Goal: Task Accomplishment & Management: Use online tool/utility

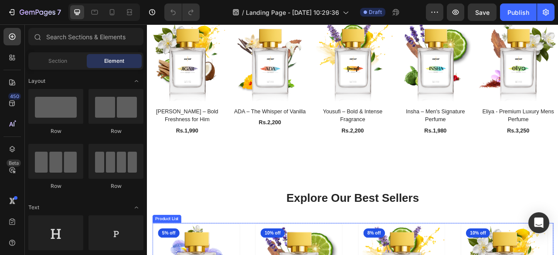
scroll to position [291, 0]
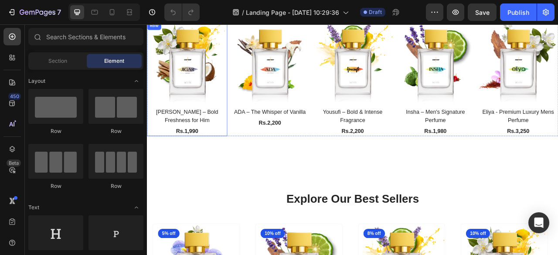
click at [244, 126] on div "(P) Images [PERSON_NAME] – Bold Freshness for Him (P) Title Rs.1,990 (P) Price …" at bounding box center [198, 94] width 102 height 146
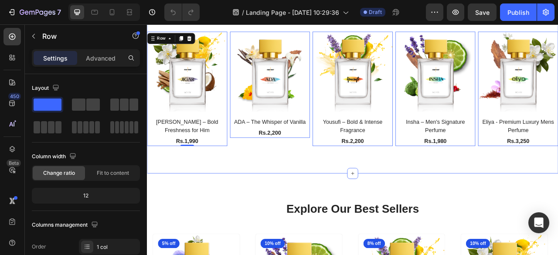
scroll to position [279, 0]
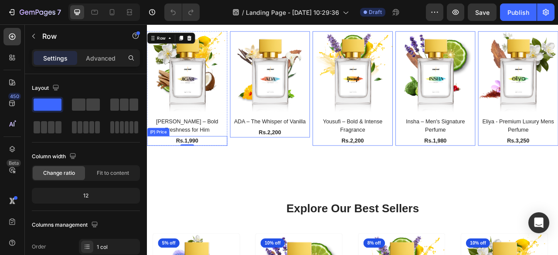
click at [216, 167] on div "Rs.1,990" at bounding box center [198, 173] width 102 height 12
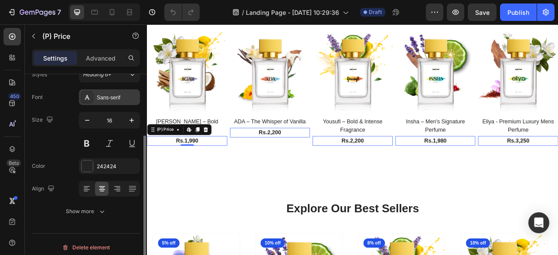
scroll to position [92, 0]
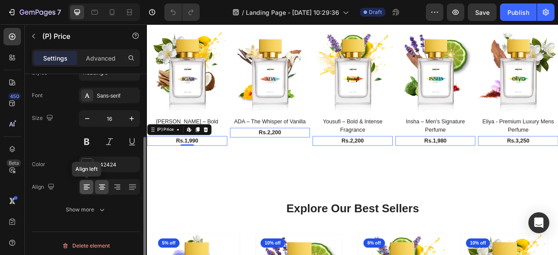
click at [86, 186] on icon at bounding box center [86, 187] width 9 height 9
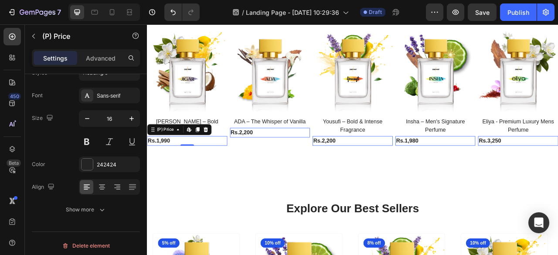
click at [223, 167] on div "Rs.1,990" at bounding box center [198, 173] width 102 height 12
click at [232, 187] on div "Explore Our Best Sellers Heading Row (P) Images Jigar – Bold Freshness for Him …" at bounding box center [408, 85] width 523 height 257
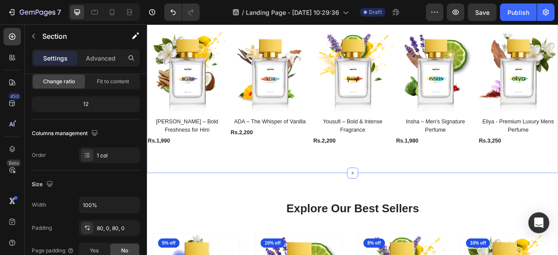
scroll to position [0, 0]
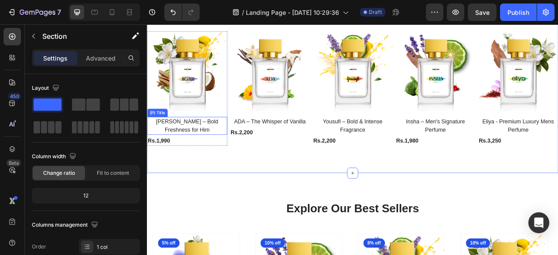
click at [221, 147] on h2 "[PERSON_NAME] – Bold Freshness for Him" at bounding box center [198, 153] width 102 height 23
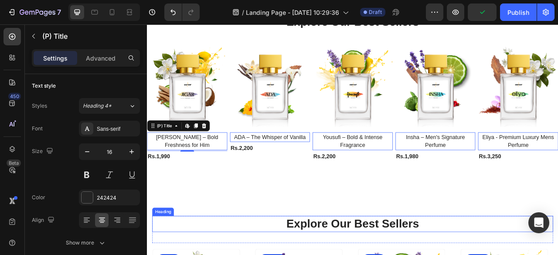
scroll to position [259, 0]
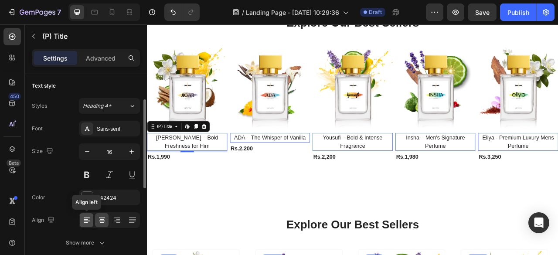
click at [87, 219] on icon at bounding box center [86, 219] width 4 height 1
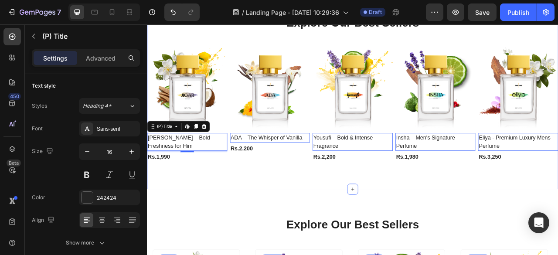
click at [278, 206] on div "Explore Our Best Sellers Heading Row (P) Images Jigar – Bold Freshness for Him …" at bounding box center [408, 105] width 523 height 257
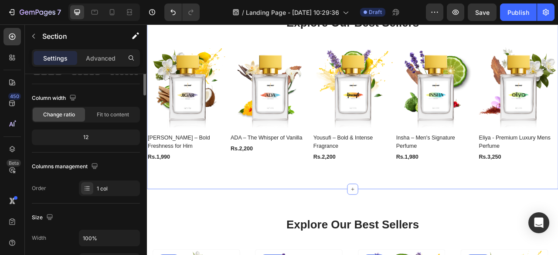
scroll to position [0, 0]
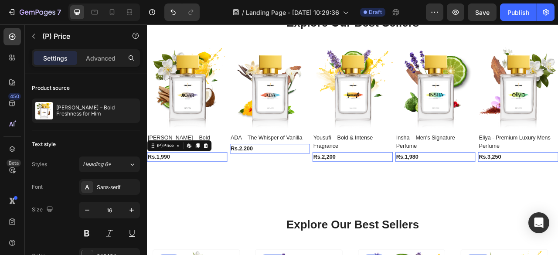
click at [231, 187] on div "Rs.1,990" at bounding box center [198, 193] width 102 height 12
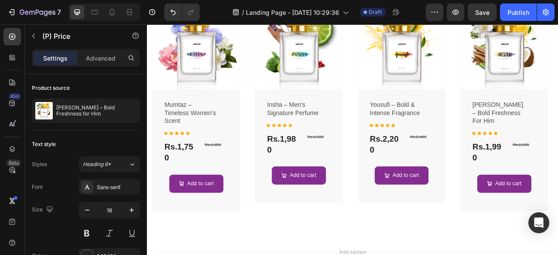
scroll to position [572, 0]
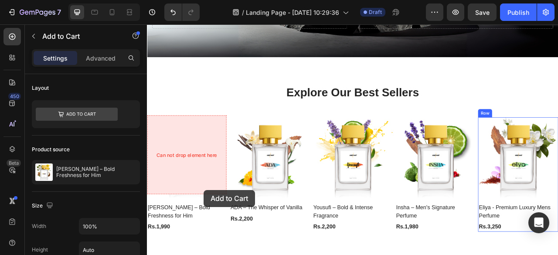
scroll to position [245, 0]
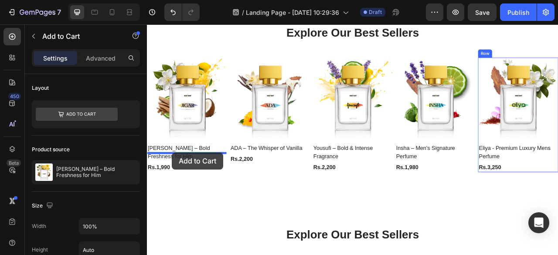
drag, startPoint x: 181, startPoint y: 193, endPoint x: 178, endPoint y: 187, distance: 6.2
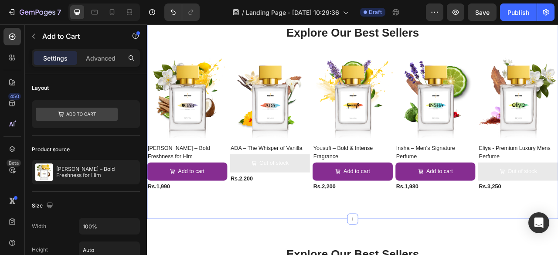
click at [197, 242] on div "Explore Our Best Sellers Heading Row (P) Images Jigar – Bold Freshness for Him …" at bounding box center [408, 130] width 523 height 281
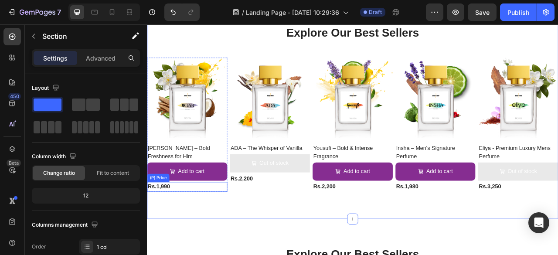
click at [209, 225] on div "Rs.1,990" at bounding box center [198, 231] width 102 height 12
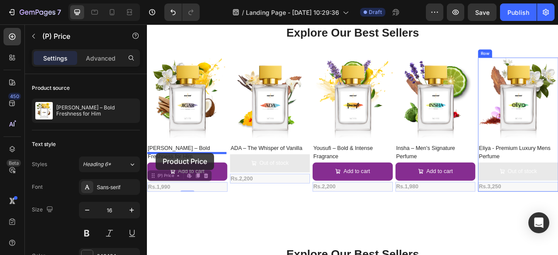
drag, startPoint x: 155, startPoint y: 208, endPoint x: 158, endPoint y: 188, distance: 20.3
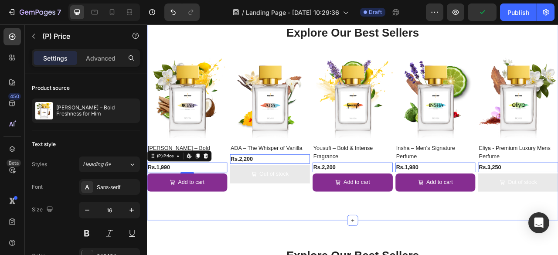
click at [232, 255] on div "Explore Our Best Sellers Heading Row (P) Images Jigar – Bold Freshness for Him …" at bounding box center [408, 131] width 523 height 283
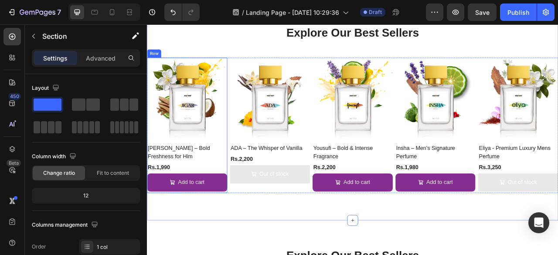
click at [247, 187] on div "(P) Images Jigar – Bold Freshness for Him (P) Title Rs.1,990 (P) Price (P) Pric…" at bounding box center [198, 153] width 102 height 172
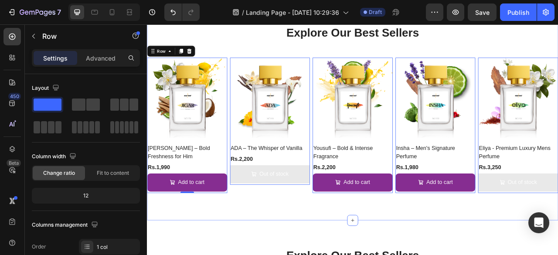
click at [316, 255] on div "Explore Our Best Sellers Heading Row (P) Images Jigar – Bold Freshness for Him …" at bounding box center [408, 131] width 523 height 283
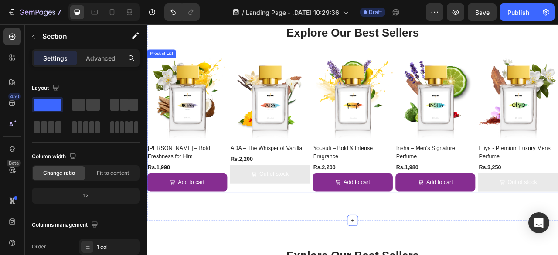
click at [249, 189] on div "(P) Images Jigar – Bold Freshness for Him (P) Title Rs.1,990 (P) Price (P) Pric…" at bounding box center [408, 153] width 523 height 172
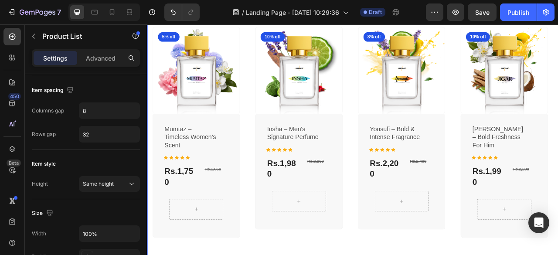
scroll to position [565, 0]
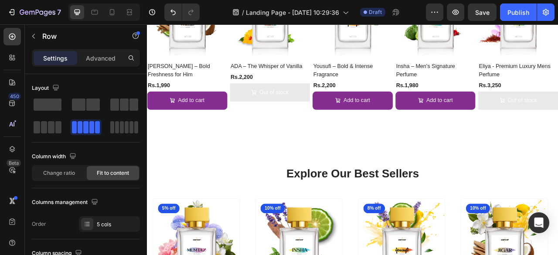
scroll to position [254, 0]
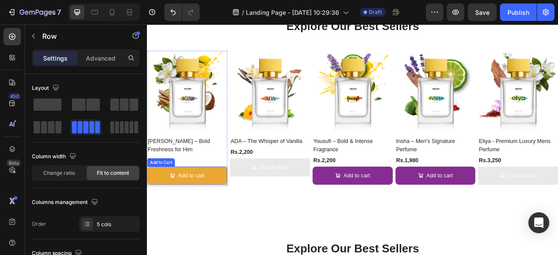
click at [231, 205] on button "Add to cart" at bounding box center [198, 216] width 102 height 23
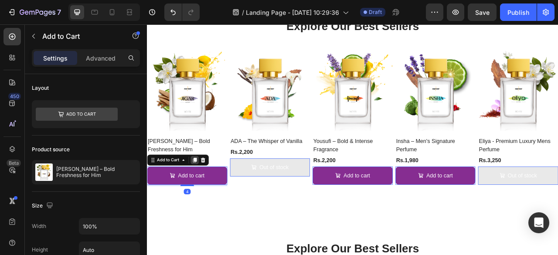
click at [211, 194] on icon at bounding box center [207, 197] width 7 height 7
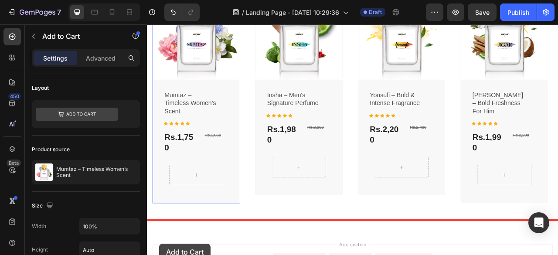
scroll to position [715, 0]
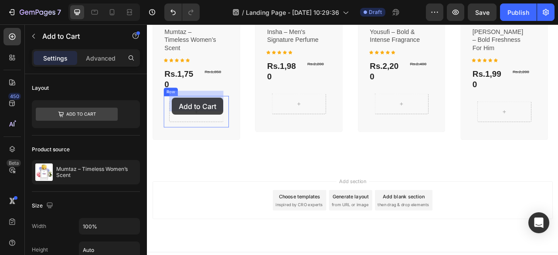
drag, startPoint x: 153, startPoint y: 211, endPoint x: 178, endPoint y: 118, distance: 96.1
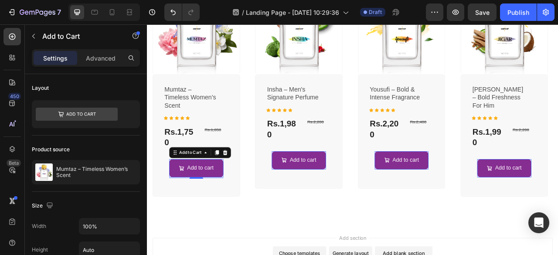
scroll to position [455, 0]
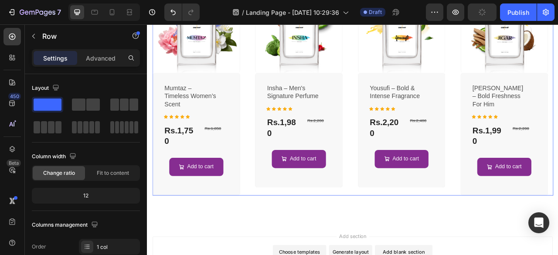
click at [297, 225] on div "(P) Images 10% off Product Badge Row insha – men's signature perfume (P) Title …" at bounding box center [340, 108] width 112 height 267
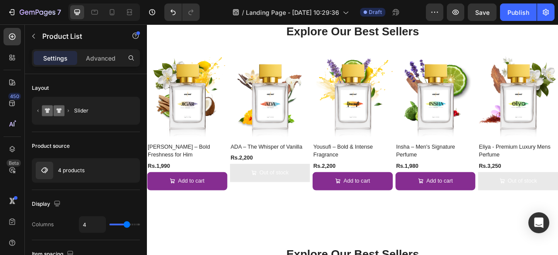
scroll to position [248, 0]
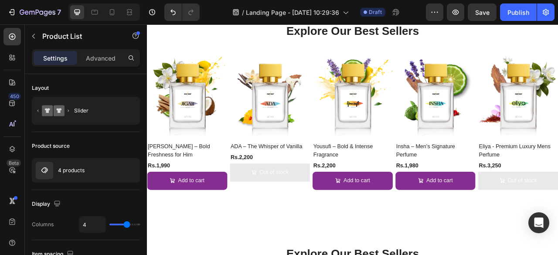
click at [482, 10] on div "7 / Landing Page - Aug 26, 10:29:36 Draft Preview Save Publish" at bounding box center [279, 12] width 558 height 25
click at [484, 13] on div "7 / Landing Page - Aug 26, 10:29:36 Draft Preview Save Publish" at bounding box center [279, 12] width 558 height 25
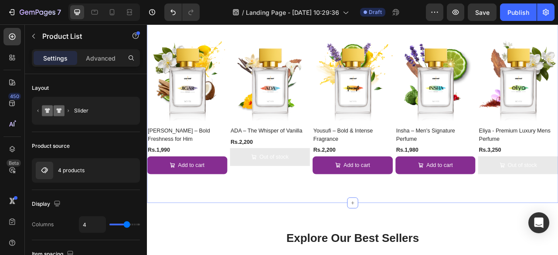
scroll to position [73, 0]
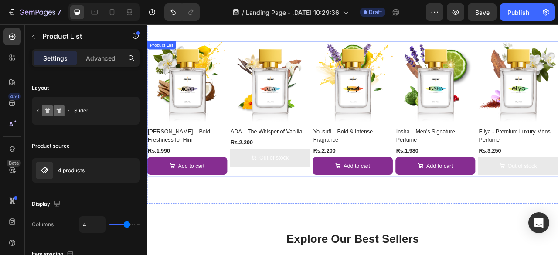
click at [353, 104] on div "(P) Images Jigar – Bold Freshness for Him (P) Title Rs.1,990 (P) Price (P) Pric…" at bounding box center [408, 132] width 523 height 172
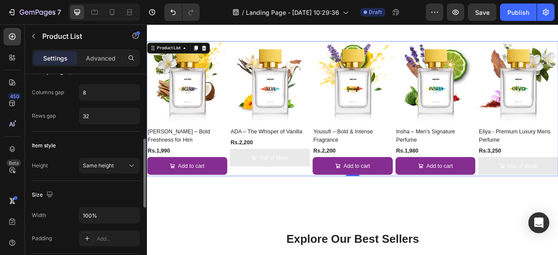
scroll to position [185, 0]
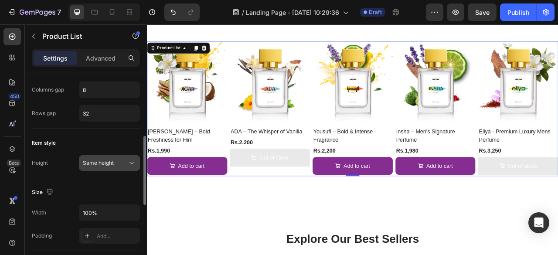
click at [106, 162] on span "Same height" at bounding box center [98, 163] width 31 height 7
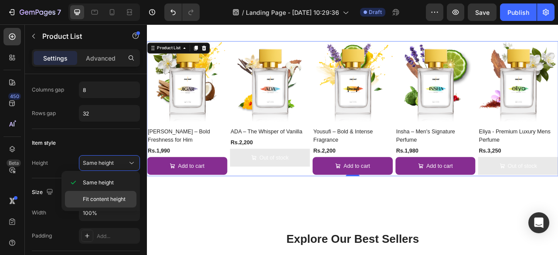
click at [109, 201] on span "Fit content height" at bounding box center [104, 199] width 43 height 8
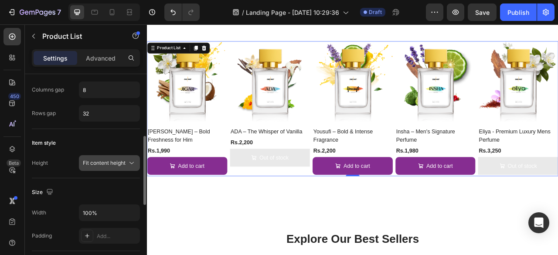
click at [112, 165] on span "Fit content height" at bounding box center [104, 163] width 43 height 8
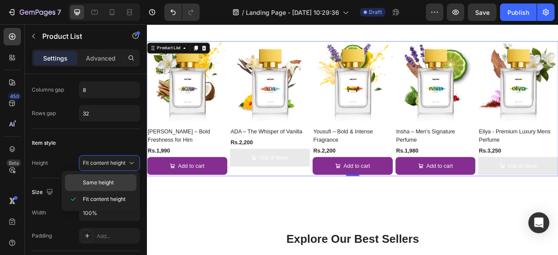
click at [111, 182] on span "Same height" at bounding box center [98, 183] width 31 height 8
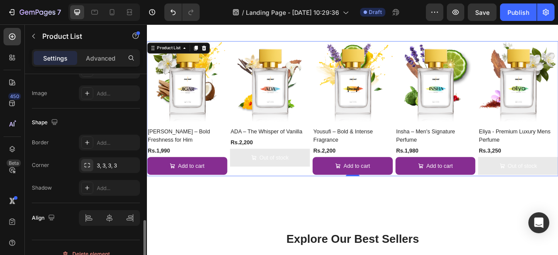
scroll to position [409, 0]
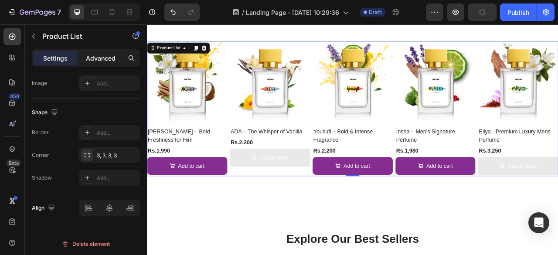
click at [102, 60] on p "Advanced" at bounding box center [101, 58] width 30 height 9
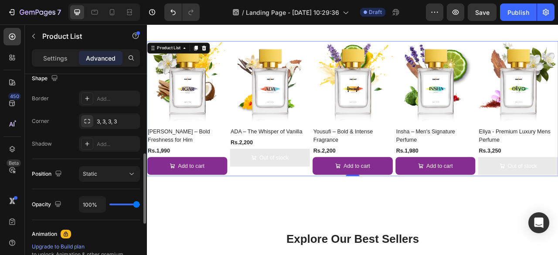
scroll to position [235, 0]
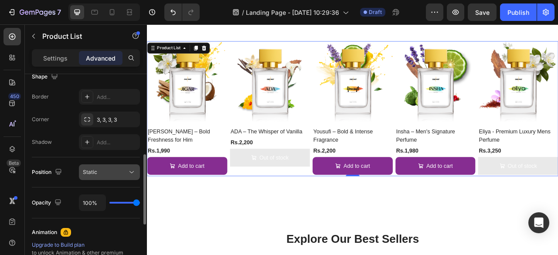
click at [111, 168] on div "Static" at bounding box center [105, 172] width 44 height 8
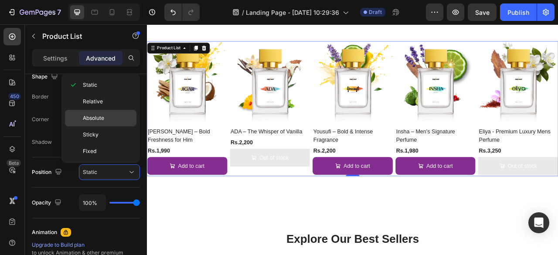
click at [97, 118] on span "Absolute" at bounding box center [93, 118] width 21 height 8
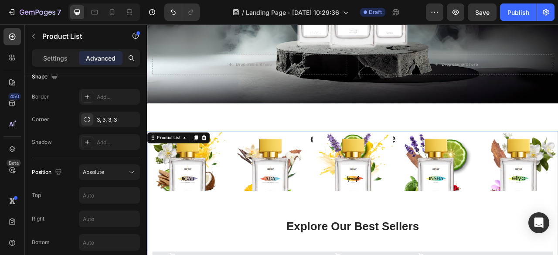
scroll to position [147, 0]
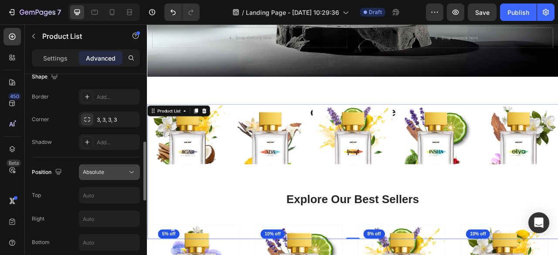
click at [126, 168] on div "Absolute" at bounding box center [105, 172] width 44 height 8
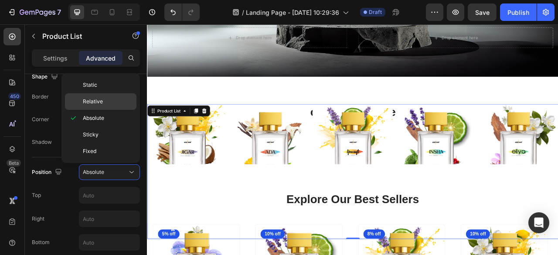
click at [94, 101] on span "Relative" at bounding box center [93, 102] width 20 height 8
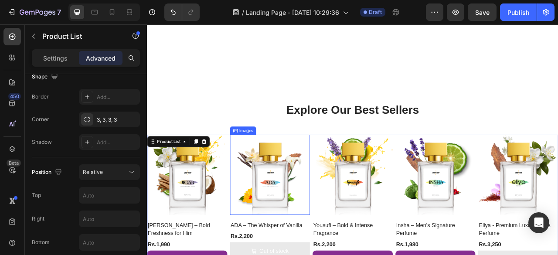
scroll to position [235, 0]
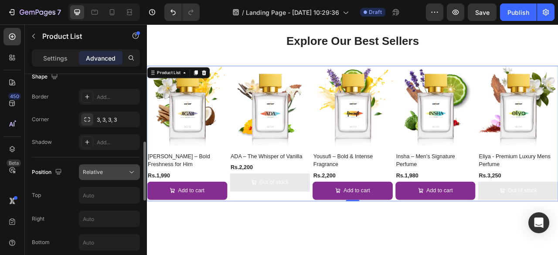
click at [121, 170] on div "Relative" at bounding box center [105, 172] width 44 height 8
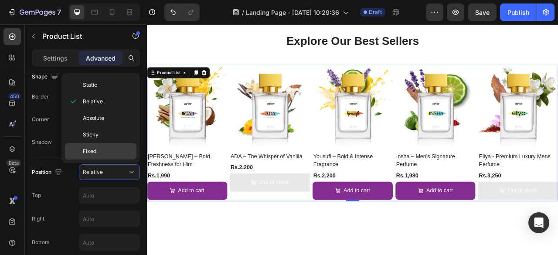
click at [102, 148] on p "Fixed" at bounding box center [108, 151] width 50 height 8
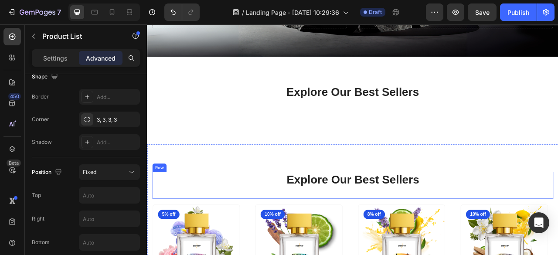
scroll to position [183, 0]
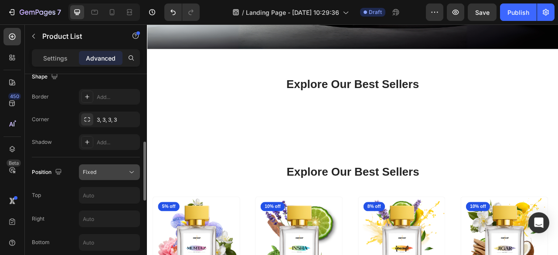
click at [118, 173] on div "Fixed" at bounding box center [105, 172] width 44 height 8
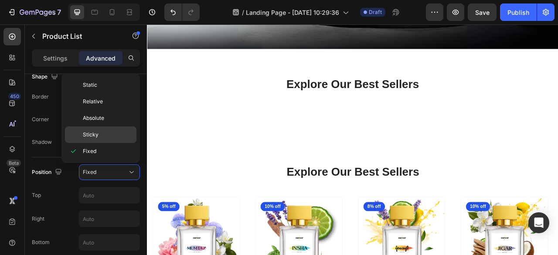
click at [109, 136] on p "Sticky" at bounding box center [108, 135] width 50 height 8
type input "0"
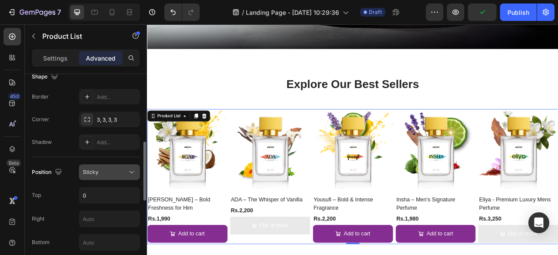
click at [115, 169] on div "Sticky" at bounding box center [105, 172] width 44 height 8
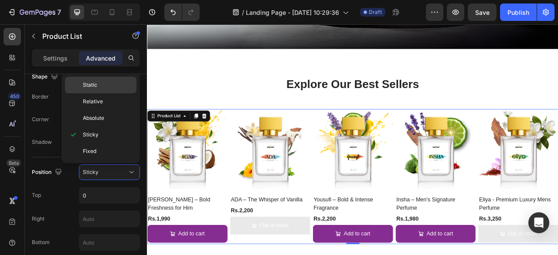
click at [106, 86] on p "Static" at bounding box center [108, 85] width 50 height 8
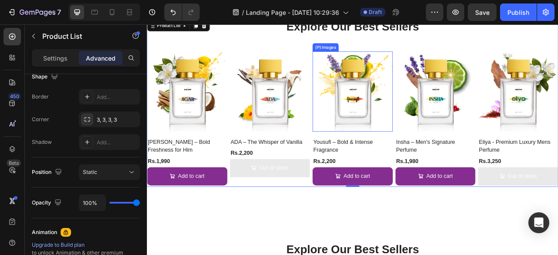
scroll to position [277, 0]
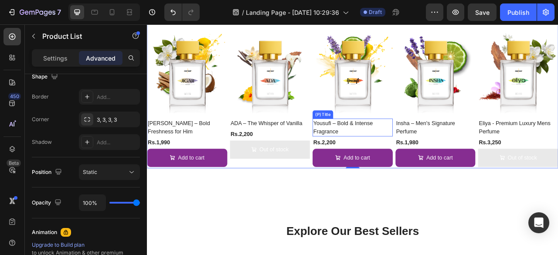
click at [363, 147] on h2 "Yousufi – Bold & Intense Fragrance" at bounding box center [408, 155] width 102 height 23
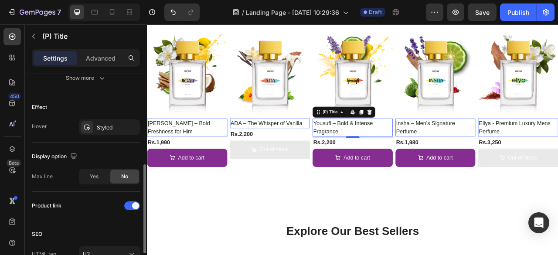
scroll to position [206, 0]
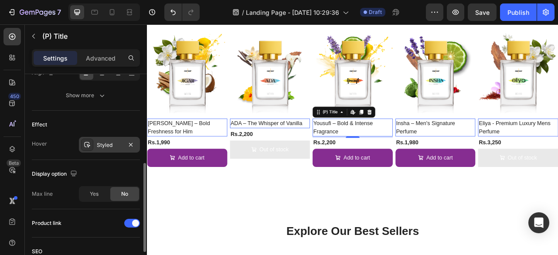
click at [106, 143] on div "Styled" at bounding box center [109, 145] width 25 height 8
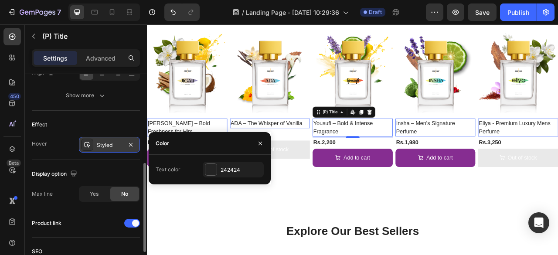
click at [106, 143] on div "Styled" at bounding box center [109, 145] width 25 height 8
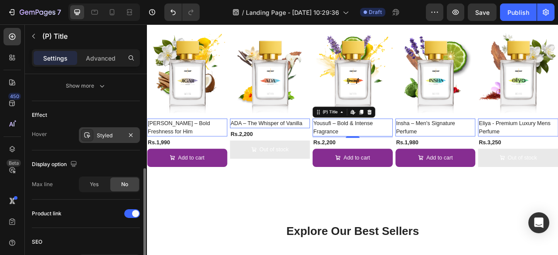
scroll to position [216, 0]
click at [97, 184] on span "Yes" at bounding box center [94, 184] width 9 height 8
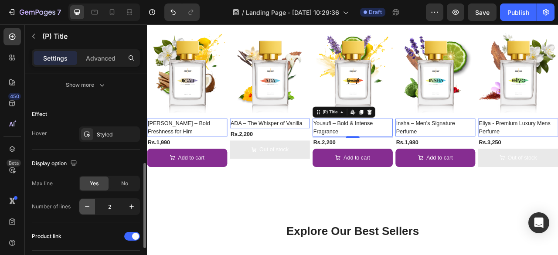
click at [87, 202] on icon "button" at bounding box center [87, 206] width 9 height 9
type input "1"
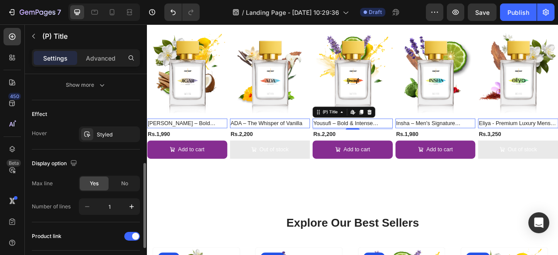
click at [103, 222] on div "Product link" at bounding box center [86, 236] width 108 height 28
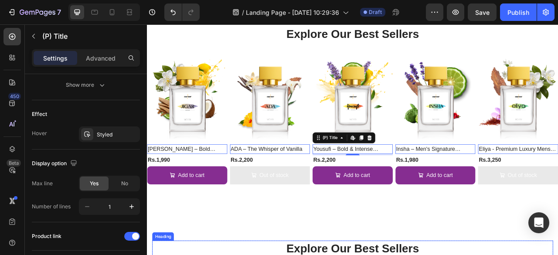
scroll to position [244, 0]
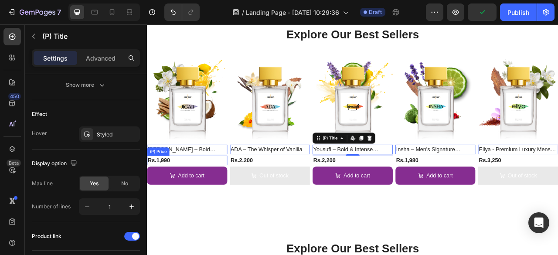
click at [198, 196] on div "Rs.1,990" at bounding box center [198, 197] width 102 height 12
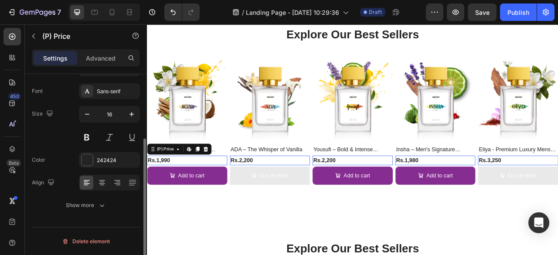
scroll to position [0, 0]
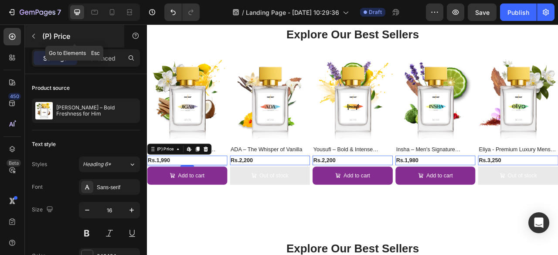
click at [30, 34] on icon "button" at bounding box center [33, 36] width 7 height 7
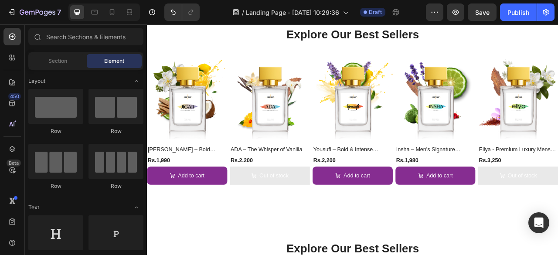
click at [30, 34] on div at bounding box center [36, 36] width 17 height 17
drag, startPoint x: 262, startPoint y: 143, endPoint x: 167, endPoint y: 186, distance: 104.2
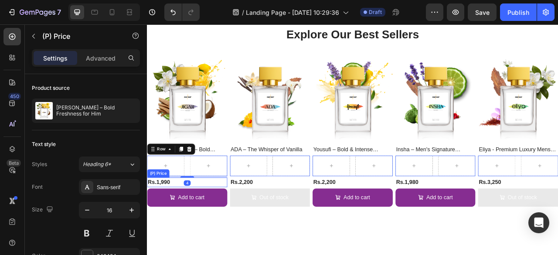
click at [181, 222] on div "Rs.1,990" at bounding box center [198, 225] width 102 height 12
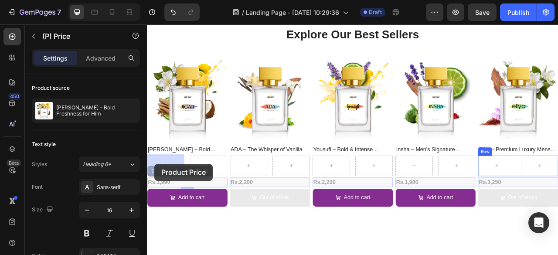
drag, startPoint x: 156, startPoint y: 211, endPoint x: 156, endPoint y: 202, distance: 8.3
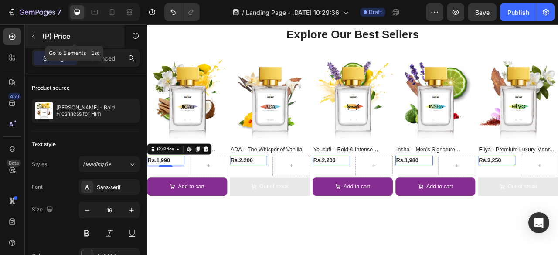
click at [36, 37] on icon "button" at bounding box center [33, 36] width 7 height 7
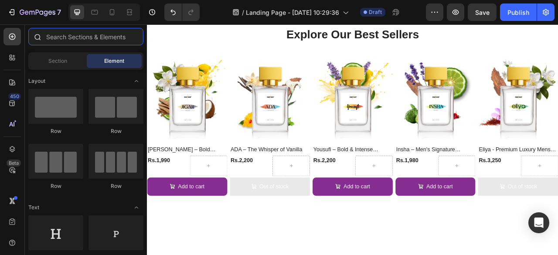
click at [83, 40] on input "text" at bounding box center [85, 36] width 115 height 17
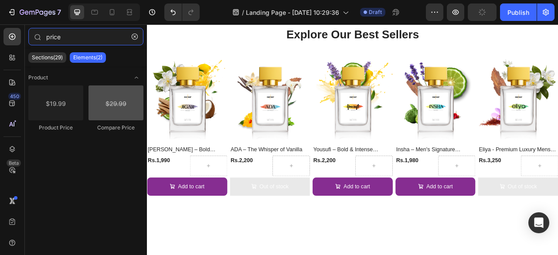
type input "price"
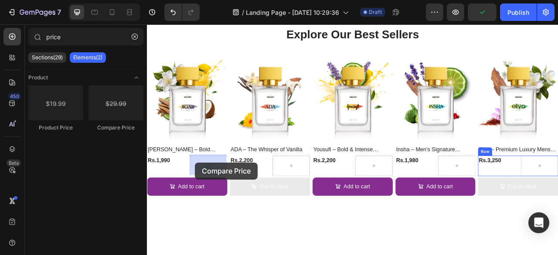
drag, startPoint x: 256, startPoint y: 134, endPoint x: 208, endPoint y: 200, distance: 81.7
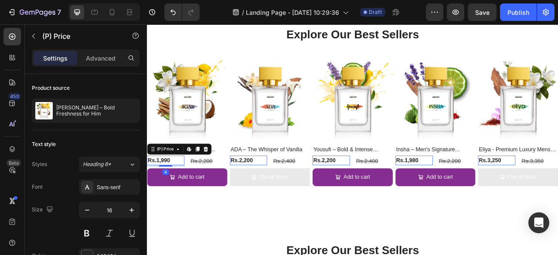
click at [175, 197] on div "Rs.1,990" at bounding box center [171, 197] width 48 height 12
click at [137, 206] on button "button" at bounding box center [132, 210] width 16 height 16
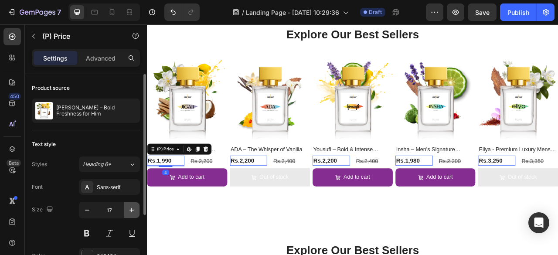
click at [137, 206] on button "button" at bounding box center [132, 210] width 16 height 16
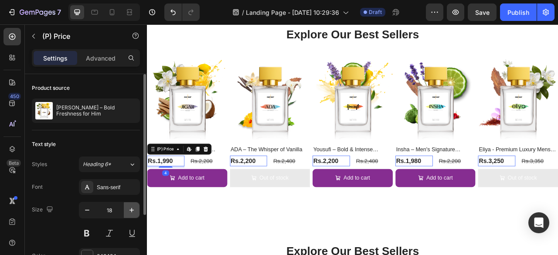
click at [137, 206] on button "button" at bounding box center [132, 210] width 16 height 16
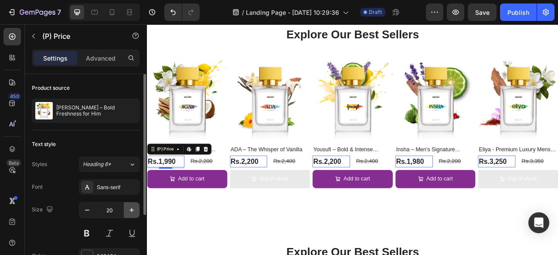
click at [137, 206] on button "button" at bounding box center [132, 210] width 16 height 16
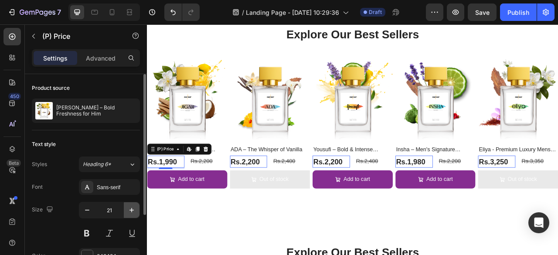
click at [137, 206] on button "button" at bounding box center [132, 210] width 16 height 16
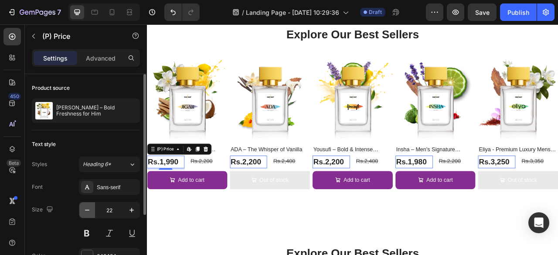
click at [87, 216] on button "button" at bounding box center [87, 210] width 16 height 16
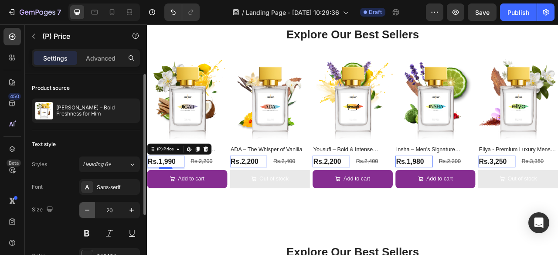
click at [87, 216] on button "button" at bounding box center [87, 210] width 16 height 16
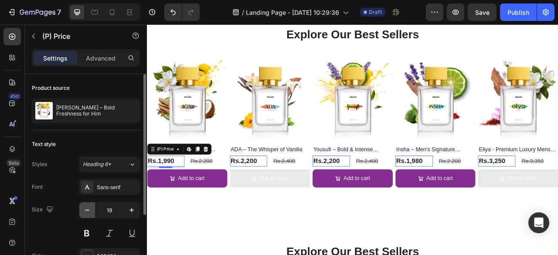
click at [87, 216] on button "button" at bounding box center [87, 210] width 16 height 16
type input "18"
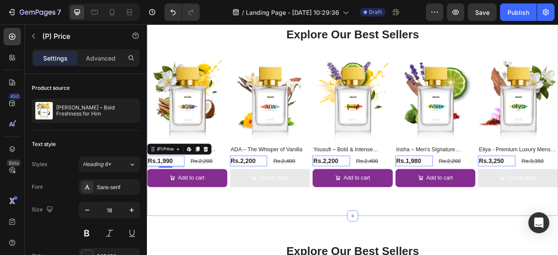
click at [293, 255] on div "Explore Our Best Sellers Heading Row (P) Images Jigar – Bold Freshness for Him …" at bounding box center [408, 130] width 523 height 276
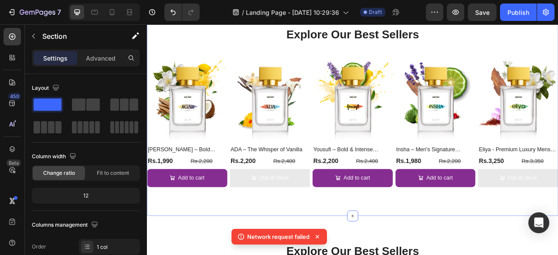
click at [317, 237] on icon at bounding box center [317, 236] width 3 height 3
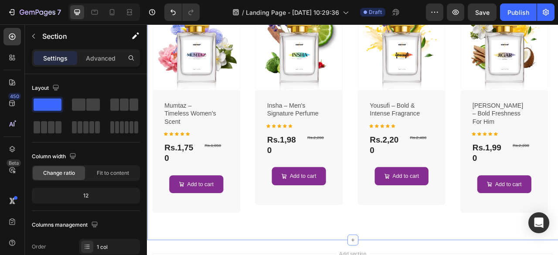
scroll to position [592, 0]
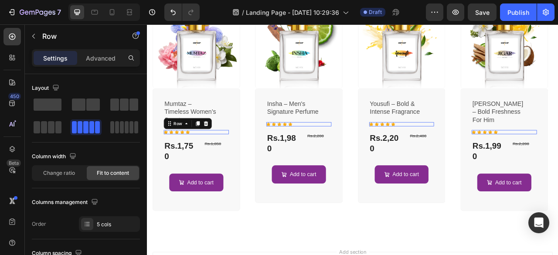
click at [147, 24] on icon at bounding box center [147, 24] width 0 height 0
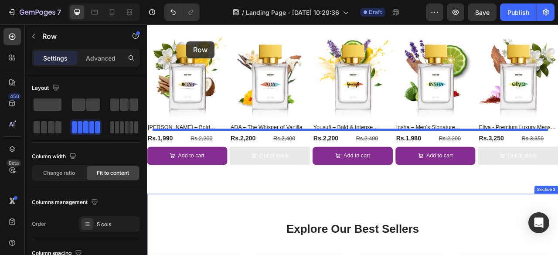
scroll to position [242, 0]
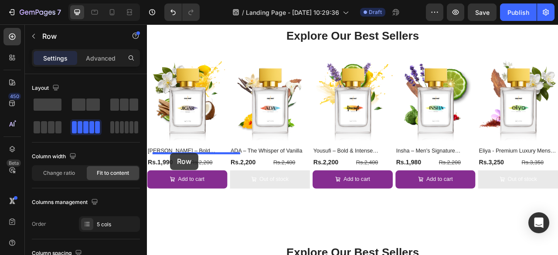
drag, startPoint x: 175, startPoint y: 165, endPoint x: 176, endPoint y: 188, distance: 23.1
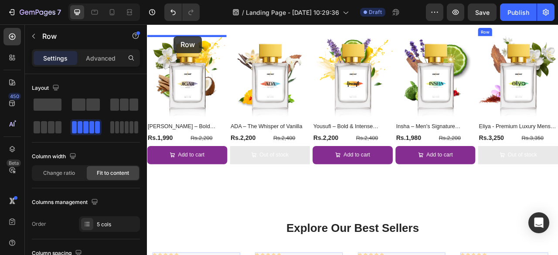
scroll to position [258, 0]
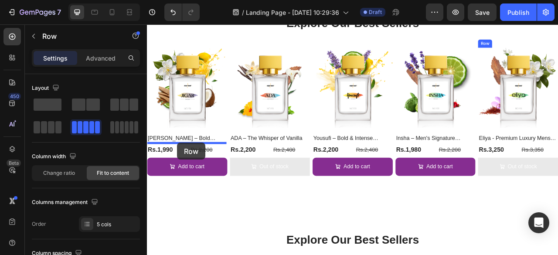
drag, startPoint x: 161, startPoint y: 152, endPoint x: 185, endPoint y: 175, distance: 33.3
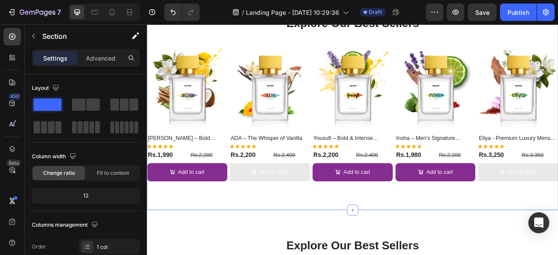
click at [297, 242] on div "Explore Our Best Sellers Heading Row (P) Images Jigar – Bold Freshness for Him …" at bounding box center [408, 119] width 523 height 283
click at [481, 16] on div "7 / Landing Page - Aug 26, 10:29:36 Draft Preview Save Publish" at bounding box center [279, 12] width 558 height 25
click at [488, 10] on div "7 / Landing Page - Aug 26, 10:29:36 Draft Preview Save Publish" at bounding box center [279, 12] width 558 height 25
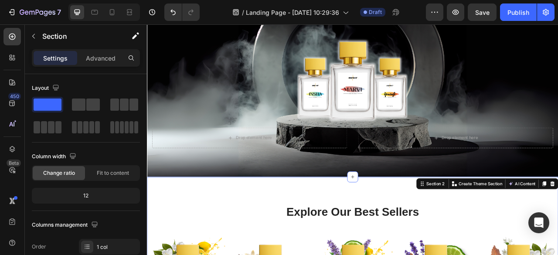
scroll to position [17, 0]
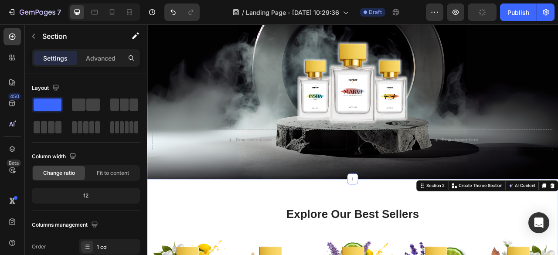
click at [480, 15] on div "7 / Landing Page - Aug 26, 10:29:36 Draft Preview Publish" at bounding box center [279, 12] width 558 height 25
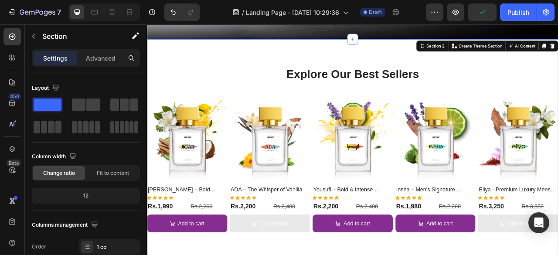
scroll to position [196, 0]
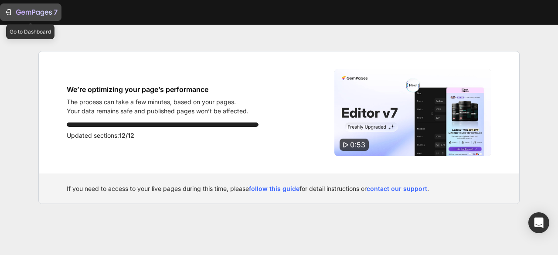
click at [10, 10] on icon "button" at bounding box center [9, 12] width 4 height 6
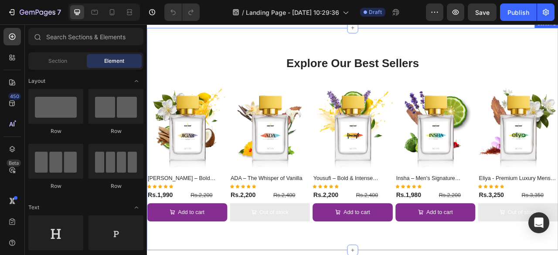
scroll to position [238, 0]
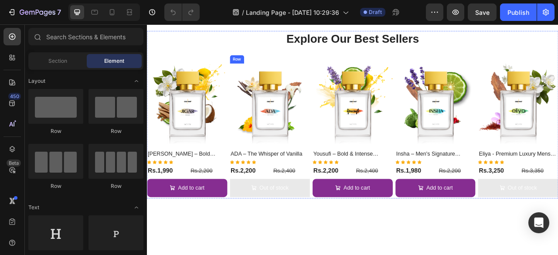
click at [249, 194] on div "(P) Images ADA – The Whisper of Vanilla (P) Title Icon Icon Icon Icon Icon Row …" at bounding box center [198, 159] width 102 height 171
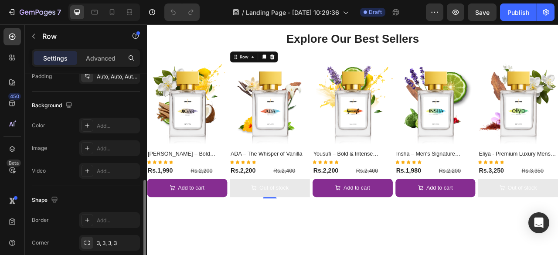
scroll to position [268, 0]
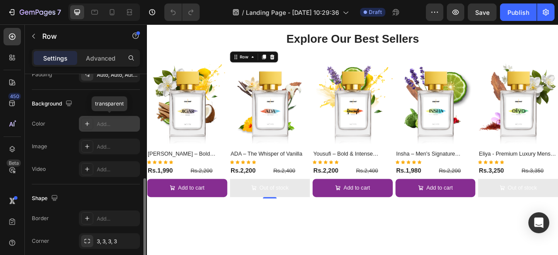
click at [123, 125] on div "Add..." at bounding box center [117, 124] width 41 height 8
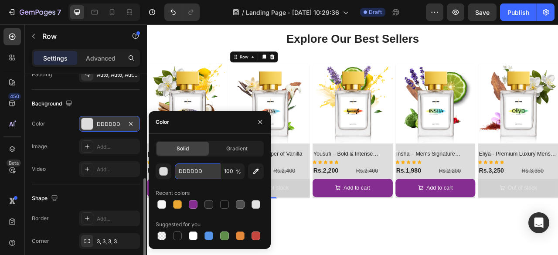
click at [210, 174] on input "DDDDDD" at bounding box center [197, 171] width 45 height 16
paste input "f8f8f8"
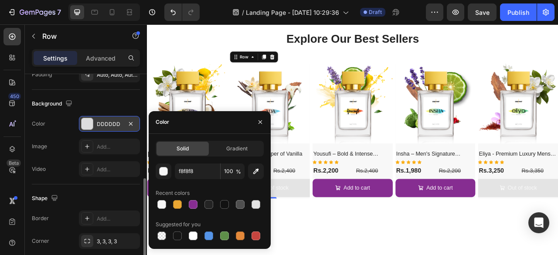
click at [217, 184] on div "f8f8f8 100 % Recent colors Suggested for you" at bounding box center [210, 202] width 108 height 78
type input "F8F8F8"
click at [127, 134] on div "The changes might be hidden by the video. Color F8F8F8 Image Add... Video Add..." at bounding box center [86, 146] width 108 height 61
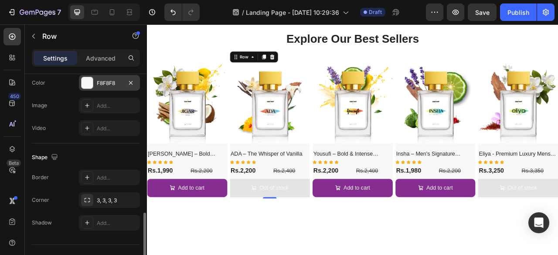
scroll to position [325, 0]
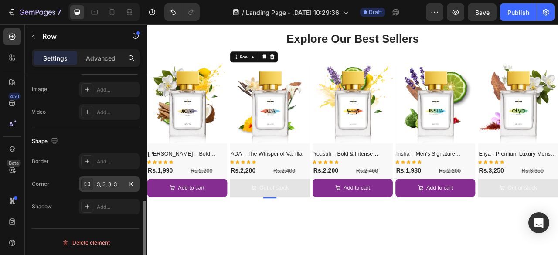
click at [105, 181] on div "3, 3, 3, 3" at bounding box center [109, 184] width 25 height 8
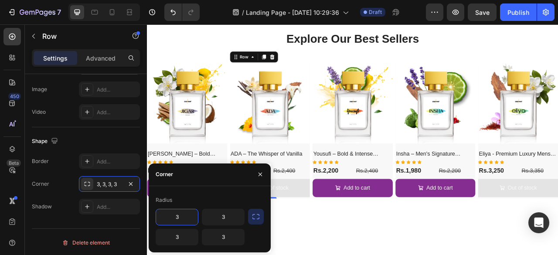
click at [192, 217] on input "3" at bounding box center [177, 217] width 42 height 16
type input "8"
click at [221, 219] on input "3" at bounding box center [223, 217] width 42 height 16
type input "8"
click at [191, 236] on input "3" at bounding box center [177, 237] width 42 height 16
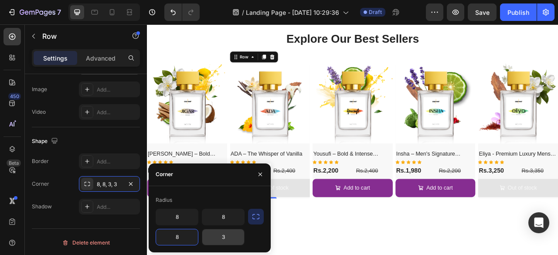
type input "8"
click at [233, 239] on input "3" at bounding box center [223, 237] width 42 height 16
type input "8"
click at [227, 183] on div "Corner" at bounding box center [210, 174] width 122 height 23
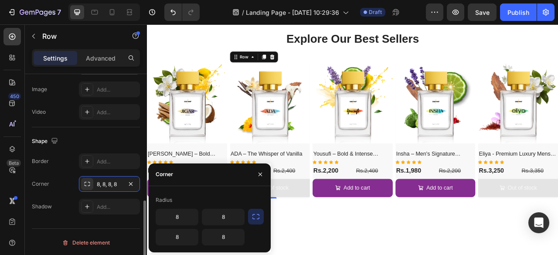
click at [124, 140] on div "Shape" at bounding box center [86, 141] width 108 height 14
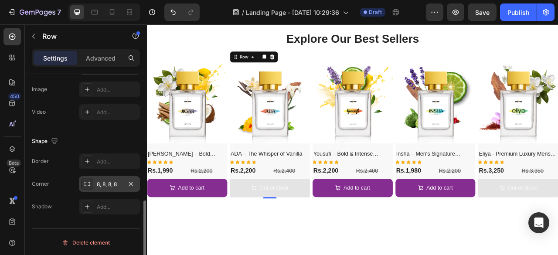
click at [114, 181] on div "8, 8, 8, 8" at bounding box center [109, 184] width 25 height 8
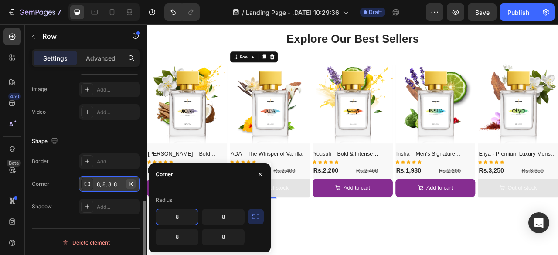
click at [130, 183] on icon "button" at bounding box center [130, 183] width 7 height 7
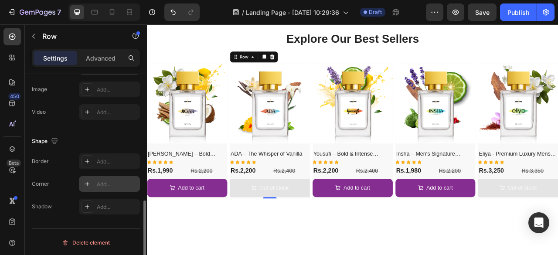
click at [117, 143] on div "Shape" at bounding box center [86, 141] width 108 height 14
click at [225, 124] on img at bounding box center [198, 125] width 102 height 102
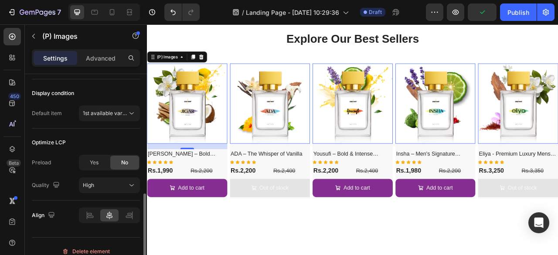
scroll to position [306, 0]
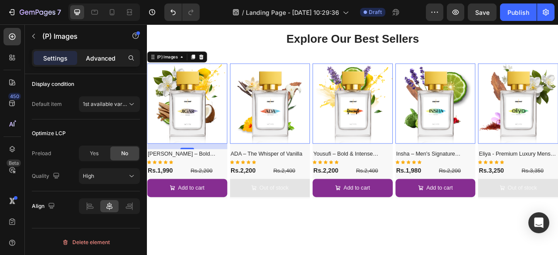
click at [103, 59] on p "Advanced" at bounding box center [101, 58] width 30 height 9
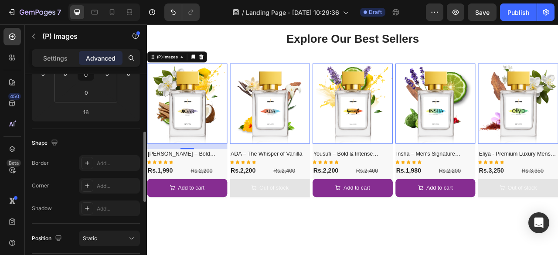
scroll to position [169, 0]
click at [102, 160] on div "Add..." at bounding box center [117, 164] width 41 height 8
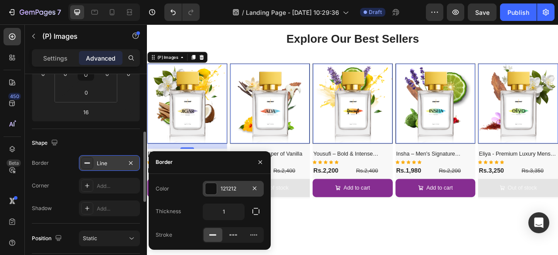
click at [232, 185] on div "121212" at bounding box center [233, 189] width 25 height 8
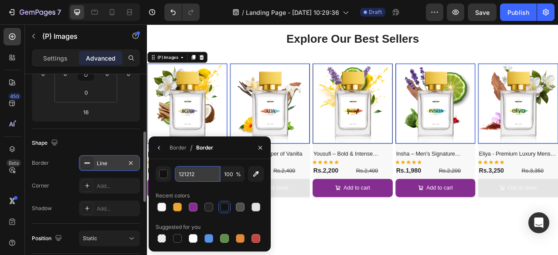
click at [206, 175] on input "121212" at bounding box center [197, 174] width 45 height 16
paste input "f8f8f8"
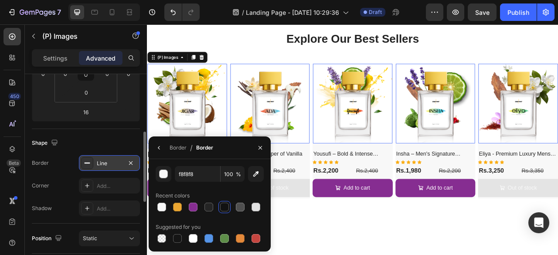
type input "F8F8F8"
click at [216, 190] on div "Recent colors" at bounding box center [210, 196] width 108 height 14
click at [180, 149] on div "Border" at bounding box center [178, 148] width 17 height 8
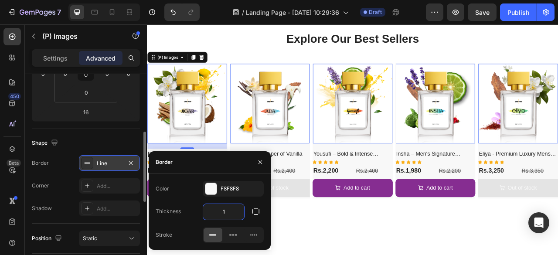
click at [229, 211] on input "1" at bounding box center [223, 212] width 41 height 16
click at [229, 211] on input "2" at bounding box center [223, 212] width 41 height 16
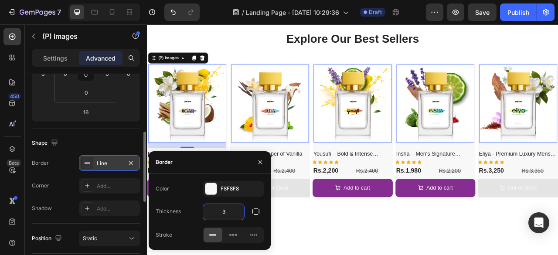
type input "3"
click at [187, 198] on div "Color F8F8F8 Thickness 3 Stroke" at bounding box center [210, 212] width 122 height 62
click at [253, 213] on icon "button" at bounding box center [256, 211] width 9 height 9
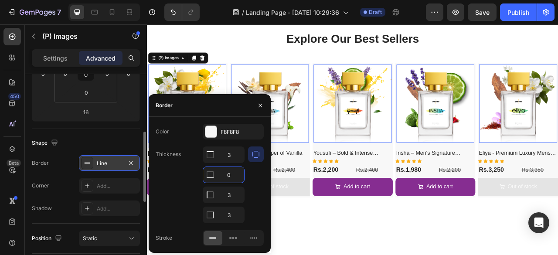
type input "0"
click at [165, 192] on div "Thickness 3 0 3 3" at bounding box center [210, 184] width 108 height 77
click at [262, 102] on icon "button" at bounding box center [260, 105] width 7 height 7
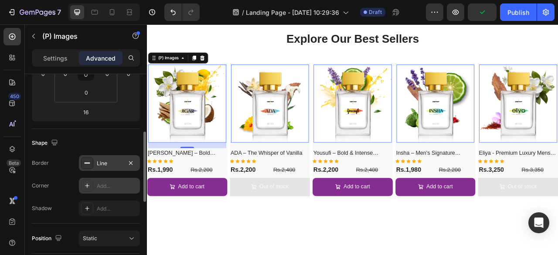
click at [108, 182] on div "Add..." at bounding box center [117, 186] width 41 height 8
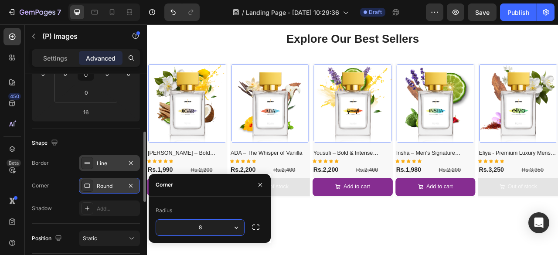
click at [207, 211] on div "Radius" at bounding box center [210, 211] width 108 height 14
click at [121, 143] on div "Shape" at bounding box center [86, 143] width 108 height 14
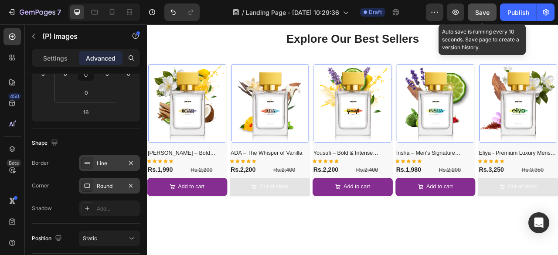
click at [487, 13] on span "Save" at bounding box center [482, 12] width 14 height 7
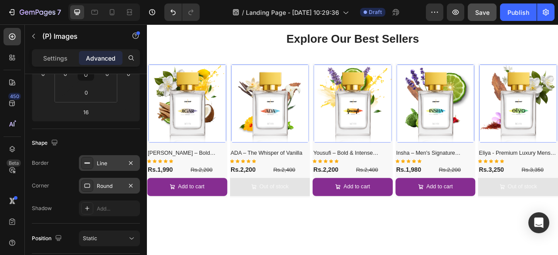
click at [103, 185] on div "Round" at bounding box center [109, 186] width 25 height 8
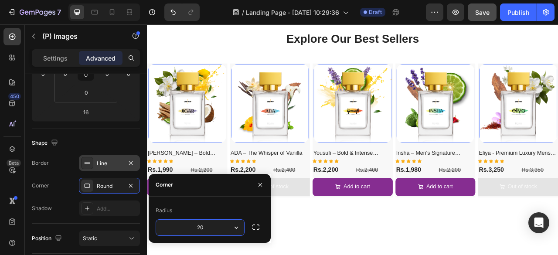
drag, startPoint x: 204, startPoint y: 230, endPoint x: 197, endPoint y: 228, distance: 7.2
click at [197, 228] on input "20" at bounding box center [200, 228] width 88 height 16
type input "15"
click at [225, 212] on div "Radius" at bounding box center [210, 211] width 108 height 14
click at [119, 142] on div "Shape" at bounding box center [86, 143] width 108 height 14
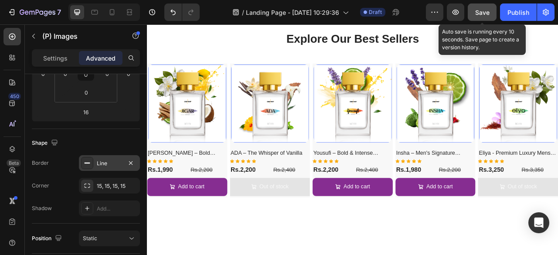
click at [483, 7] on button "Save" at bounding box center [482, 11] width 29 height 17
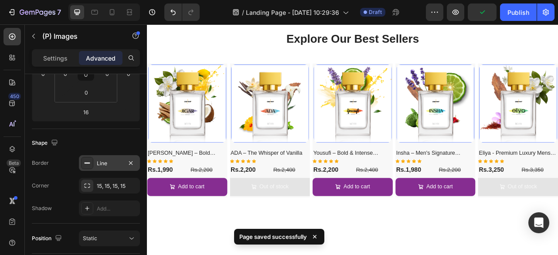
click at [105, 167] on div "Line" at bounding box center [109, 163] width 61 height 16
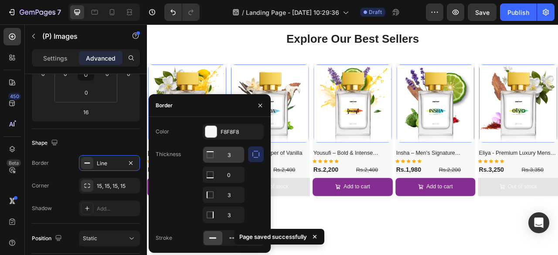
click at [232, 154] on input "3" at bounding box center [223, 155] width 41 height 16
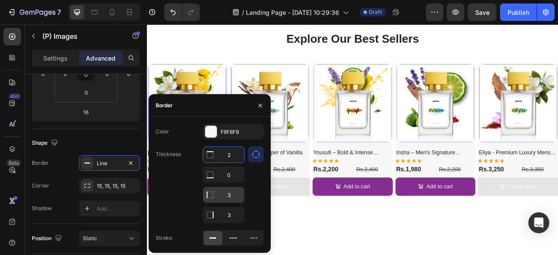
type input "2"
click at [231, 191] on input "3" at bounding box center [223, 195] width 41 height 16
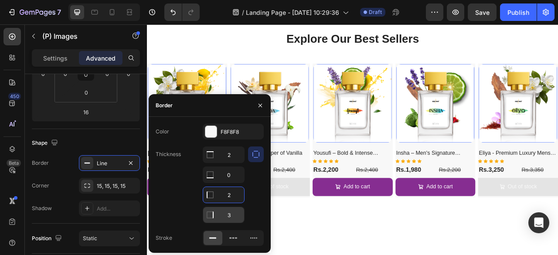
type input "2"
click at [231, 214] on input "3" at bounding box center [223, 215] width 41 height 16
type input "2"
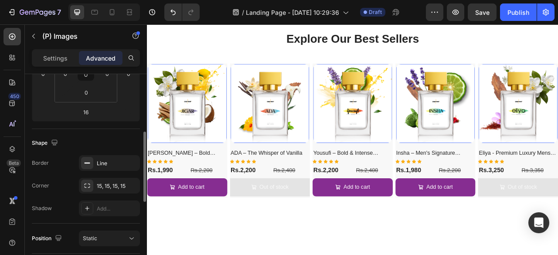
click at [124, 142] on div "Shape" at bounding box center [86, 143] width 108 height 14
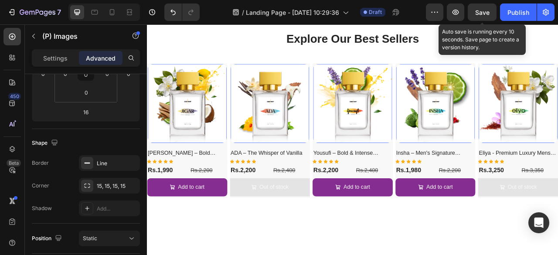
click at [486, 14] on span "Save" at bounding box center [482, 12] width 14 height 7
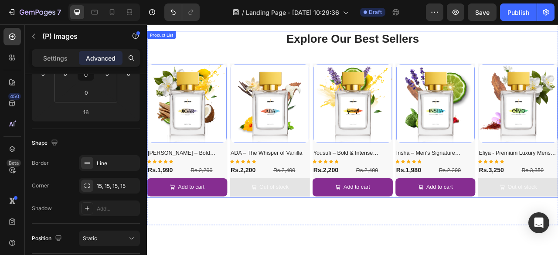
click at [250, 133] on div "(P) Images 16 [PERSON_NAME] – Bold Freshness for Him (P) Title Icon Icon Icon I…" at bounding box center [408, 159] width 523 height 170
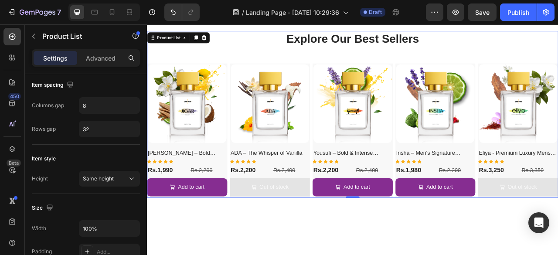
scroll to position [0, 0]
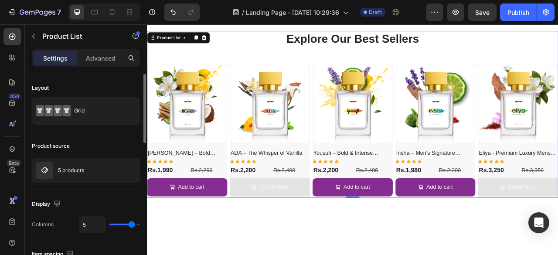
type input "4"
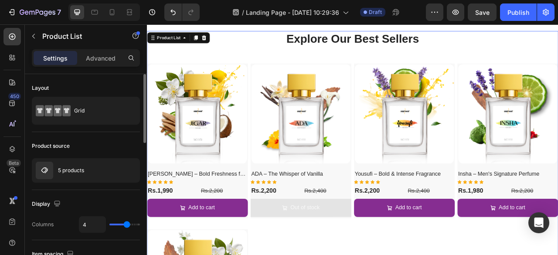
type input "4"
click at [126, 225] on input "range" at bounding box center [124, 225] width 31 height 2
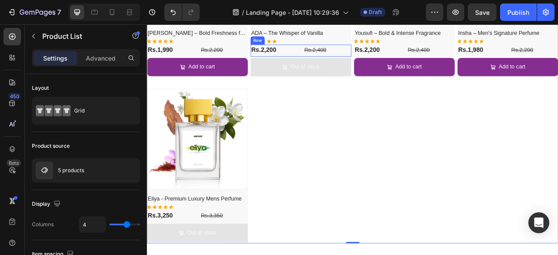
scroll to position [419, 0]
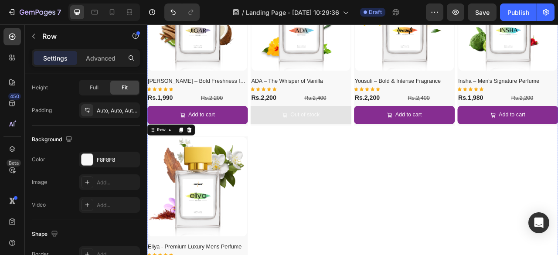
scroll to position [295, 0]
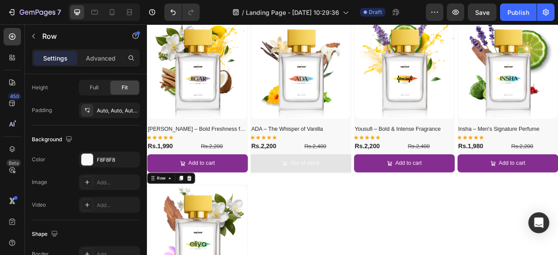
click at [275, 169] on div "(P) Images Yousufi – Bold & Intense Fragrance (P) Title Icon Icon Icon Icon Ico…" at bounding box center [211, 115] width 128 height 197
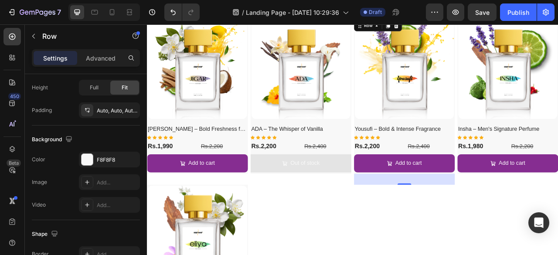
click at [275, 169] on div "(P) Images Yousufi – Bold & Intense Fragrance (P) Title Icon Icon Icon Icon Ico…" at bounding box center [211, 115] width 128 height 197
click at [147, 24] on div "0" at bounding box center [147, 24] width 0 height 0
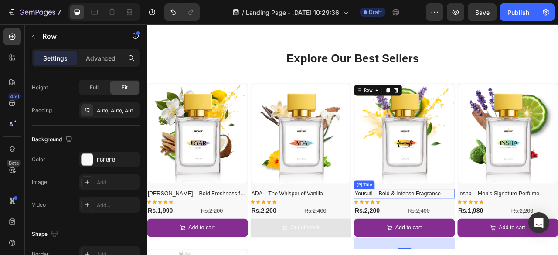
scroll to position [212, 0]
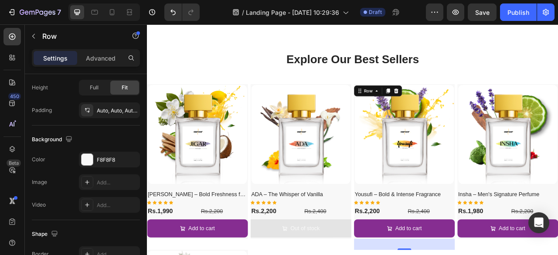
click at [275, 102] on div "(P) Images Yousufi – Bold & Intense Fragrance (P) Title Icon Icon Icon Icon Ico…" at bounding box center [211, 198] width 128 height 197
click at [174, 14] on icon "Undo/Redo" at bounding box center [172, 13] width 5 height 6
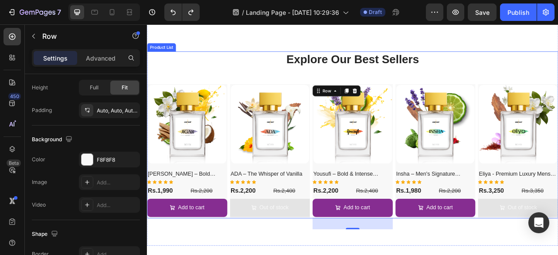
click at [249, 167] on div "(P) Images [PERSON_NAME] – Bold Freshness for Him (P) Title Icon Icon Icon Icon…" at bounding box center [408, 185] width 523 height 170
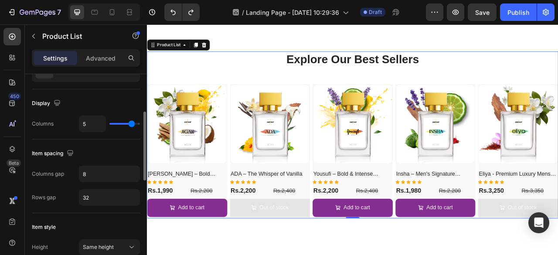
scroll to position [106, 0]
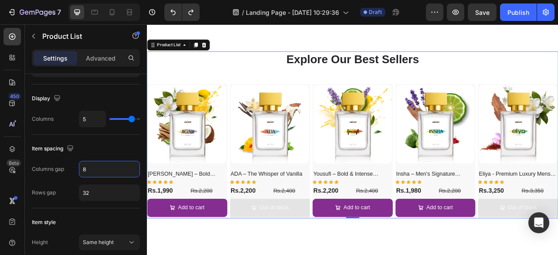
click at [95, 171] on input "8" at bounding box center [109, 169] width 60 height 16
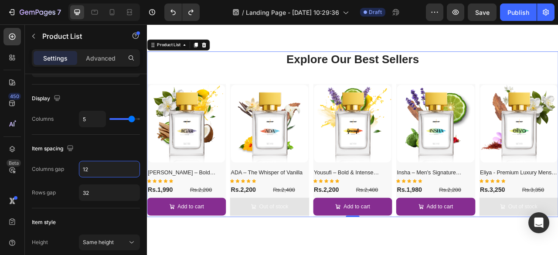
drag, startPoint x: 92, startPoint y: 168, endPoint x: 78, endPoint y: 168, distance: 14.0
click at [79, 168] on div "12" at bounding box center [109, 169] width 61 height 17
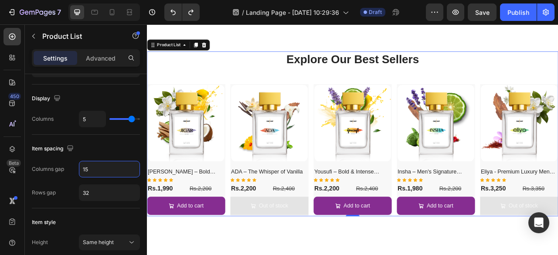
type input "15"
click at [118, 146] on div "Item spacing" at bounding box center [86, 149] width 108 height 14
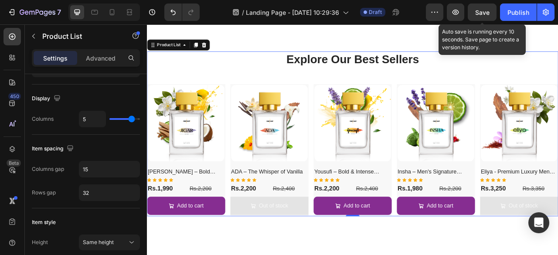
click at [479, 14] on span "Save" at bounding box center [482, 12] width 14 height 7
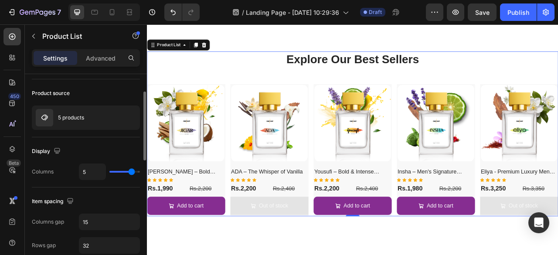
scroll to position [11, 0]
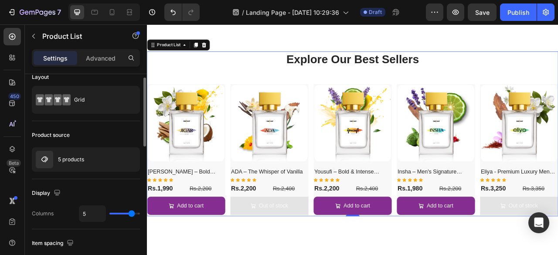
click at [95, 104] on div "Grid" at bounding box center [100, 100] width 53 height 20
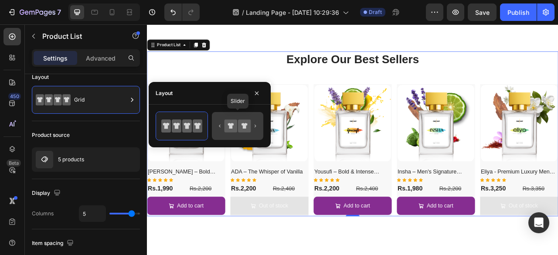
click at [232, 128] on icon at bounding box center [231, 125] width 13 height 13
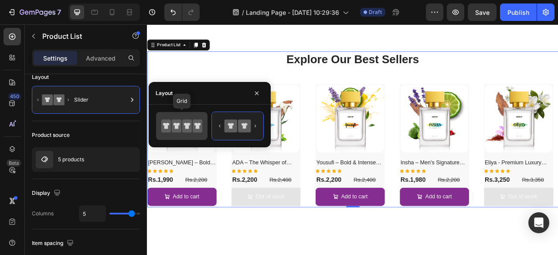
click at [194, 125] on icon at bounding box center [198, 125] width 10 height 13
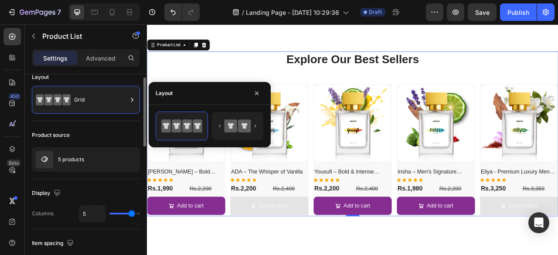
click at [107, 131] on div "Product source" at bounding box center [86, 135] width 108 height 14
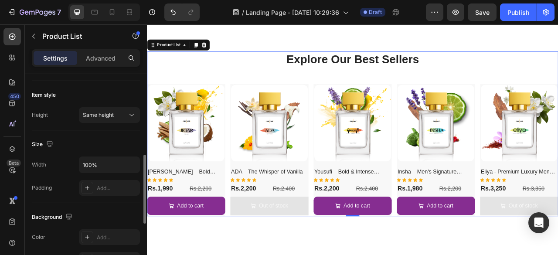
scroll to position [236, 0]
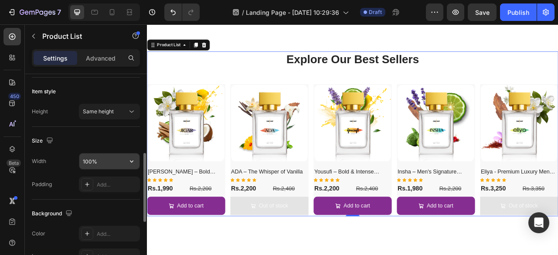
click at [116, 162] on input "100%" at bounding box center [109, 161] width 60 height 16
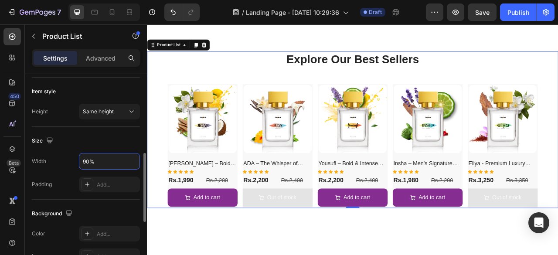
type input "90%"
click at [107, 141] on div "Size" at bounding box center [86, 141] width 108 height 14
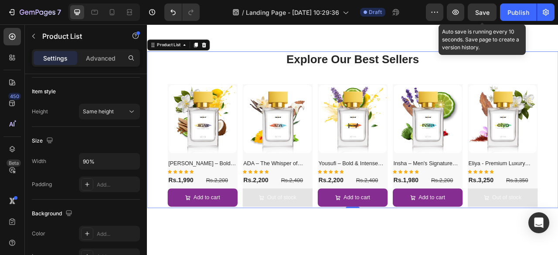
click at [481, 11] on span "Save" at bounding box center [482, 12] width 14 height 7
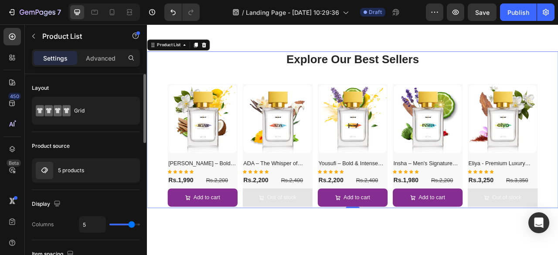
scroll to position [0, 0]
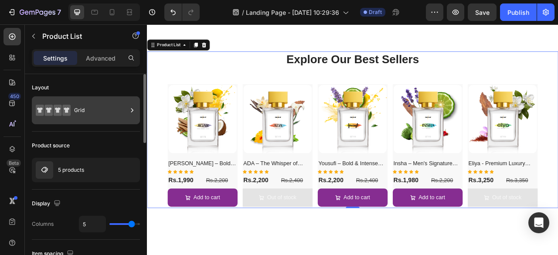
click at [100, 103] on div "Grid" at bounding box center [100, 110] width 53 height 20
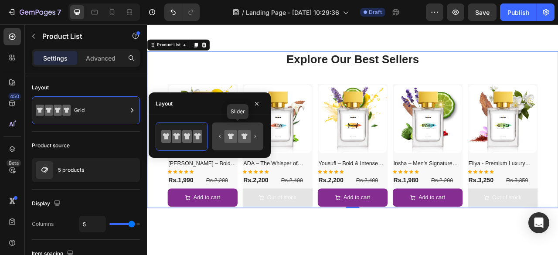
click at [231, 134] on icon at bounding box center [231, 136] width 6 height 6
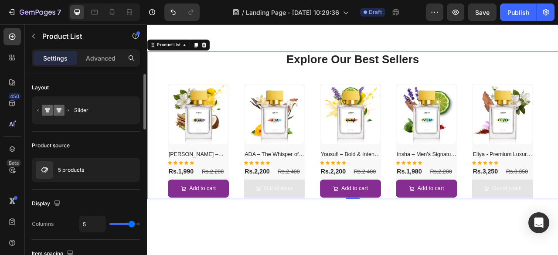
click at [119, 142] on div "Product source" at bounding box center [86, 146] width 108 height 14
click at [259, 145] on div "(P) Images [PERSON_NAME] – Bold Freshness for Him (P) Title Icon Icon Icon Icon…" at bounding box center [408, 173] width 471 height 146
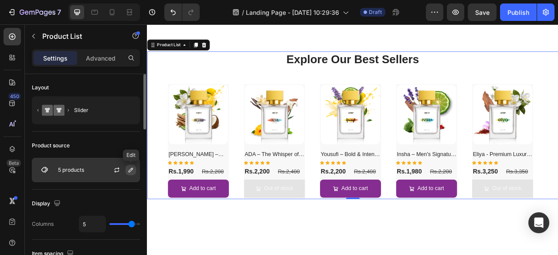
click at [126, 168] on button "button" at bounding box center [131, 170] width 10 height 10
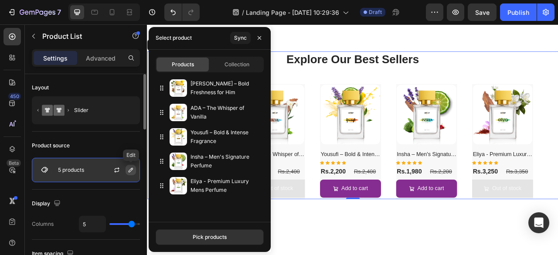
click at [126, 168] on button "button" at bounding box center [131, 170] width 10 height 10
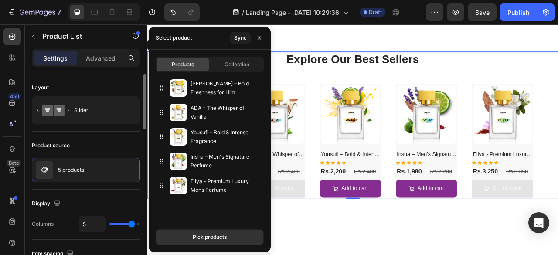
click at [109, 150] on div "Product source" at bounding box center [86, 146] width 108 height 14
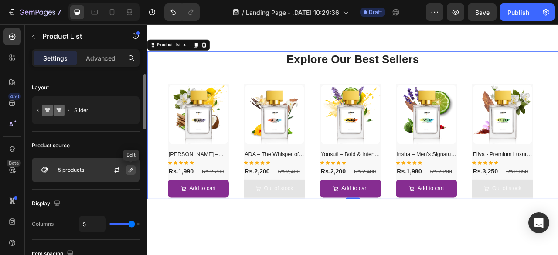
click at [132, 168] on icon "button" at bounding box center [130, 170] width 7 height 7
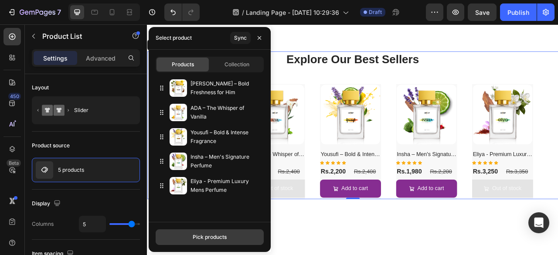
click at [202, 232] on button "Pick products" at bounding box center [210, 237] width 108 height 16
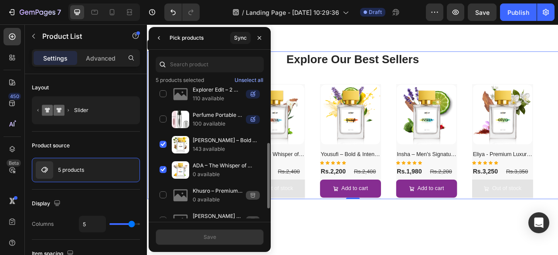
scroll to position [109, 0]
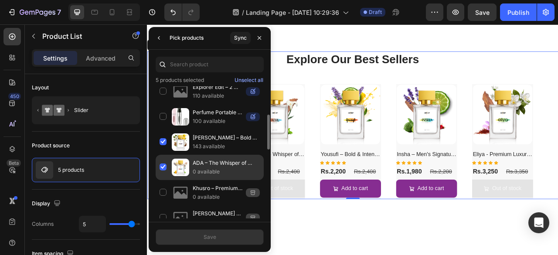
click at [164, 180] on div "ADA – The Whisper of Vanilla 0 available" at bounding box center [210, 192] width 108 height 25
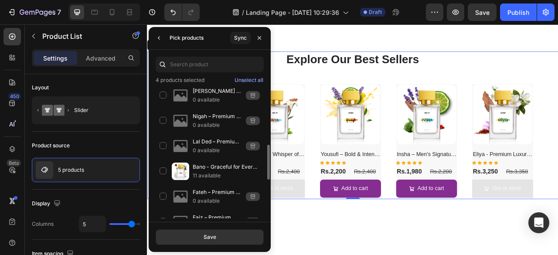
scroll to position [232, 0]
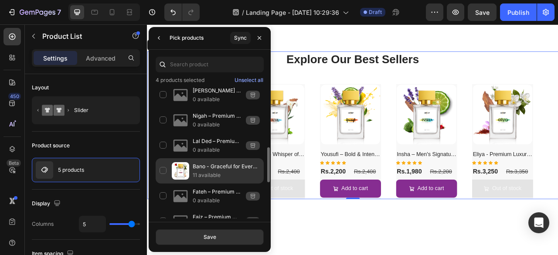
click at [163, 184] on div "Bano - Graceful for Every Occasion 11 available" at bounding box center [210, 196] width 108 height 25
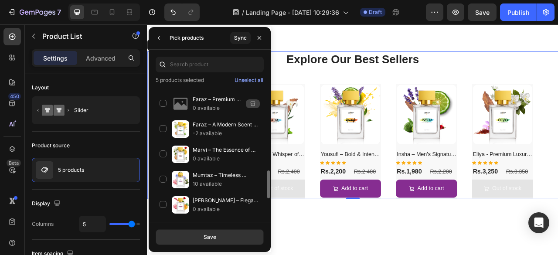
scroll to position [400, 0]
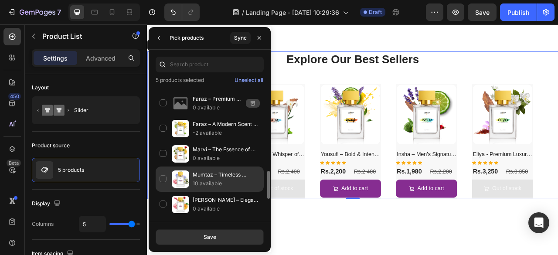
click at [163, 192] on div "Mumtaz – Timeless Women’s Scent 10 available" at bounding box center [210, 204] width 108 height 25
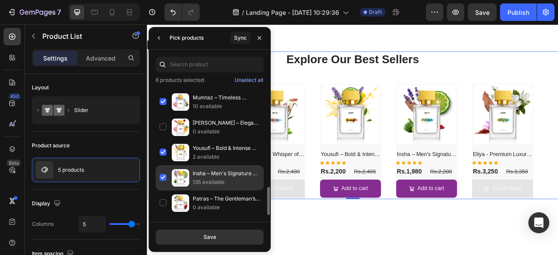
scroll to position [493, 0]
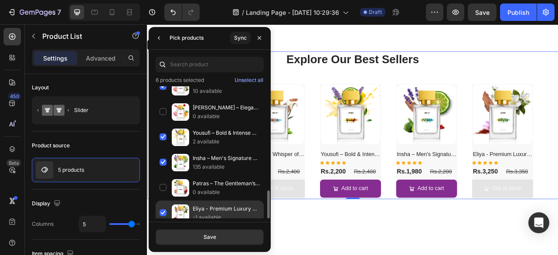
click at [161, 202] on div "Eliya - Premium Luxury Mens Perfume -1 available" at bounding box center [210, 213] width 108 height 25
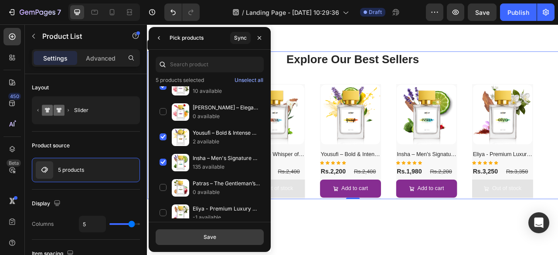
click at [193, 236] on button "Save" at bounding box center [210, 237] width 108 height 16
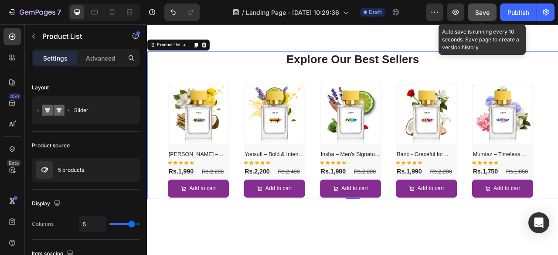
click at [480, 18] on button "Save" at bounding box center [482, 11] width 29 height 17
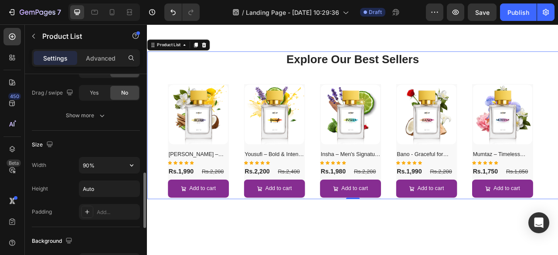
scroll to position [358, 0]
click at [111, 163] on input "90%" at bounding box center [109, 164] width 60 height 16
click at [90, 162] on input "90%" at bounding box center [109, 164] width 60 height 16
drag, startPoint x: 90, startPoint y: 162, endPoint x: 82, endPoint y: 163, distance: 7.9
click at [82, 163] on input "90%" at bounding box center [109, 164] width 60 height 16
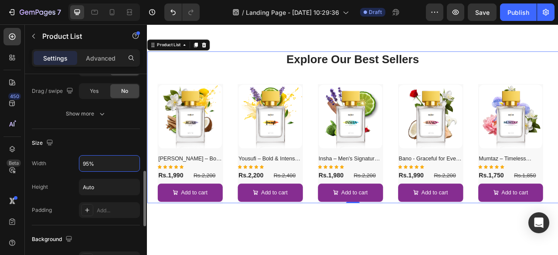
type input "95%"
click at [113, 136] on div "Size" at bounding box center [86, 143] width 108 height 14
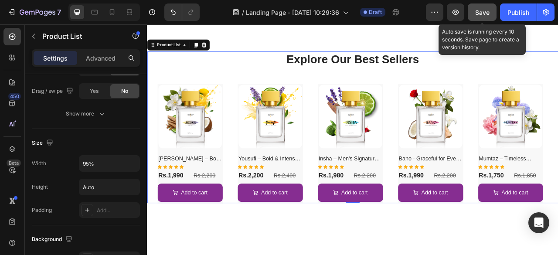
click at [488, 17] on button "Save" at bounding box center [482, 11] width 29 height 17
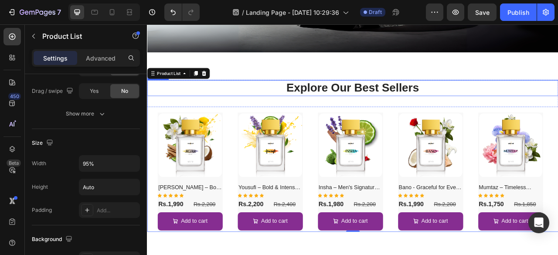
scroll to position [181, 0]
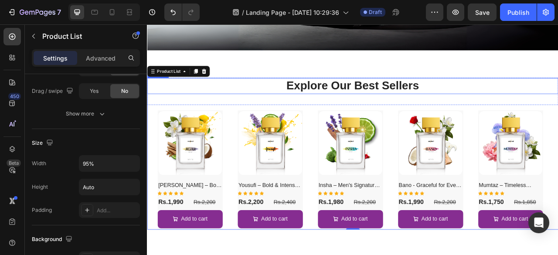
click at [415, 97] on p "Explore Our Best Sellers" at bounding box center [408, 102] width 521 height 19
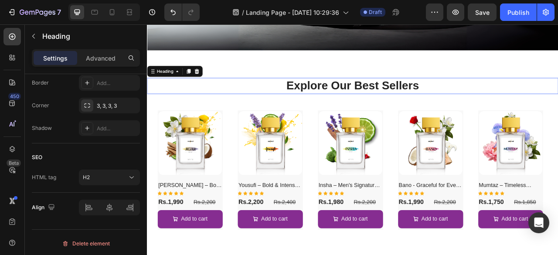
scroll to position [0, 0]
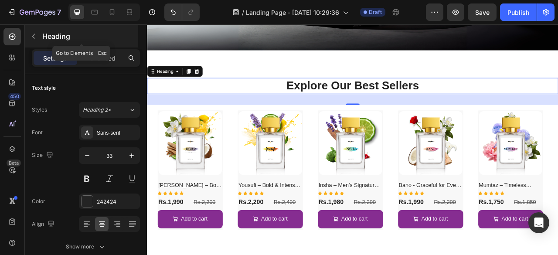
click at [34, 39] on icon "button" at bounding box center [33, 36] width 7 height 7
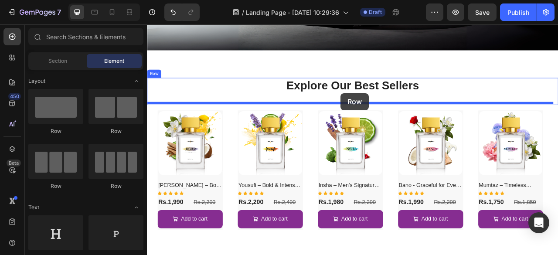
drag, startPoint x: 205, startPoint y: 132, endPoint x: 393, endPoint y: 112, distance: 188.9
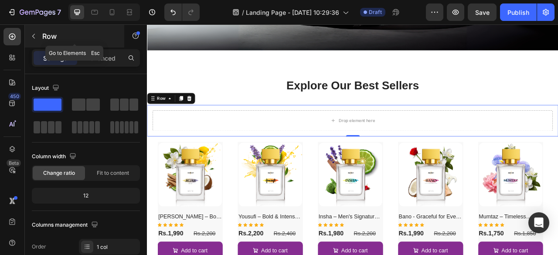
click at [34, 40] on button "button" at bounding box center [34, 36] width 14 height 14
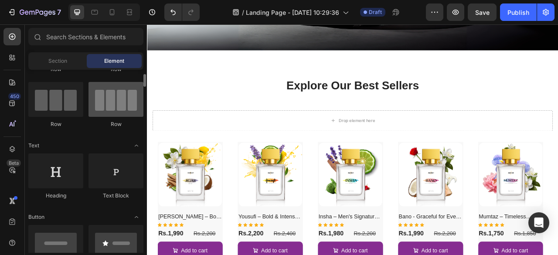
scroll to position [61, 0]
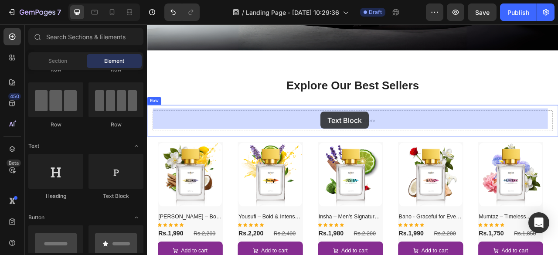
drag, startPoint x: 259, startPoint y: 204, endPoint x: 368, endPoint y: 136, distance: 128.0
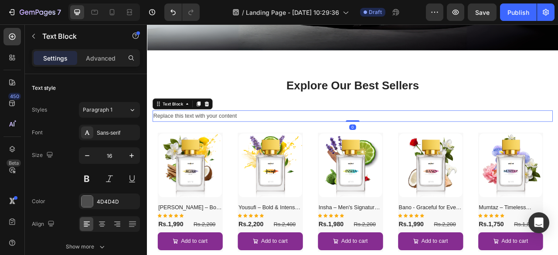
click at [331, 142] on div "Replace this text with your content" at bounding box center [408, 141] width 509 height 14
click at [331, 142] on p "Replace this text with your content" at bounding box center [408, 141] width 507 height 13
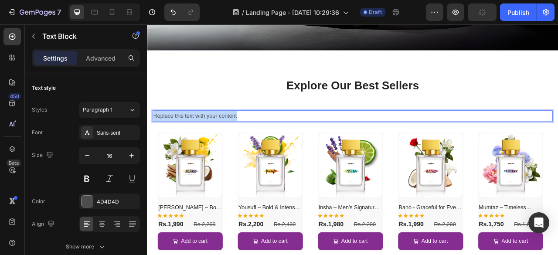
click at [331, 142] on p "Replace this text with your content" at bounding box center [408, 141] width 507 height 13
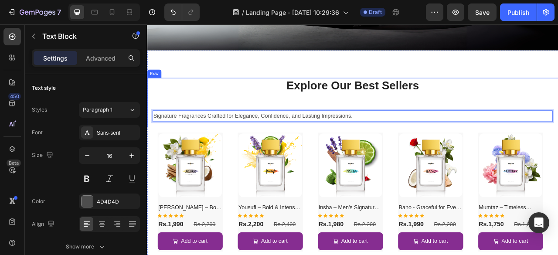
click at [355, 119] on div "Explore Our Best Sellers Heading Signature Fragrances Crafted for Elegance, Con…" at bounding box center [408, 123] width 523 height 63
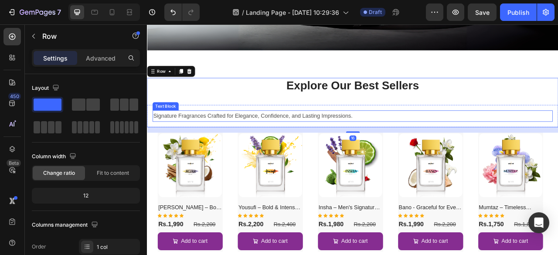
click at [421, 136] on p "Signature Fragrances Crafted for Elegance, Confidence, and Lasting Impressions." at bounding box center [408, 141] width 507 height 13
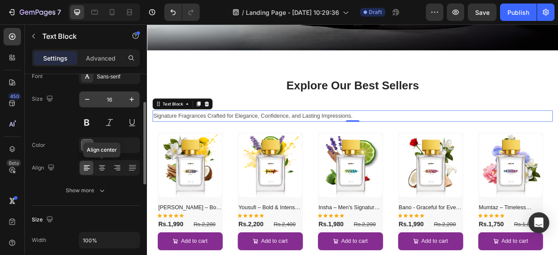
scroll to position [61, 0]
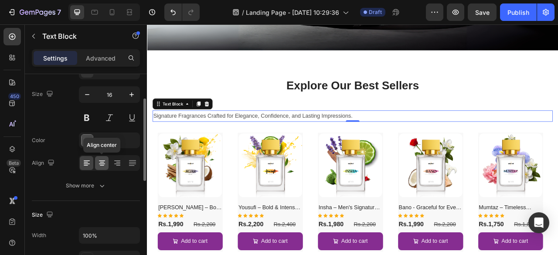
click at [102, 163] on icon at bounding box center [102, 163] width 6 height 1
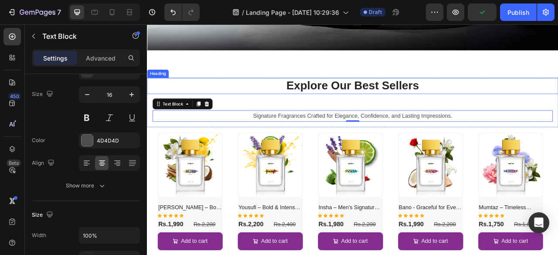
click at [386, 106] on p "Explore Our Best Sellers" at bounding box center [408, 102] width 521 height 19
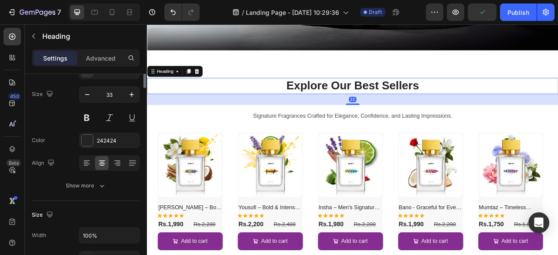
scroll to position [0, 0]
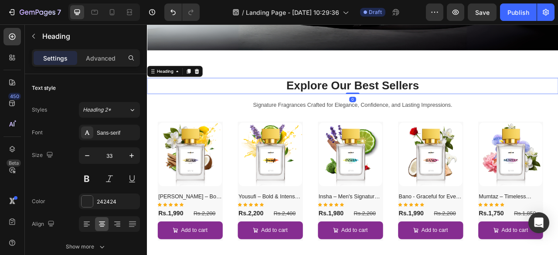
drag, startPoint x: 409, startPoint y: 123, endPoint x: 405, endPoint y: 98, distance: 25.7
click at [405, 98] on div "Explore Our Best Sellers Heading 0" at bounding box center [408, 102] width 523 height 20
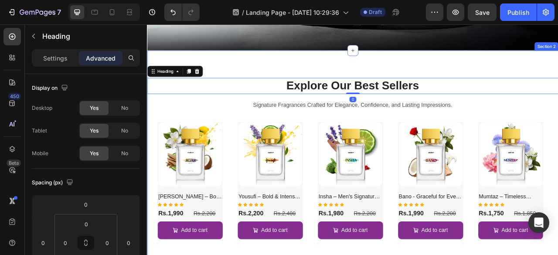
click at [404, 81] on div "Explore Our Best Sellers Heading 0 Signature Fragrances Crafted for Elegance, C…" at bounding box center [408, 196] width 523 height 277
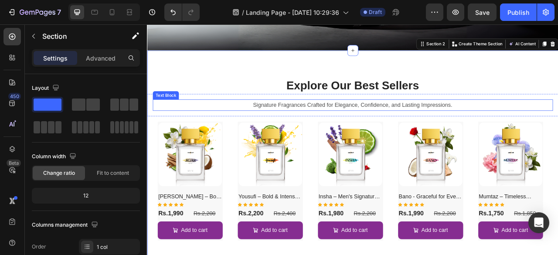
click at [407, 127] on p "Signature Fragrances Crafted for Elegance, Confidence, and Lasting Impressions." at bounding box center [408, 127] width 507 height 13
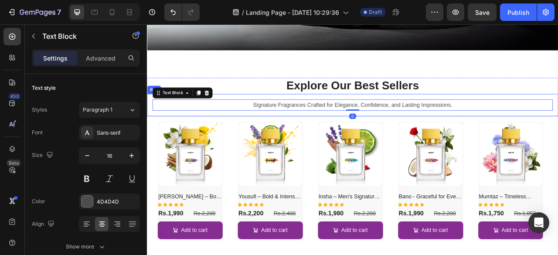
click at [435, 138] on div "Signature Fragrances Crafted for Elegance, Confidence, and Lasting Impressions.…" at bounding box center [408, 127] width 523 height 28
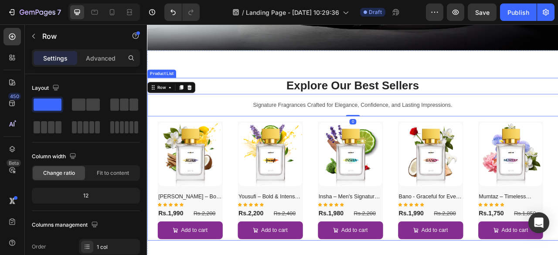
click at [457, 150] on div "(P) Images [PERSON_NAME] – Bold Freshness for Him (P) Title Icon Icon Icon Icon…" at bounding box center [408, 224] width 497 height 152
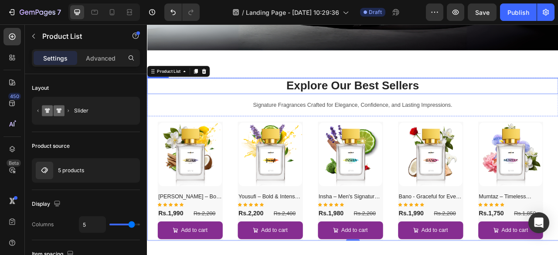
click at [500, 103] on p "Explore Our Best Sellers" at bounding box center [408, 102] width 521 height 19
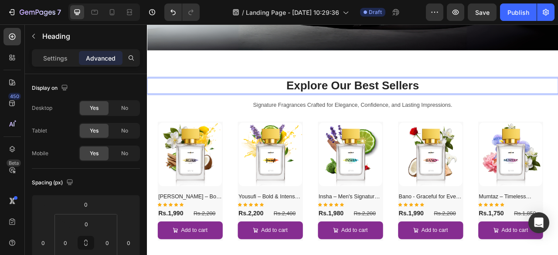
click at [500, 103] on p "Explore Our Best Sellers" at bounding box center [408, 102] width 521 height 19
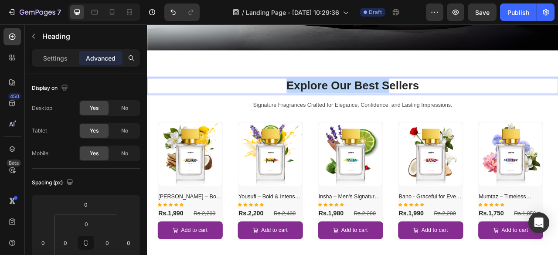
drag, startPoint x: 500, startPoint y: 104, endPoint x: 447, endPoint y: 106, distance: 52.4
click at [447, 106] on p "Explore Our Best Sellers" at bounding box center [408, 102] width 521 height 19
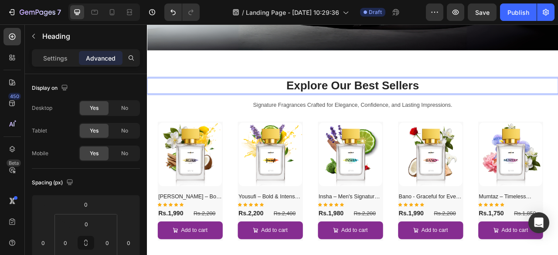
click at [411, 104] on p "Explore Our Best Sellers" at bounding box center [408, 102] width 521 height 19
drag, startPoint x: 412, startPoint y: 104, endPoint x: 493, endPoint y: 98, distance: 81.8
click at [493, 98] on p "Explore Our Best Sellers" at bounding box center [408, 102] width 521 height 19
click at [369, 96] on p "tsoExplore Our M" at bounding box center [408, 102] width 521 height 19
click at [477, 102] on p "Explore Our M" at bounding box center [408, 102] width 521 height 19
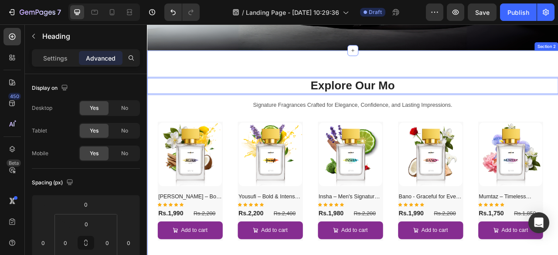
click at [461, 77] on div "Explore Our Mo Heading 0 Signature Fragrances Crafted for Elegance, Confidence,…" at bounding box center [408, 196] width 523 height 277
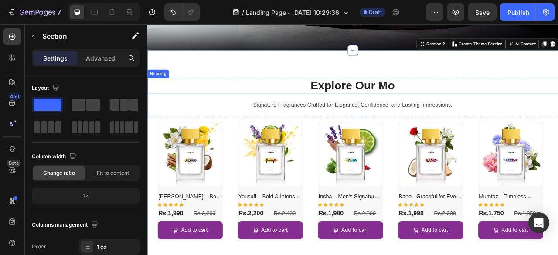
click at [485, 103] on p "Explore Our Mo" at bounding box center [408, 102] width 521 height 19
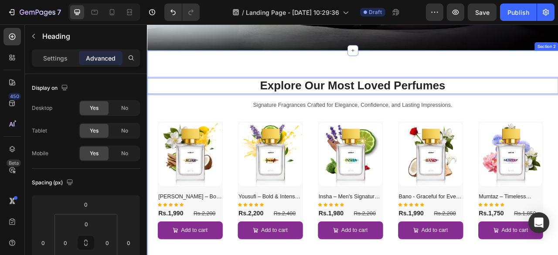
click at [450, 71] on div "Explore Our Most Loved Perfumes Heading 0 Signature Fragrances Crafted for Eleg…" at bounding box center [408, 196] width 523 height 277
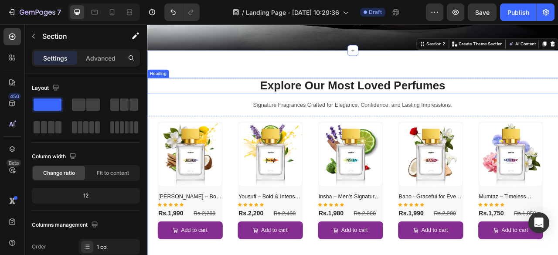
click at [292, 100] on p "Explore Our Most Loved Perfumes" at bounding box center [408, 102] width 521 height 19
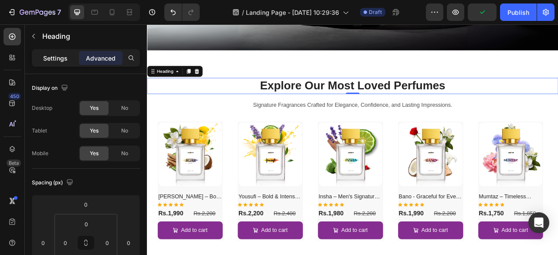
click at [54, 61] on p "Settings" at bounding box center [55, 58] width 24 height 9
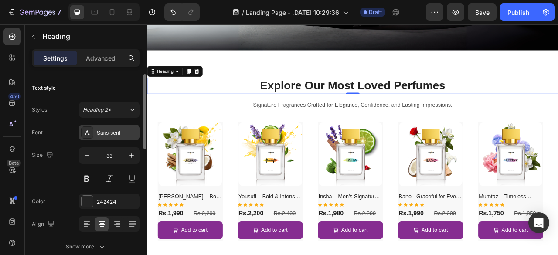
click at [114, 129] on div "Sans-serif" at bounding box center [117, 133] width 41 height 8
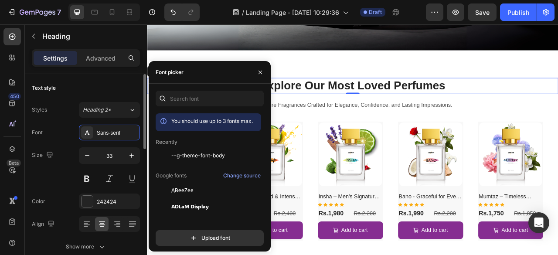
click at [99, 93] on div "Text style" at bounding box center [86, 88] width 108 height 14
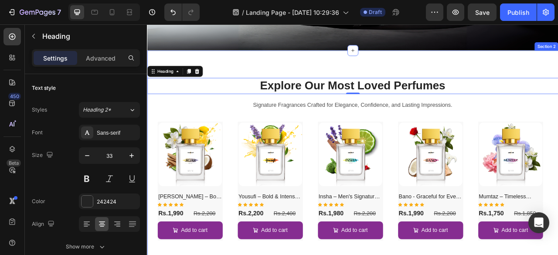
click at [332, 84] on div "Explore Our Most Loved Perfumes Heading 0 Signature Fragrances Crafted for Eleg…" at bounding box center [408, 196] width 523 height 277
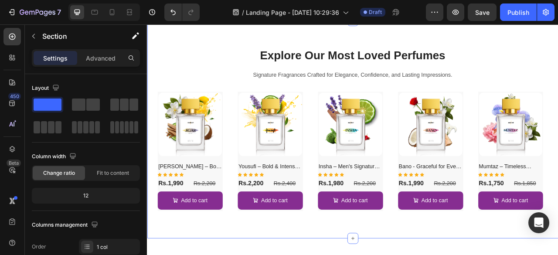
scroll to position [213, 0]
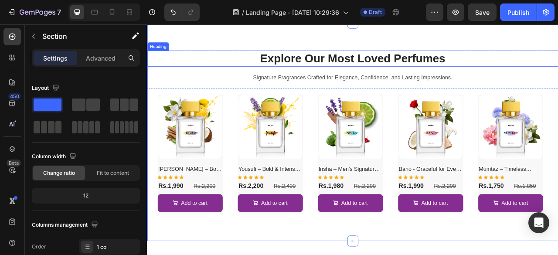
click at [397, 70] on p "Explore Our Most Loved Perfumes" at bounding box center [408, 67] width 521 height 19
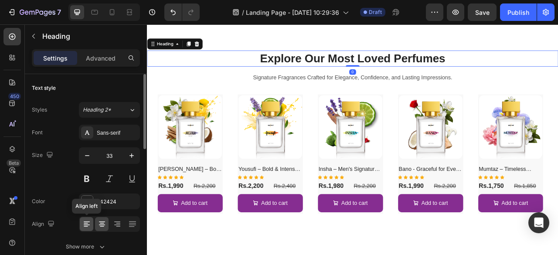
click at [85, 221] on icon at bounding box center [86, 224] width 9 height 9
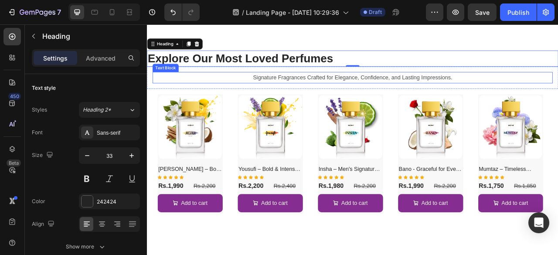
click at [315, 89] on p "Signature Fragrances Crafted for Elegance, Confidence, and Lasting Impressions." at bounding box center [408, 92] width 507 height 13
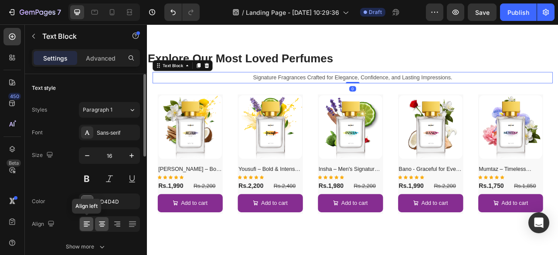
click at [90, 221] on icon at bounding box center [86, 224] width 9 height 9
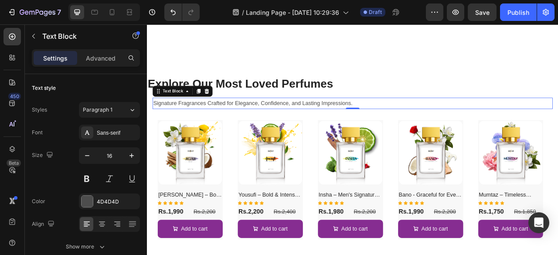
scroll to position [477, 0]
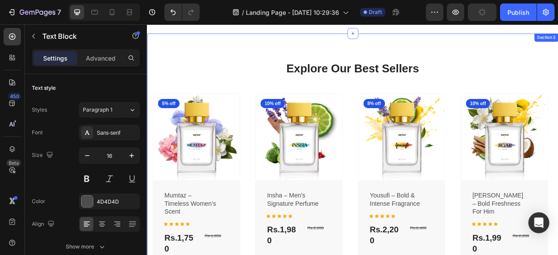
click at [558, 60] on div "Explore Our Best Sellers Heading More options for your pet Text block Row (P) I…" at bounding box center [408, 225] width 523 height 378
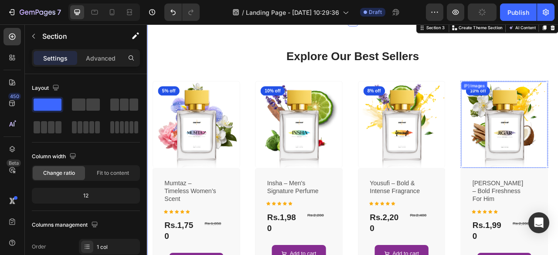
scroll to position [348, 0]
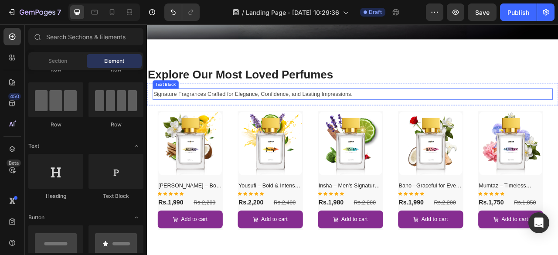
scroll to position [193, 0]
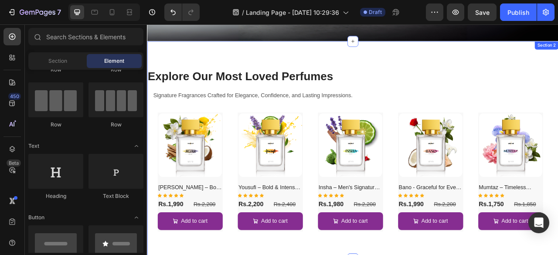
click at [517, 74] on div "Explore Our Most Loved Perfumes Heading Signature Fragrances Crafted for Elegan…" at bounding box center [408, 184] width 523 height 277
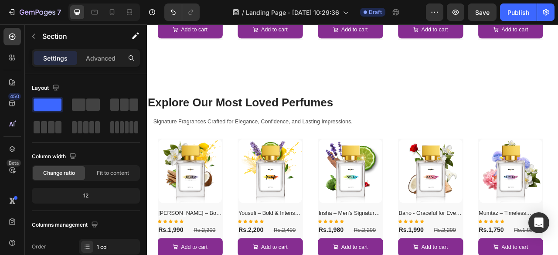
scroll to position [249, 0]
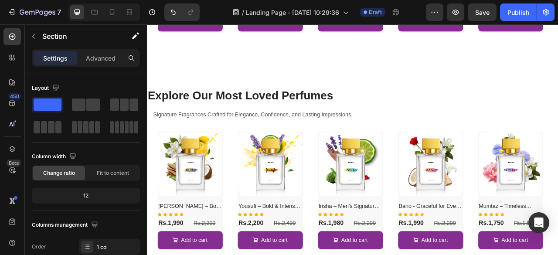
click at [388, 95] on div "Explore Our Most Loved Perfumes Heading Signature Fragrances Crafted for Elegan…" at bounding box center [408, 208] width 523 height 277
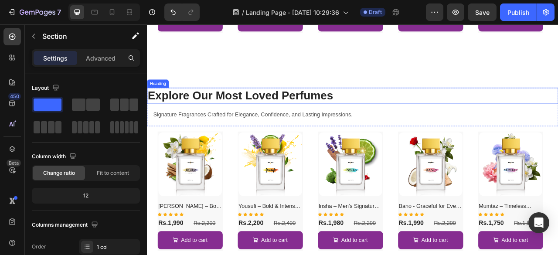
click at [396, 114] on h2 "Explore Our Most Loved Perfumes" at bounding box center [408, 115] width 523 height 20
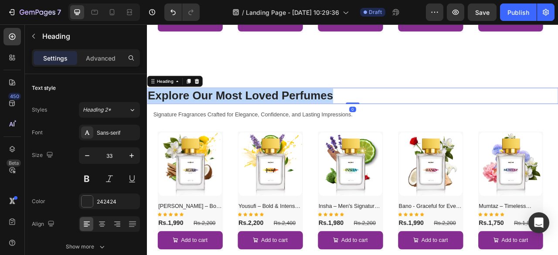
click at [396, 114] on p "Explore Our Most Loved Perfumes" at bounding box center [408, 115] width 521 height 19
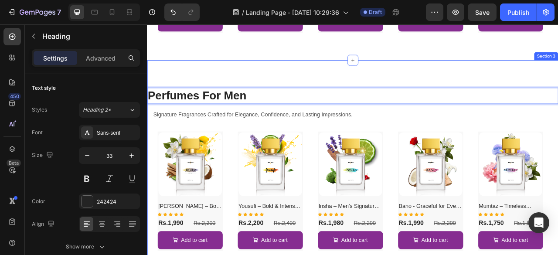
click at [384, 96] on div "Perfumes For Men Heading 0 Signature Fragrances Crafted for Elegance, Confidenc…" at bounding box center [408, 208] width 523 height 277
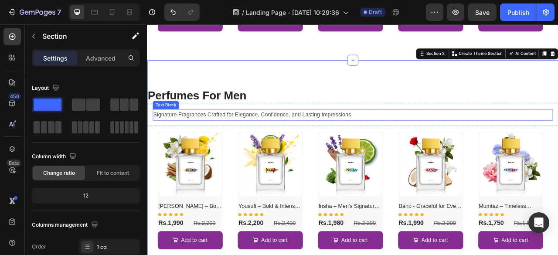
click at [415, 140] on p "Signature Fragrances Crafted for Elegance, Confidence, and Lasting Impressions." at bounding box center [408, 139] width 507 height 13
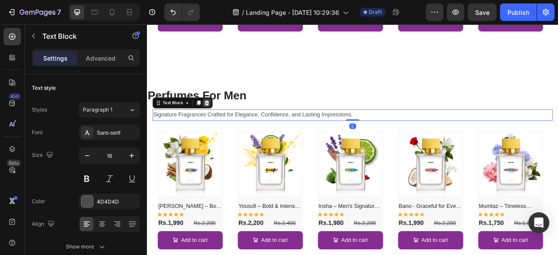
click at [226, 126] on div at bounding box center [223, 124] width 10 height 10
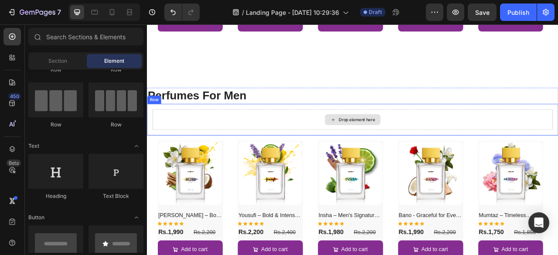
click at [258, 137] on div "Drop element here" at bounding box center [408, 146] width 509 height 26
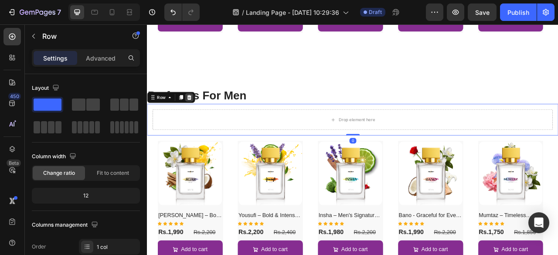
click at [204, 116] on div at bounding box center [200, 117] width 10 height 10
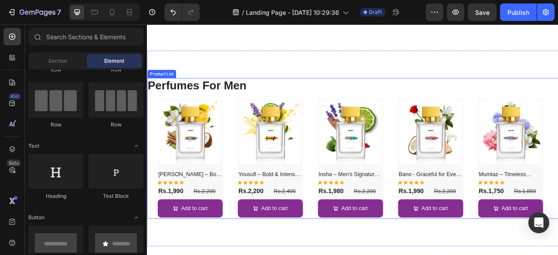
scroll to position [263, 0]
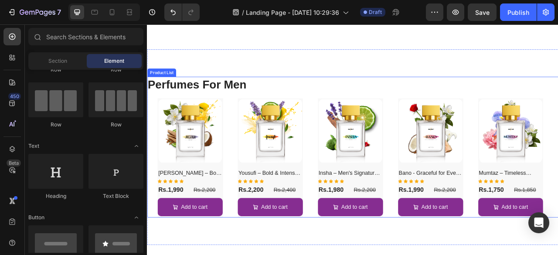
click at [245, 193] on div "(P) Images [PERSON_NAME] – Bold Freshness for Him (P) Title Icon Icon Icon Icon…" at bounding box center [408, 195] width 497 height 152
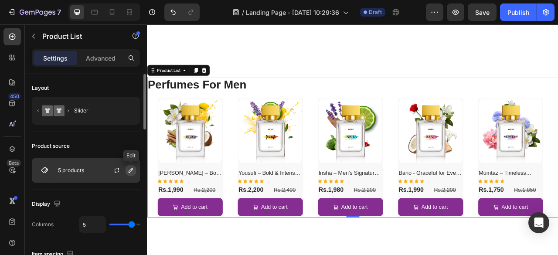
click at [126, 168] on button "button" at bounding box center [131, 170] width 10 height 10
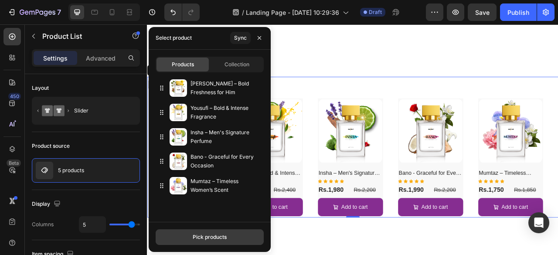
click at [200, 235] on div "Pick products" at bounding box center [210, 237] width 34 height 8
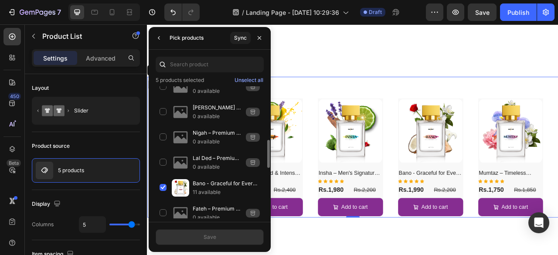
scroll to position [225, 0]
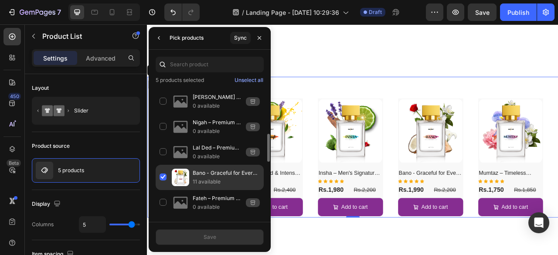
click at [160, 190] on div "Bano - Graceful for Every Occasion 11 available" at bounding box center [210, 202] width 108 height 25
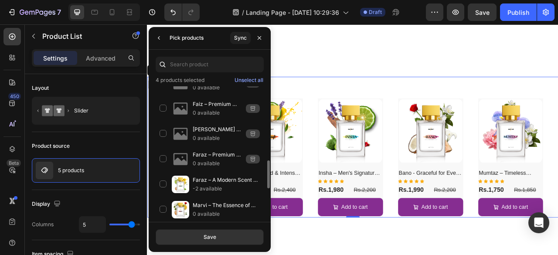
scroll to position [346, 0]
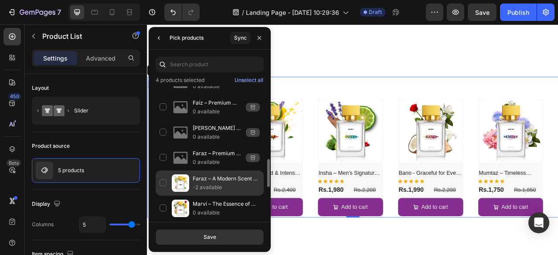
click at [163, 196] on div "Faraz – A Modern Scent for the Soulful -2 available" at bounding box center [210, 208] width 108 height 25
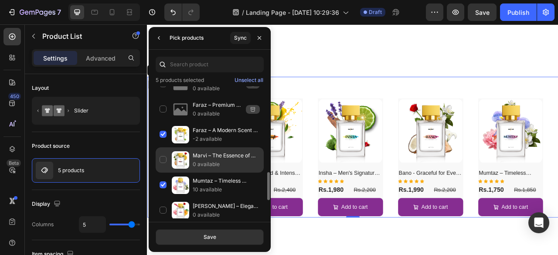
scroll to position [396, 0]
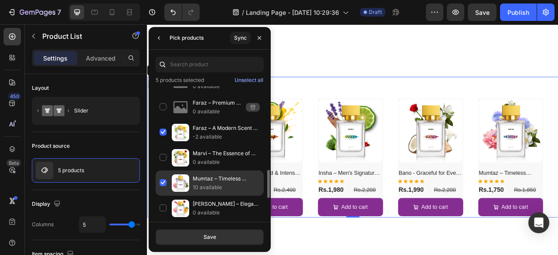
click at [163, 196] on div "Mumtaz – Timeless Women’s Scent 10 available" at bounding box center [210, 208] width 108 height 25
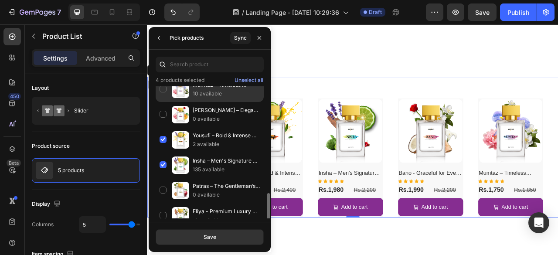
scroll to position [493, 0]
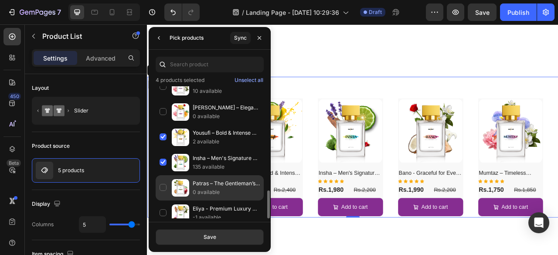
click at [162, 201] on div "Patras – The Gentleman’s Choice 0 available" at bounding box center [210, 213] width 108 height 25
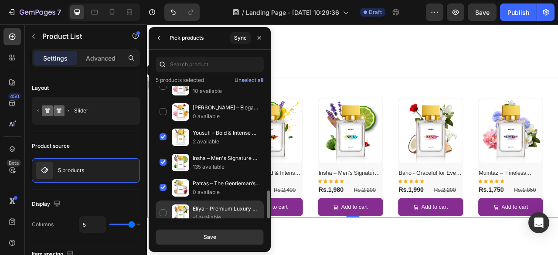
click at [163, 207] on div "Eliya - Premium Luxury Mens Perfume -1 available" at bounding box center [210, 213] width 108 height 25
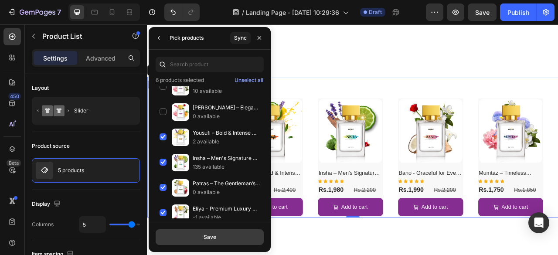
click at [190, 237] on button "Save" at bounding box center [210, 237] width 108 height 16
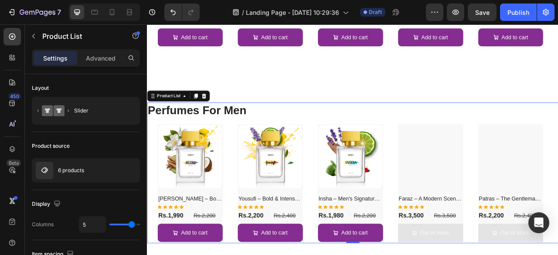
scroll to position [263, 0]
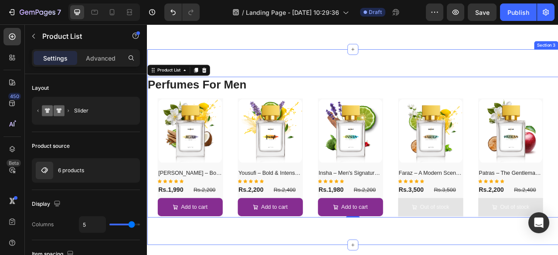
click at [540, 84] on div "Perfumes For Men Heading Row (P) Images [PERSON_NAME] – Bold Freshness for Him …" at bounding box center [408, 180] width 523 height 249
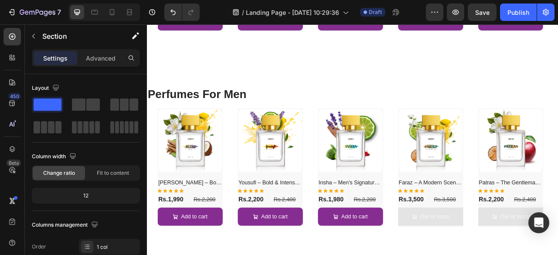
scroll to position [446, 0]
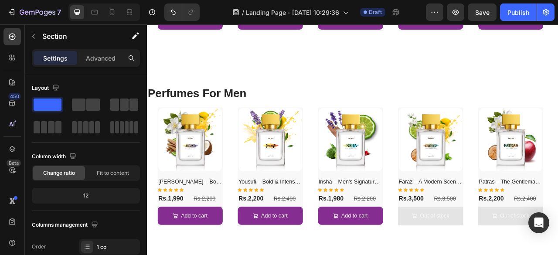
click at [539, 89] on div "Perfumes For Men Heading Row (P) Images [PERSON_NAME] – Bold Freshness for Him …" at bounding box center [408, 192] width 523 height 249
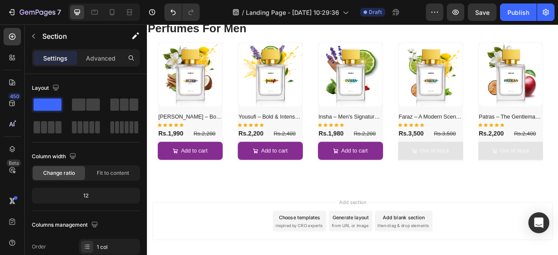
scroll to position [532, 0]
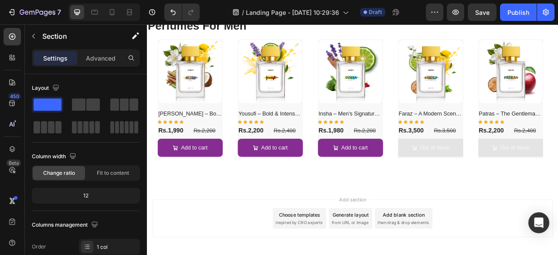
click at [339, 205] on div "Perfumes For Men Heading Row (P) Images [PERSON_NAME] – Bold Freshness for Him …" at bounding box center [408, 105] width 523 height 249
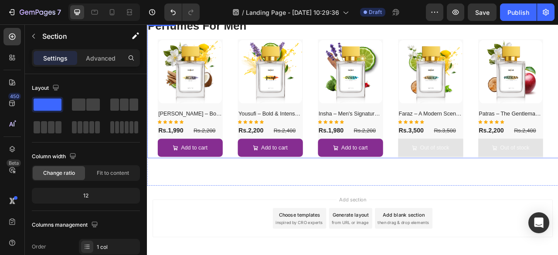
click at [354, 175] on div "(P) Images [PERSON_NAME] – Bold Freshness for Him (P) Title Icon Icon Icon Icon…" at bounding box center [408, 120] width 497 height 152
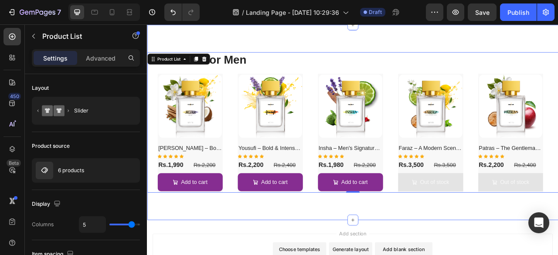
scroll to position [431, 0]
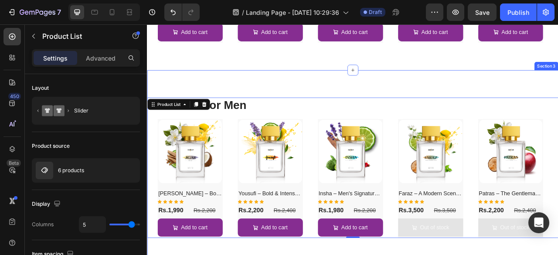
click at [303, 103] on div "Perfumes For Men Heading Row (P) Images [PERSON_NAME] – Bold Freshness for Him …" at bounding box center [408, 206] width 523 height 249
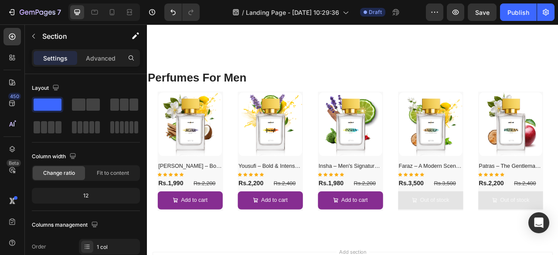
scroll to position [714, 0]
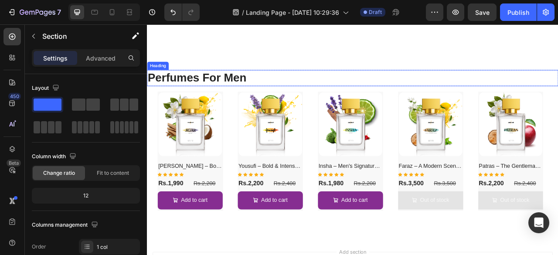
click at [291, 95] on h2 "Perfumes For Men" at bounding box center [408, 92] width 523 height 20
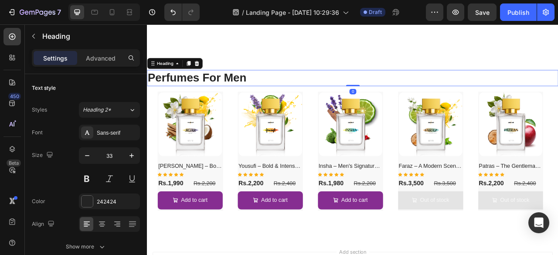
click at [291, 95] on h2 "Perfumes For Men" at bounding box center [408, 92] width 523 height 20
click at [245, 93] on p "Perfumes For Men" at bounding box center [408, 92] width 521 height 19
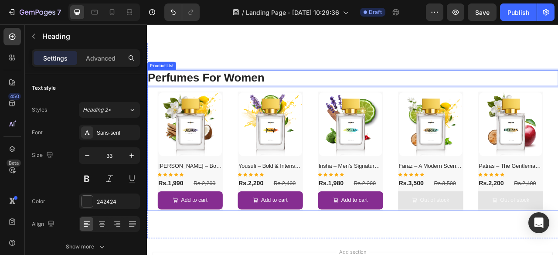
click at [250, 124] on div "(P) Images [PERSON_NAME] – Bold Freshness for Him (P) Title Icon Icon Icon Icon…" at bounding box center [408, 186] width 497 height 152
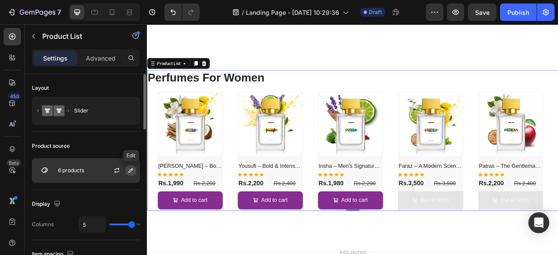
click at [132, 167] on icon "button" at bounding box center [130, 170] width 7 height 7
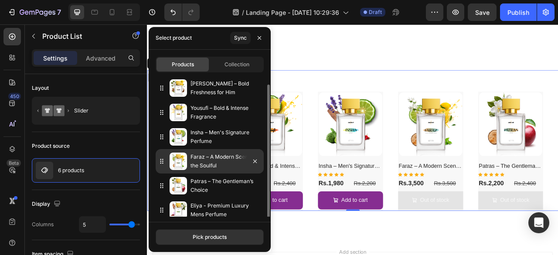
scroll to position [5, 0]
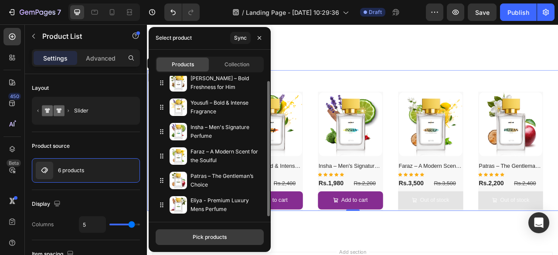
click at [216, 233] on div "Pick products" at bounding box center [210, 237] width 34 height 8
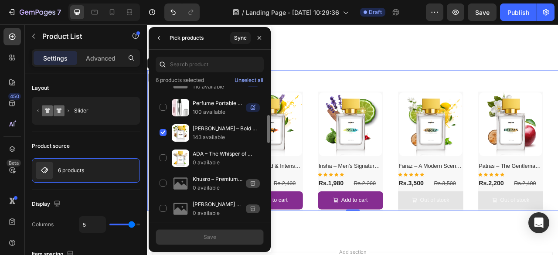
scroll to position [123, 0]
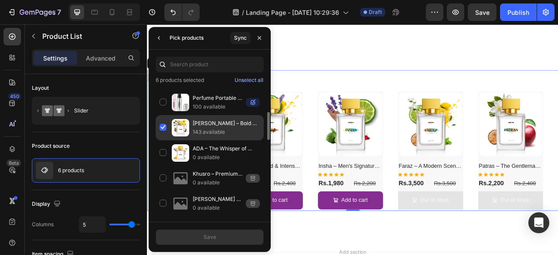
click at [162, 140] on div "[PERSON_NAME] – Bold Freshness for Him 143 available" at bounding box center [210, 152] width 108 height 25
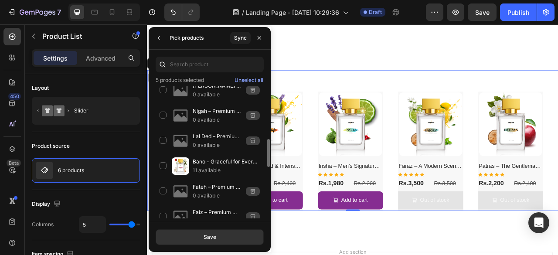
scroll to position [240, 0]
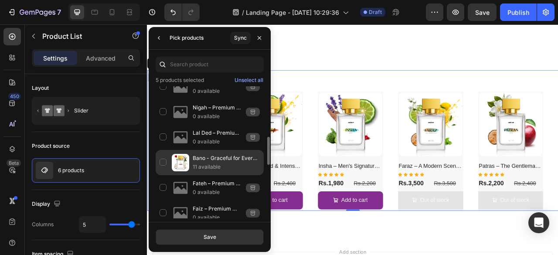
click at [164, 175] on div "Bano - Graceful for Every Occasion 11 available" at bounding box center [210, 187] width 108 height 25
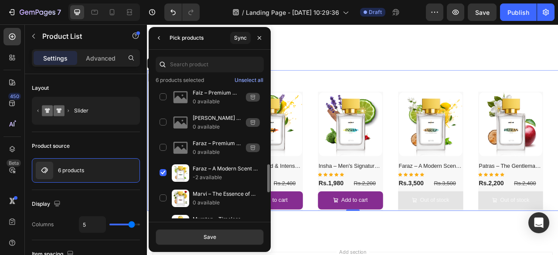
scroll to position [360, 0]
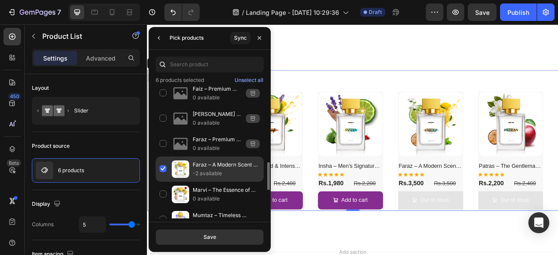
click at [163, 182] on div "Faraz – A Modern Scent for the Soulful -2 available" at bounding box center [210, 194] width 108 height 25
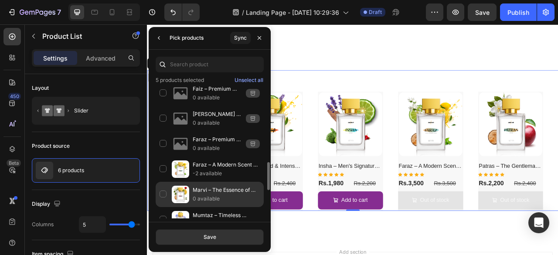
click at [163, 207] on div "Marvi – The Essence of Domination 0 available" at bounding box center [210, 219] width 108 height 25
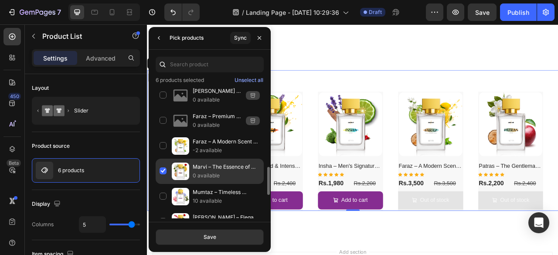
scroll to position [392, 0]
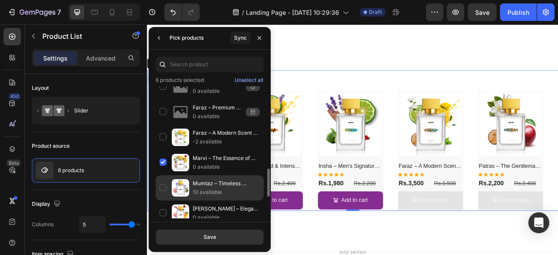
click at [162, 201] on div "Mumtaz – Timeless Women’s Scent 10 available" at bounding box center [210, 213] width 108 height 25
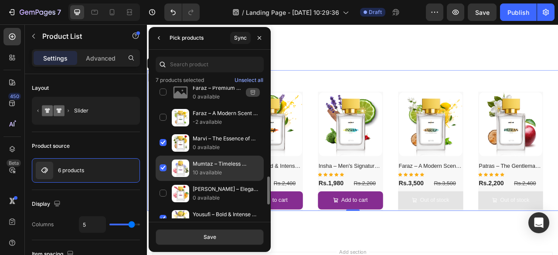
scroll to position [417, 0]
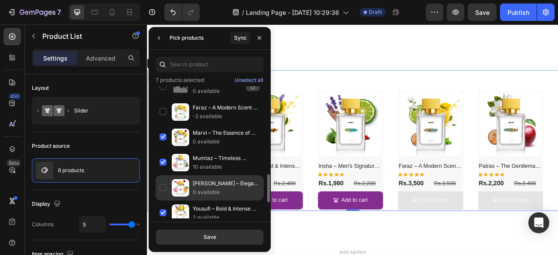
click at [162, 201] on div "[PERSON_NAME] – Elegant Floral Perfume 0 available" at bounding box center [210, 213] width 108 height 25
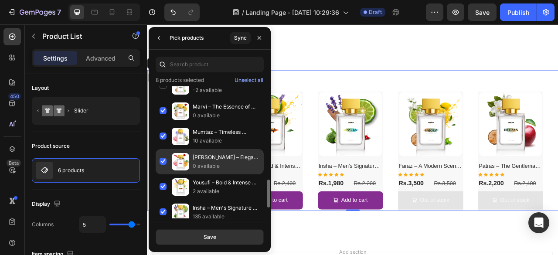
scroll to position [446, 0]
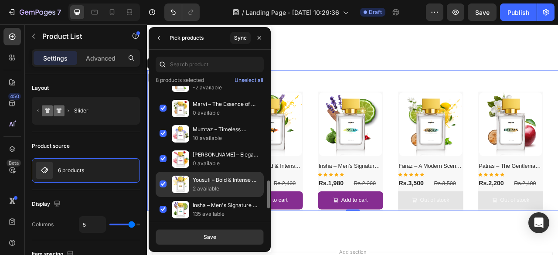
click at [162, 197] on div "Yousufi – Bold & Intense Fragrance 2 available" at bounding box center [210, 209] width 108 height 25
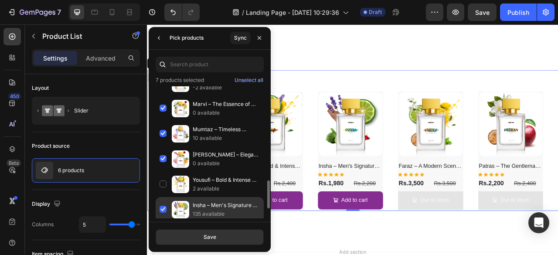
click at [165, 222] on div "Insha – Men's Signature Perfume 135 available" at bounding box center [210, 234] width 108 height 25
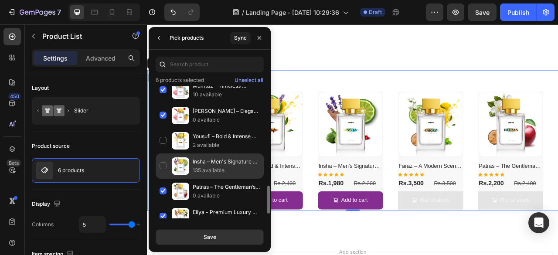
scroll to position [493, 0]
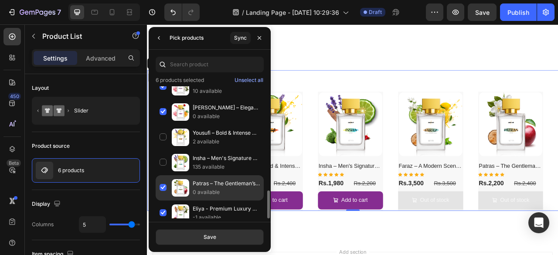
click at [163, 201] on div "Patras – The Gentleman’s Choice 0 available" at bounding box center [210, 213] width 108 height 25
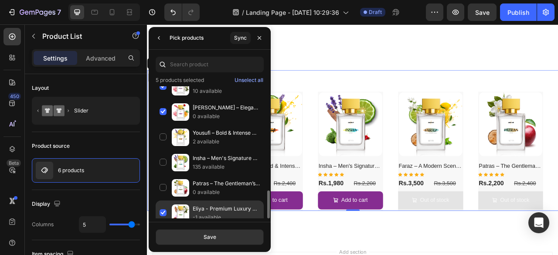
click at [164, 205] on div "Eliya - Premium Luxury Mens Perfume -1 available" at bounding box center [210, 213] width 108 height 25
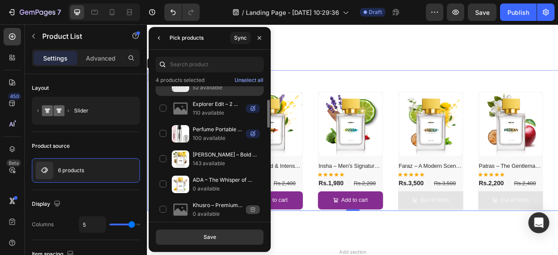
scroll to position [93, 0]
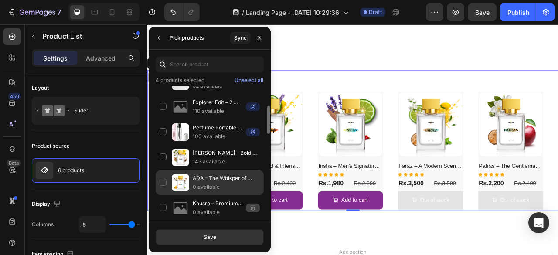
click at [163, 195] on div "ADA – The Whisper of Vanilla 0 available" at bounding box center [210, 207] width 108 height 25
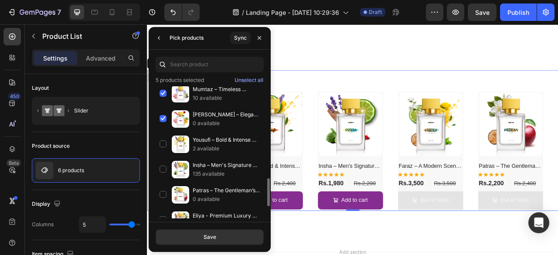
scroll to position [493, 0]
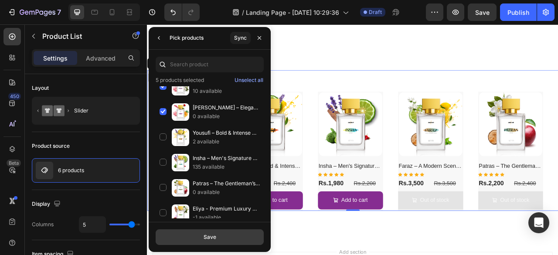
click at [217, 232] on button "Save" at bounding box center [210, 237] width 108 height 16
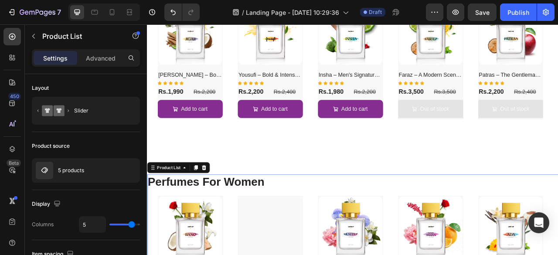
scroll to position [576, 0]
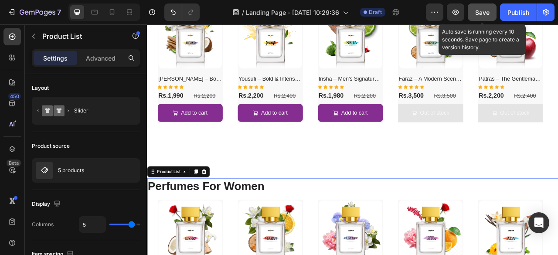
click at [480, 18] on button "Save" at bounding box center [482, 11] width 29 height 17
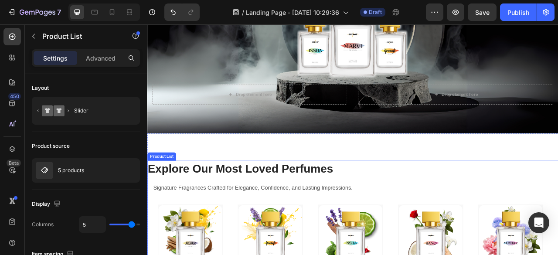
scroll to position [157, 0]
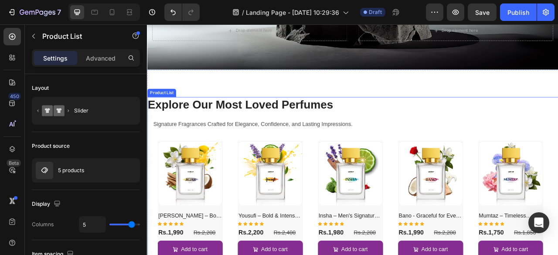
click at [357, 211] on div "(P) Images [PERSON_NAME] – Bold Freshness for Him (P) Title Icon Icon Icon Icon…" at bounding box center [408, 249] width 497 height 152
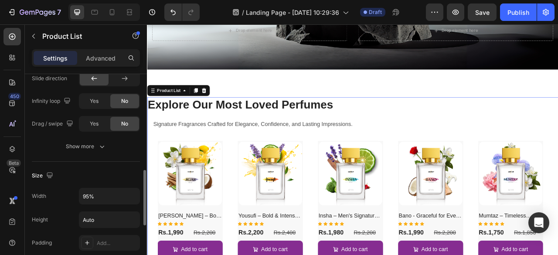
scroll to position [325, 0]
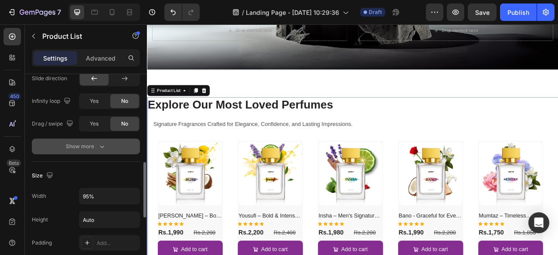
click at [82, 145] on div "Show more" at bounding box center [86, 146] width 41 height 9
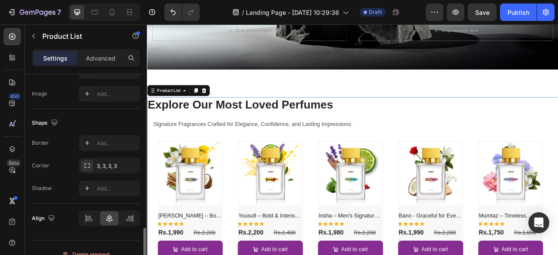
scroll to position [603, 0]
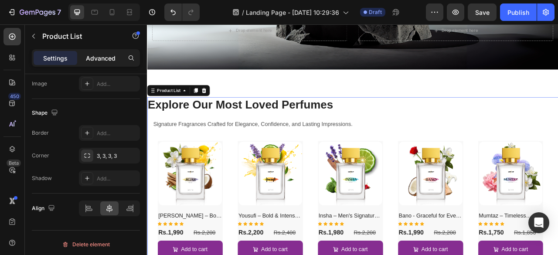
click at [97, 60] on p "Advanced" at bounding box center [101, 58] width 30 height 9
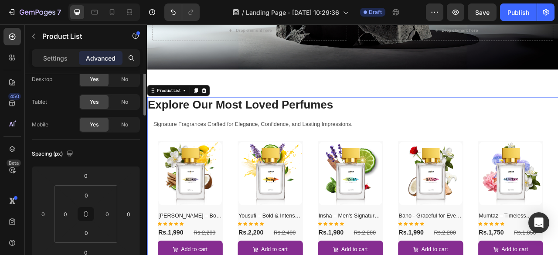
scroll to position [0, 0]
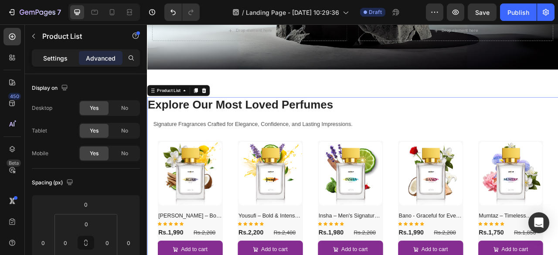
click at [60, 61] on p "Settings" at bounding box center [55, 58] width 24 height 9
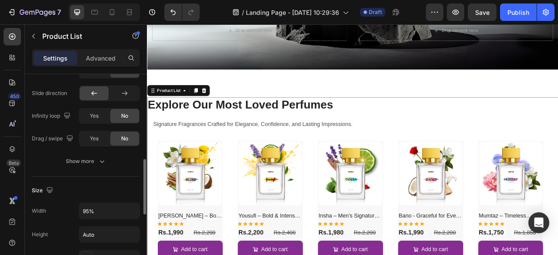
scroll to position [319, 0]
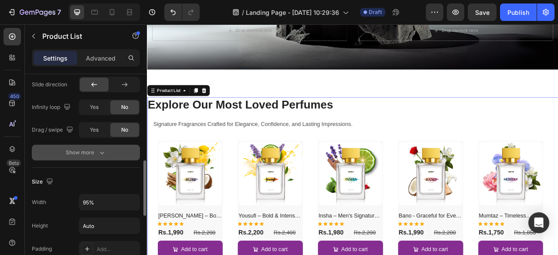
click at [87, 152] on div "Show more" at bounding box center [86, 152] width 41 height 9
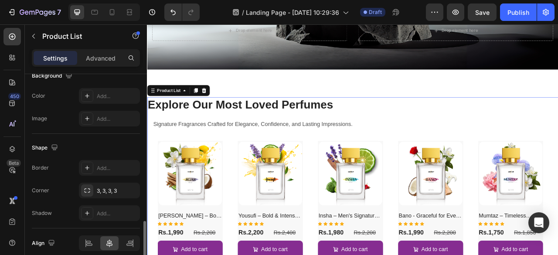
scroll to position [570, 0]
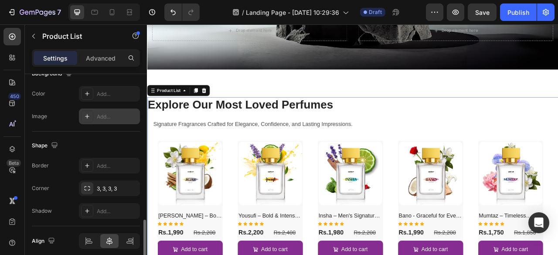
click at [107, 115] on div "Add..." at bounding box center [117, 117] width 41 height 8
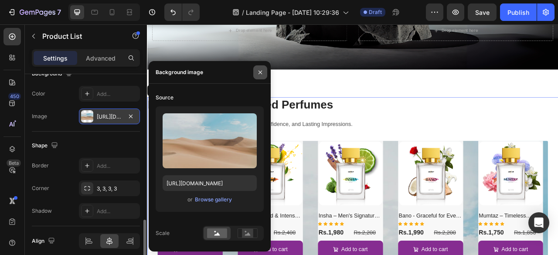
click at [261, 74] on icon "button" at bounding box center [260, 72] width 7 height 7
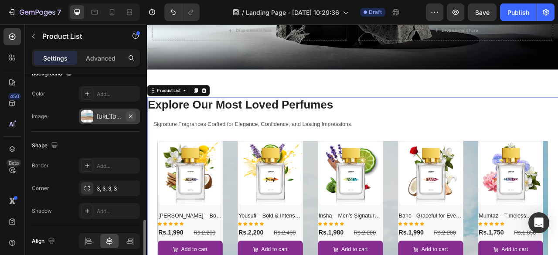
click at [132, 113] on icon "button" at bounding box center [130, 116] width 7 height 7
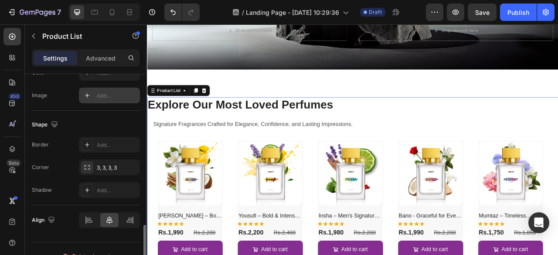
scroll to position [603, 0]
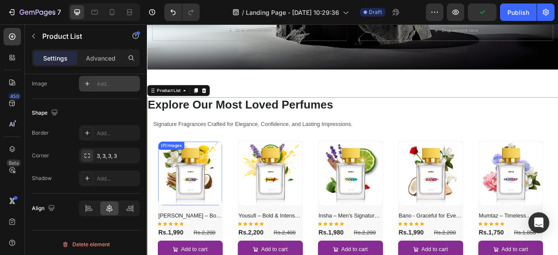
click at [195, 212] on img at bounding box center [201, 214] width 81 height 81
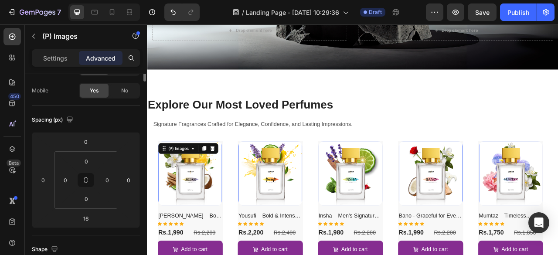
scroll to position [0, 0]
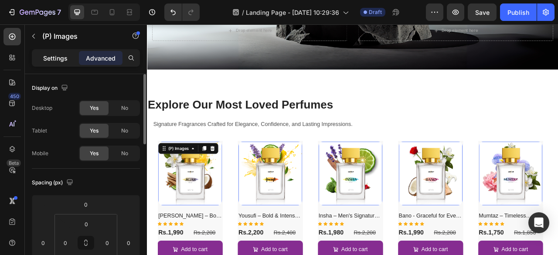
click at [57, 57] on p "Settings" at bounding box center [55, 58] width 24 height 9
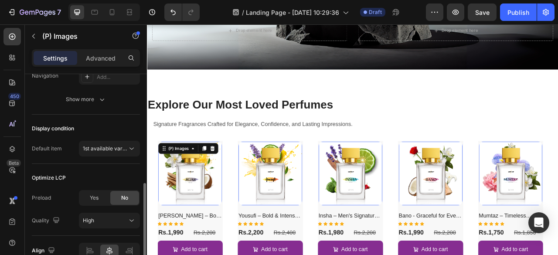
scroll to position [271, 0]
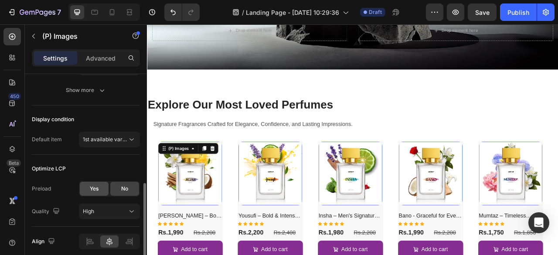
click at [94, 189] on span "Yes" at bounding box center [94, 189] width 9 height 8
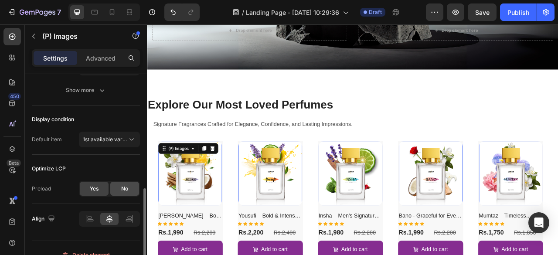
click at [115, 187] on div "No" at bounding box center [124, 189] width 29 height 14
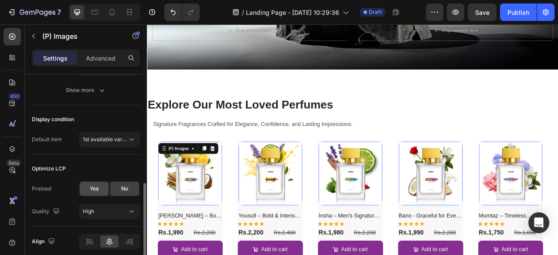
click at [92, 186] on span "Yes" at bounding box center [94, 189] width 9 height 8
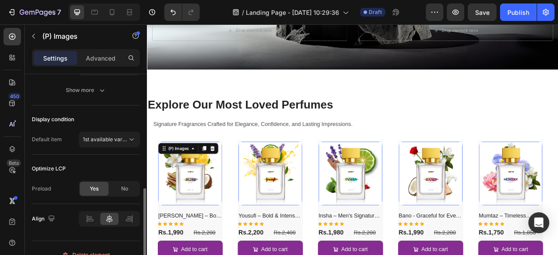
click at [102, 163] on div "Optimize LCP" at bounding box center [86, 169] width 108 height 14
drag, startPoint x: 55, startPoint y: 167, endPoint x: 68, endPoint y: 166, distance: 12.2
click at [68, 166] on div "Optimize LCP" at bounding box center [86, 169] width 108 height 14
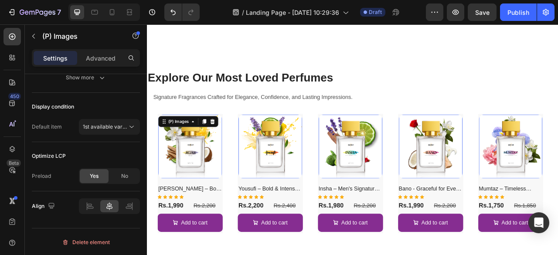
scroll to position [418, 0]
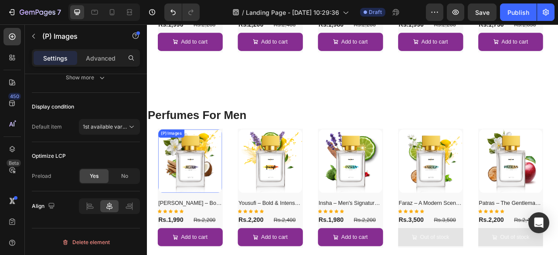
click at [197, 194] on img at bounding box center [201, 198] width 81 height 81
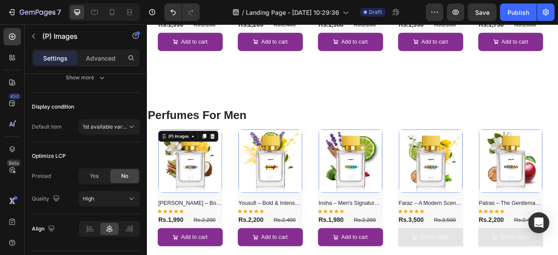
scroll to position [283, 0]
click at [93, 175] on span "Yes" at bounding box center [94, 176] width 9 height 8
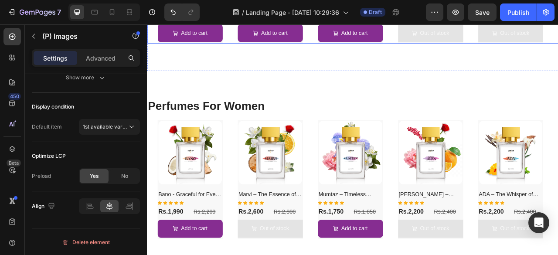
scroll to position [679, 0]
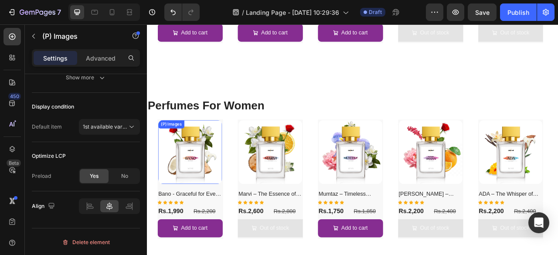
click at [209, 208] on img at bounding box center [201, 186] width 81 height 81
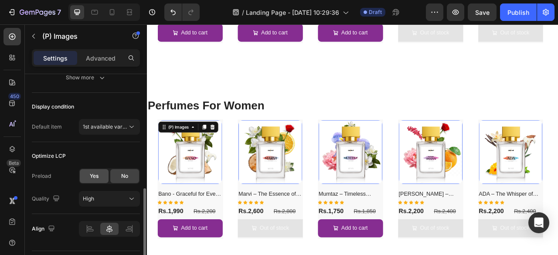
click at [94, 173] on span "Yes" at bounding box center [94, 176] width 9 height 8
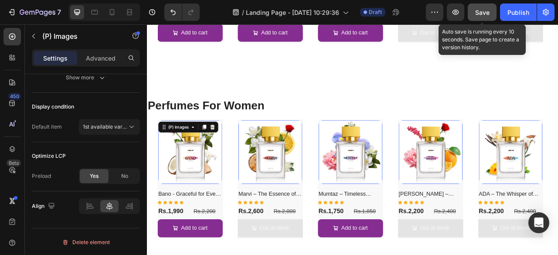
click at [487, 5] on button "Save" at bounding box center [482, 11] width 29 height 17
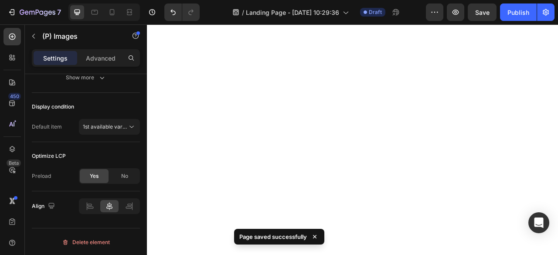
scroll to position [0, 0]
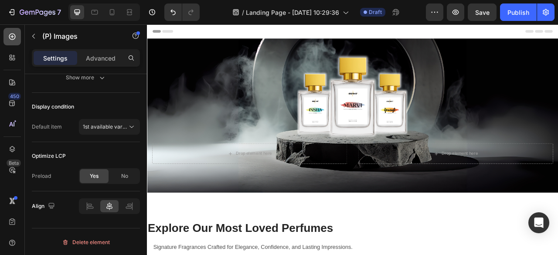
click at [10, 36] on icon at bounding box center [12, 36] width 9 height 9
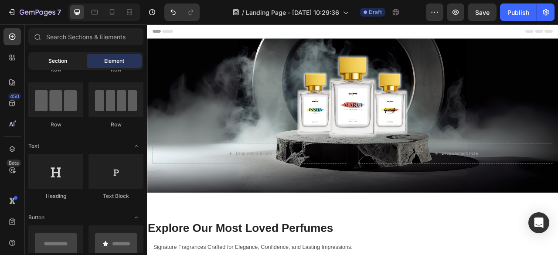
click at [55, 59] on span "Section" at bounding box center [57, 61] width 19 height 8
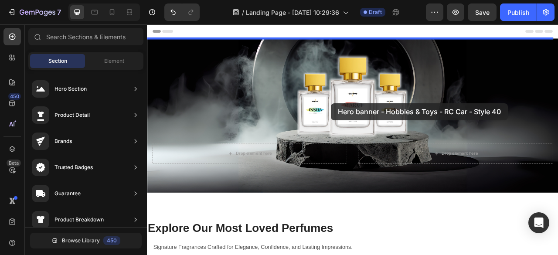
drag, startPoint x: 348, startPoint y: 119, endPoint x: 381, endPoint y: 125, distance: 33.2
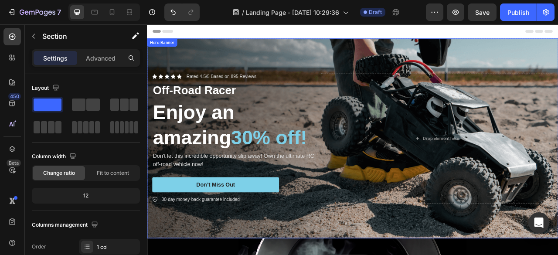
click at [368, 60] on div "Background Image" at bounding box center [408, 169] width 523 height 254
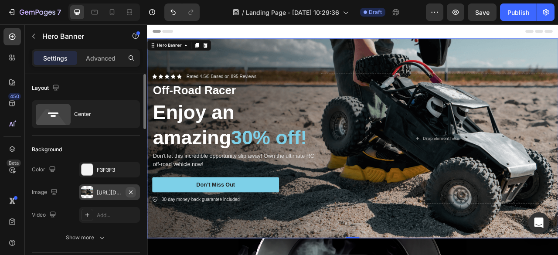
click at [130, 195] on icon "button" at bounding box center [130, 192] width 7 height 7
type input "Auto"
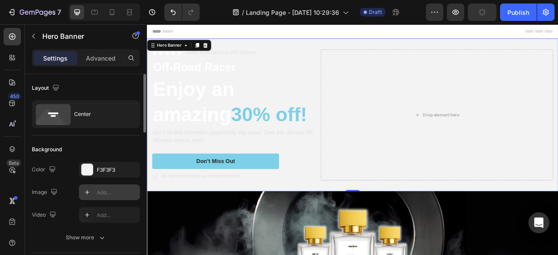
click at [116, 191] on div "Add..." at bounding box center [117, 193] width 41 height 8
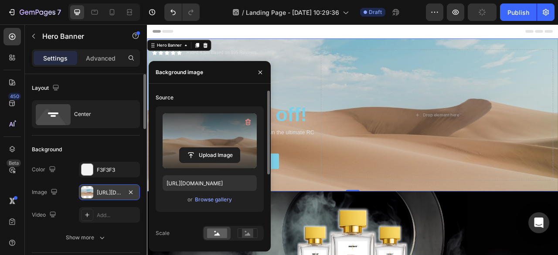
click at [214, 130] on label at bounding box center [210, 140] width 94 height 55
click at [214, 148] on input "file" at bounding box center [210, 155] width 60 height 15
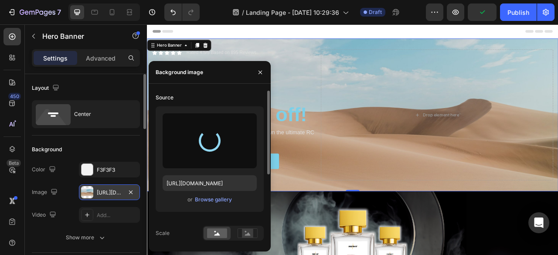
type input "[URL][DOMAIN_NAME]"
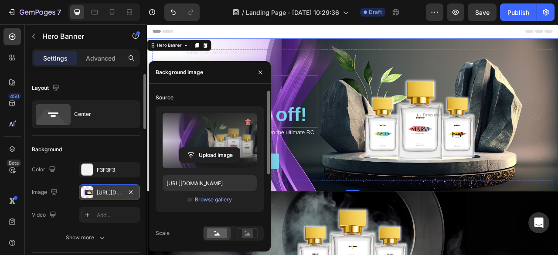
click at [353, 118] on h2 "Enjoy an amazing 30% off!" at bounding box center [258, 122] width 211 height 66
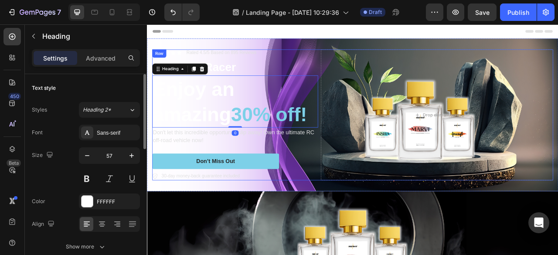
click at [362, 209] on div "Icon Icon Icon Icon Icon Icon List Rated 4.5/5 Based on 895 Reviews Text Block …" at bounding box center [408, 139] width 510 height 167
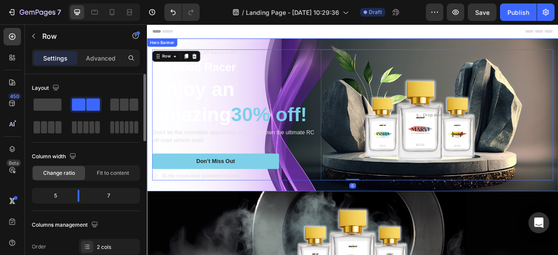
click at [375, 230] on div "Icon Icon Icon Icon Icon Icon List Rated 4.5/5 Based on 895 Reviews Text Block …" at bounding box center [408, 139] width 523 height 194
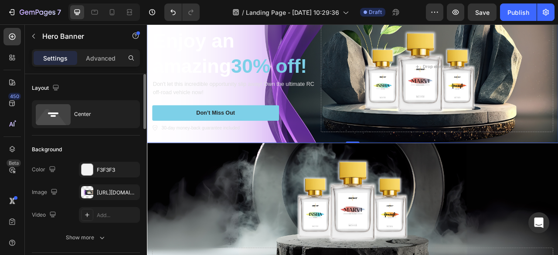
scroll to position [64, 0]
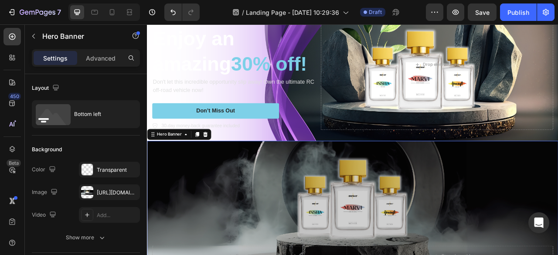
scroll to position [283, 0]
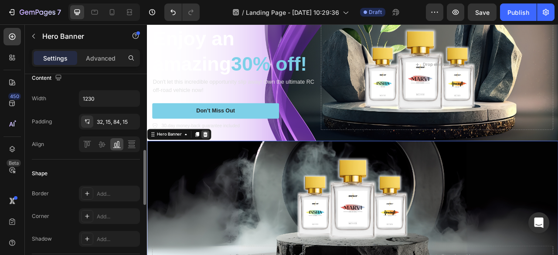
click at [221, 163] on icon at bounding box center [221, 164] width 6 height 6
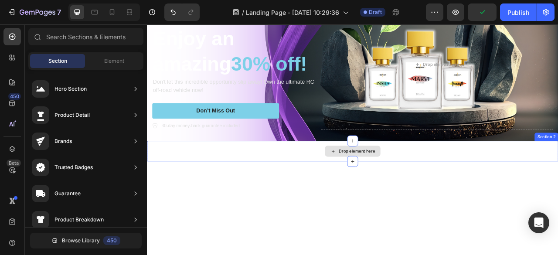
click at [351, 190] on div "Drop element here" at bounding box center [408, 186] width 523 height 26
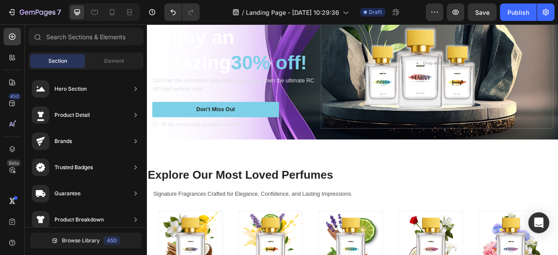
scroll to position [0, 0]
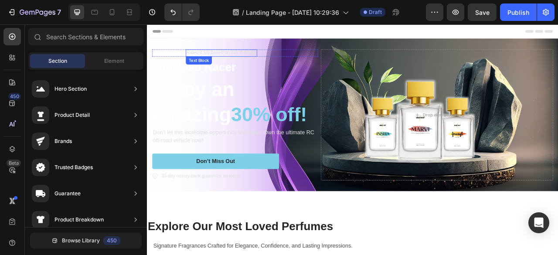
click at [209, 62] on p "Rated 4.5/5 Based on 895 Reviews" at bounding box center [241, 60] width 89 height 7
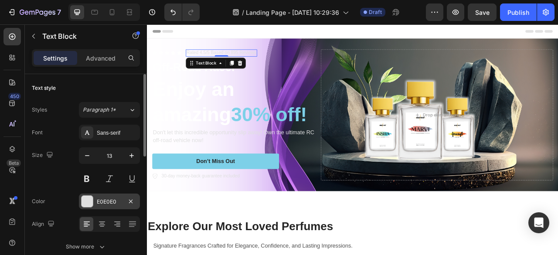
click at [92, 205] on div at bounding box center [87, 201] width 11 height 11
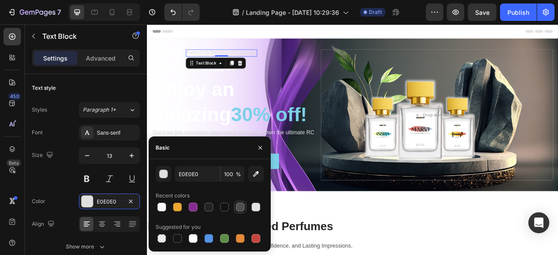
click at [237, 205] on div at bounding box center [240, 207] width 9 height 9
type input "4F4F4F"
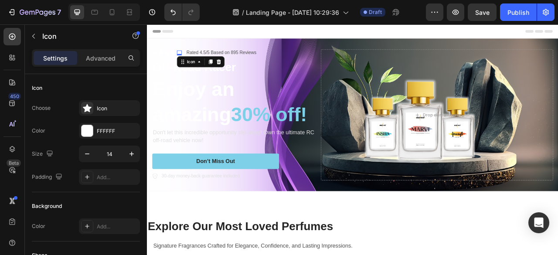
click at [190, 61] on div "Icon 0" at bounding box center [188, 61] width 6 height 6
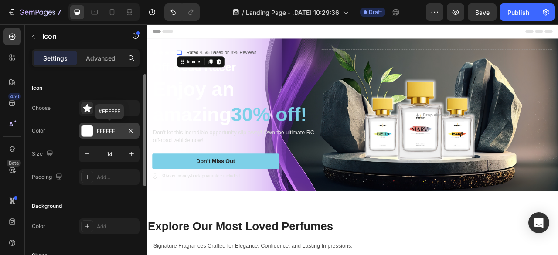
click at [121, 129] on div "FFFFFF" at bounding box center [109, 131] width 25 height 8
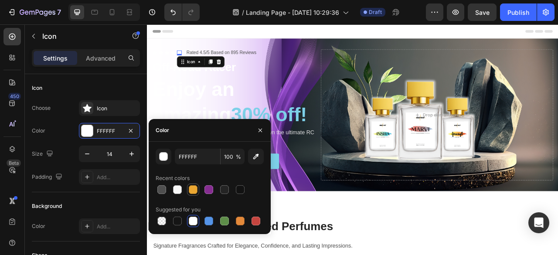
click at [190, 187] on div at bounding box center [193, 189] width 9 height 9
type input "EBA732"
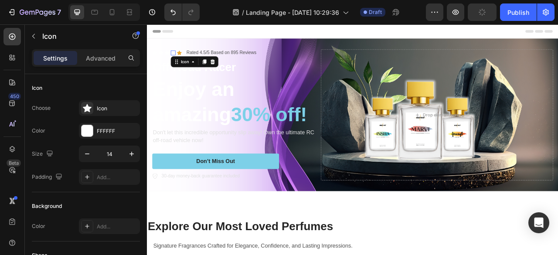
click at [181, 60] on div "Icon 0" at bounding box center [180, 61] width 6 height 6
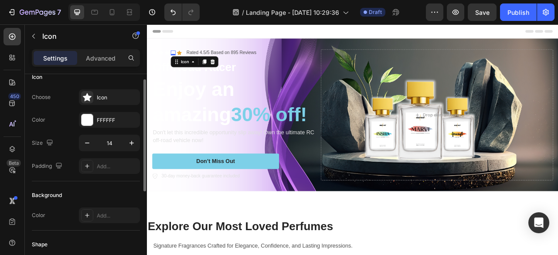
scroll to position [10, 0]
click at [101, 121] on div "FFFFFF" at bounding box center [117, 121] width 41 height 8
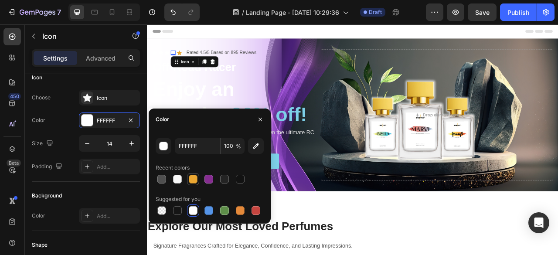
click at [196, 180] on div at bounding box center [193, 179] width 9 height 9
type input "EBA732"
click at [174, 60] on div "Icon" at bounding box center [172, 61] width 6 height 6
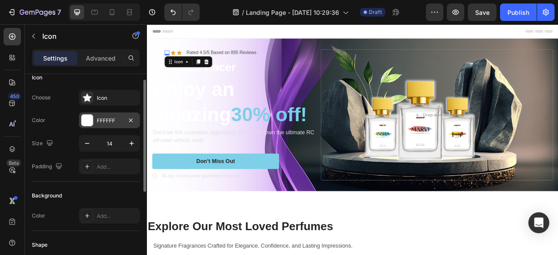
click at [105, 120] on div "FFFFFF" at bounding box center [109, 121] width 25 height 8
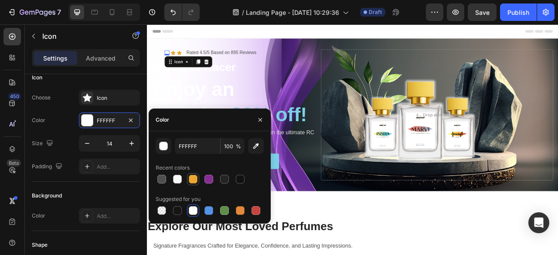
click at [194, 180] on div at bounding box center [193, 179] width 9 height 9
type input "EBA732"
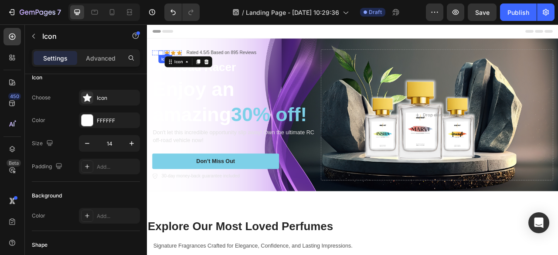
click at [165, 59] on icon at bounding box center [164, 61] width 6 height 6
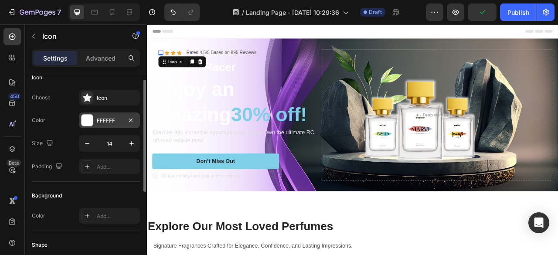
click at [106, 121] on div "FFFFFF" at bounding box center [109, 121] width 25 height 8
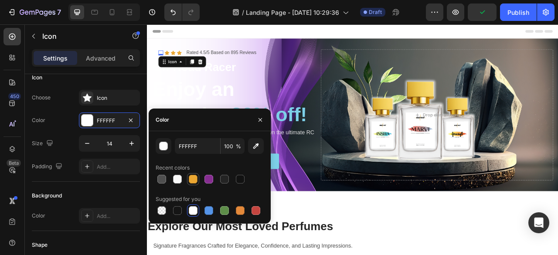
click at [190, 179] on div at bounding box center [193, 179] width 9 height 9
type input "EBA732"
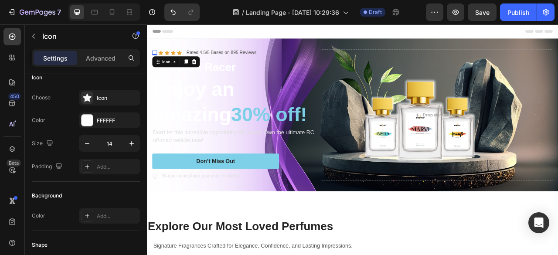
click at [157, 60] on icon at bounding box center [156, 61] width 6 height 6
click at [108, 115] on div "FFFFFF" at bounding box center [109, 120] width 61 height 16
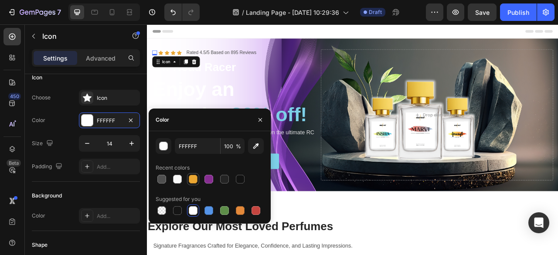
click at [193, 176] on div at bounding box center [193, 179] width 9 height 9
type input "EBA732"
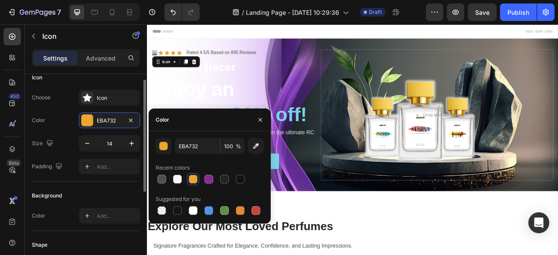
click at [127, 82] on div "Icon" at bounding box center [86, 78] width 108 height 14
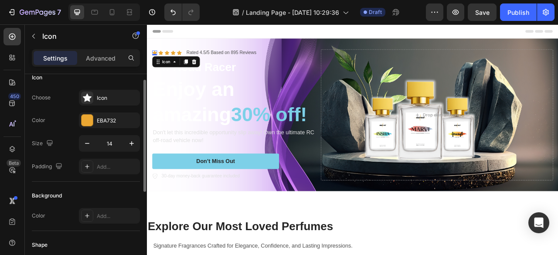
click at [127, 82] on div "Icon" at bounding box center [86, 78] width 108 height 14
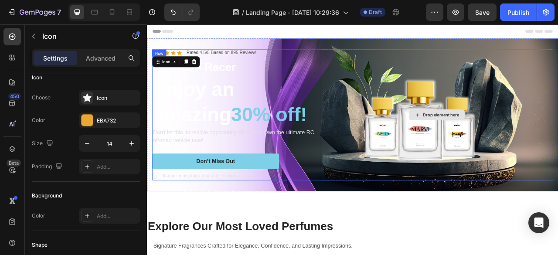
click at [401, 100] on div "Drop element here" at bounding box center [516, 139] width 296 height 167
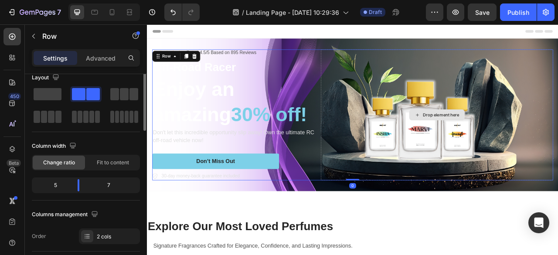
scroll to position [0, 0]
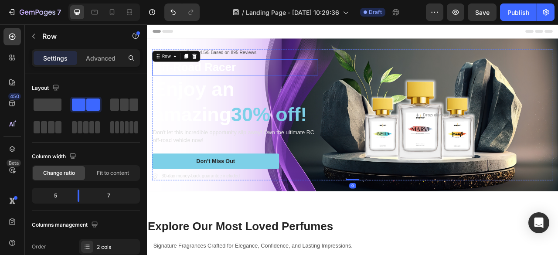
click at [255, 77] on p "Off-Road Racer" at bounding box center [258, 79] width 209 height 19
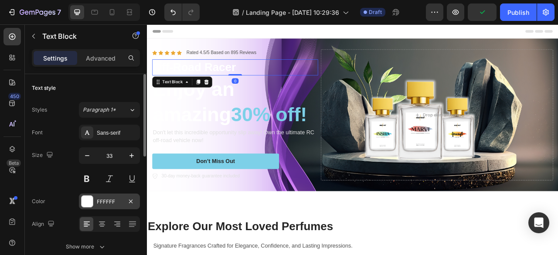
click at [116, 202] on div "FFFFFF" at bounding box center [109, 202] width 25 height 8
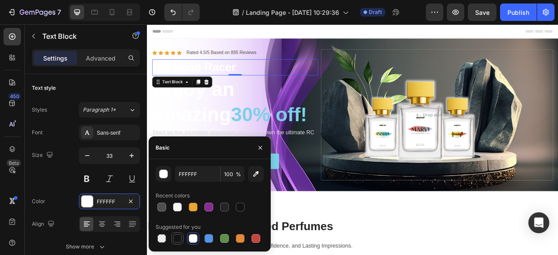
click at [176, 239] on div at bounding box center [177, 238] width 9 height 9
type input "151515"
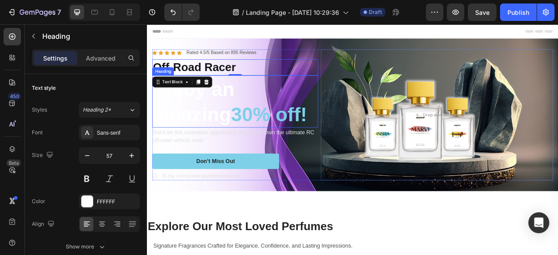
click at [278, 111] on h2 "Enjoy an amazing 30% off!" at bounding box center [258, 122] width 211 height 66
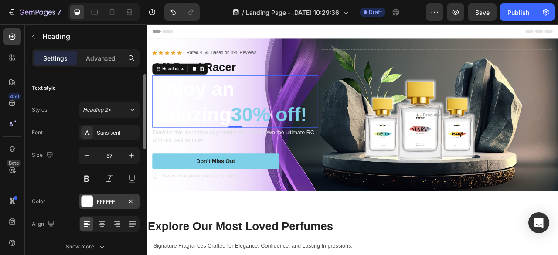
click at [96, 205] on div "FFFFFF" at bounding box center [109, 202] width 61 height 16
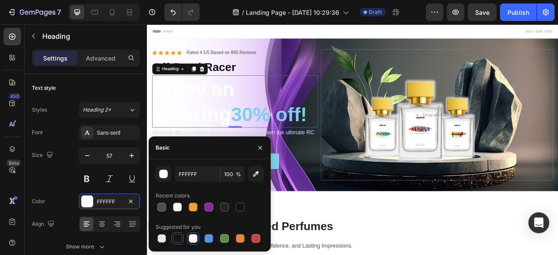
click at [177, 238] on div at bounding box center [177, 238] width 9 height 9
type input "151515"
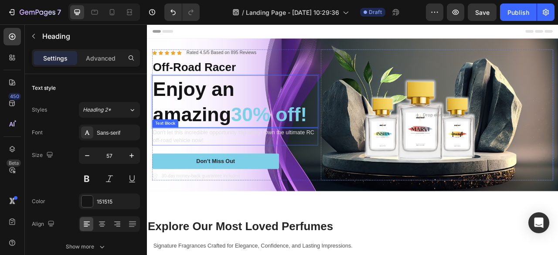
click at [314, 166] on p "Don't let this incredible opportunity slip away! Own the ultimate RC off-road v…" at bounding box center [258, 167] width 209 height 21
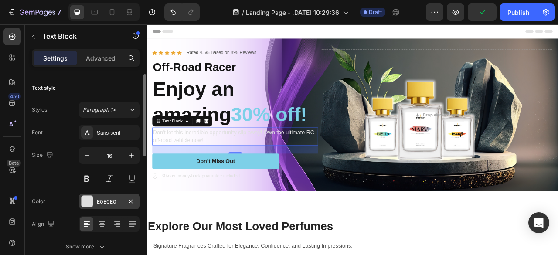
click at [104, 198] on div "E0E0E0" at bounding box center [109, 202] width 25 height 8
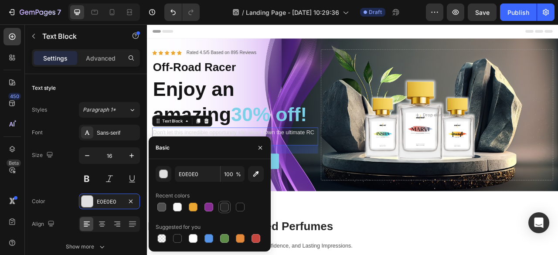
click at [224, 212] on div at bounding box center [224, 207] width 10 height 10
type input "242424"
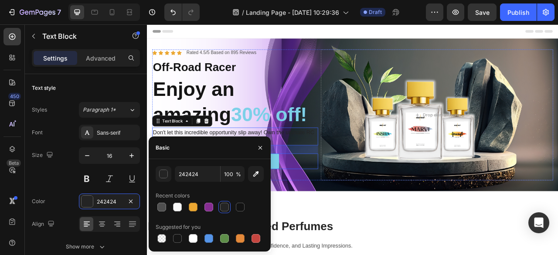
click at [351, 208] on div "Don’t Miss Out Button" at bounding box center [258, 199] width 211 height 20
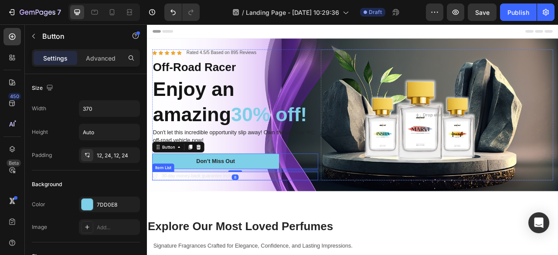
click at [227, 214] on p "30-day money-back guarantee included" at bounding box center [214, 217] width 99 height 9
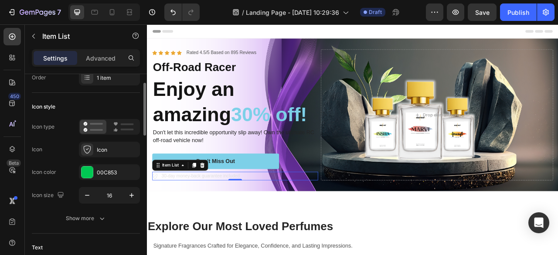
scroll to position [41, 0]
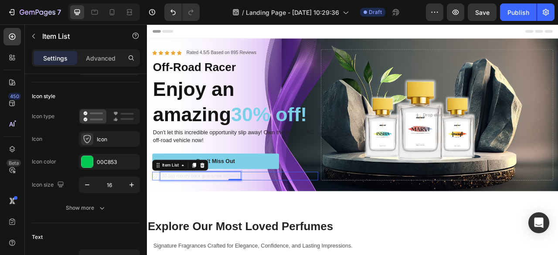
click at [217, 216] on p "30-day money-back guarantee included" at bounding box center [214, 217] width 99 height 9
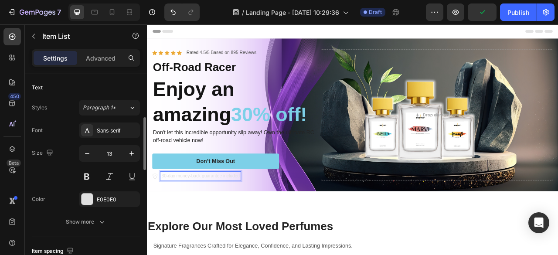
scroll to position [193, 0]
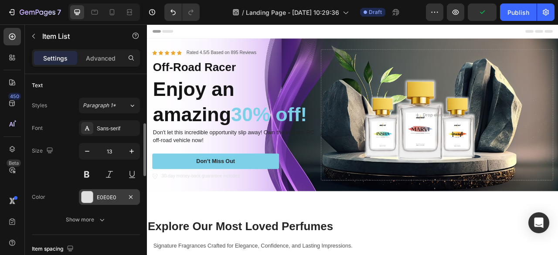
click at [108, 195] on div "E0E0E0" at bounding box center [109, 198] width 25 height 8
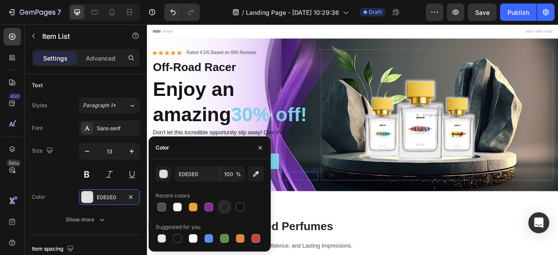
click at [228, 205] on div at bounding box center [224, 207] width 9 height 9
type input "242424"
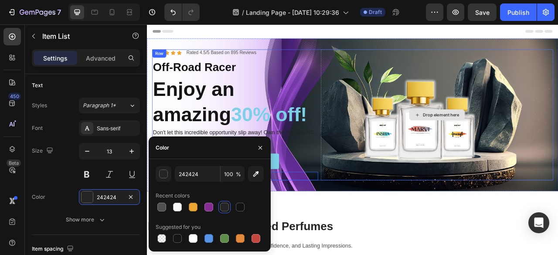
click at [368, 218] on div "Drop element here" at bounding box center [516, 139] width 296 height 167
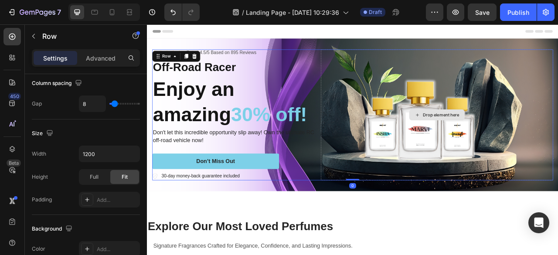
scroll to position [0, 0]
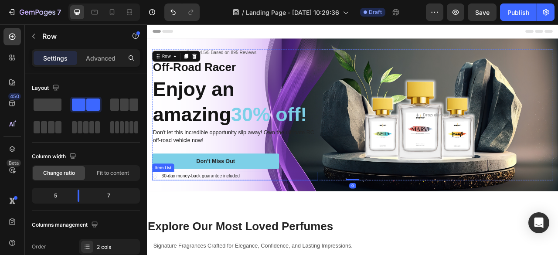
click at [157, 216] on icon at bounding box center [157, 217] width 2 height 2
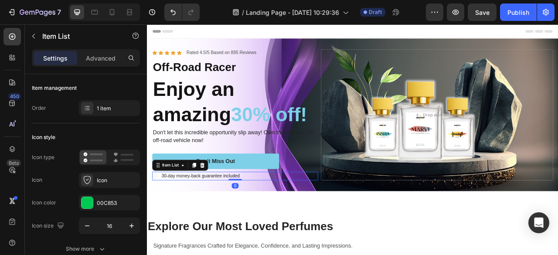
click at [157, 216] on icon at bounding box center [157, 217] width 2 height 2
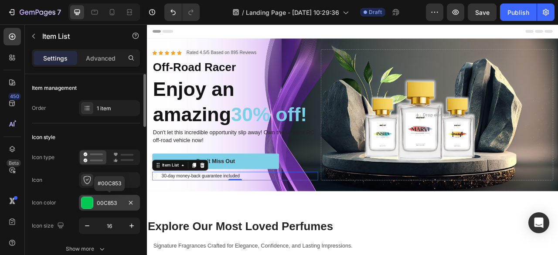
click at [102, 200] on div "00C853" at bounding box center [109, 203] width 25 height 8
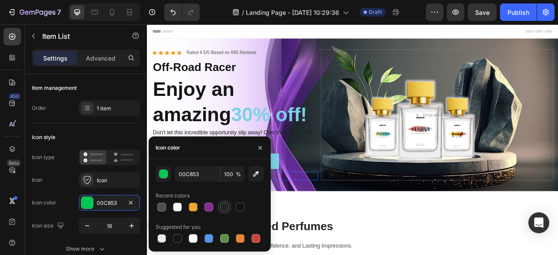
click at [225, 207] on div at bounding box center [224, 207] width 9 height 9
type input "242424"
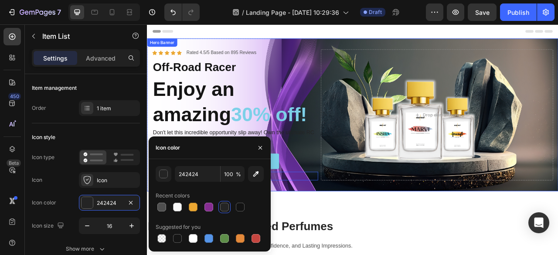
click at [357, 232] on div "Icon Icon Icon Icon Icon Icon List Rated 4.5/5 Based on 895 Reviews Text Block …" at bounding box center [408, 139] width 523 height 194
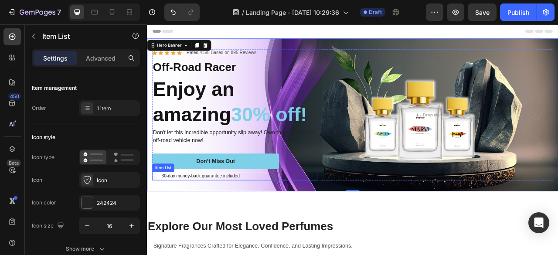
click at [157, 216] on icon at bounding box center [156, 217] width 7 height 7
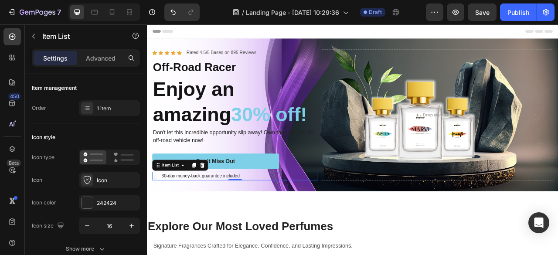
click at [293, 221] on div "30-day money-back guarantee included" at bounding box center [258, 217] width 211 height 11
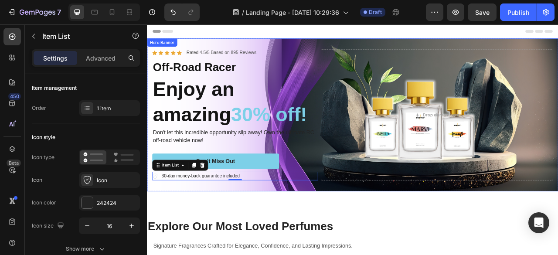
click at [267, 228] on div "Icon Icon Icon Icon Icon Icon List Rated 4.5/5 Based on 895 Reviews Text Block …" at bounding box center [408, 139] width 523 height 194
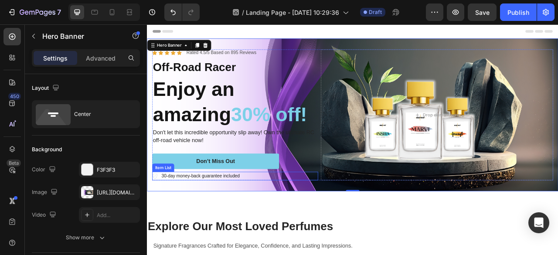
click at [239, 216] on p "30-day money-back guarantee included" at bounding box center [214, 217] width 99 height 9
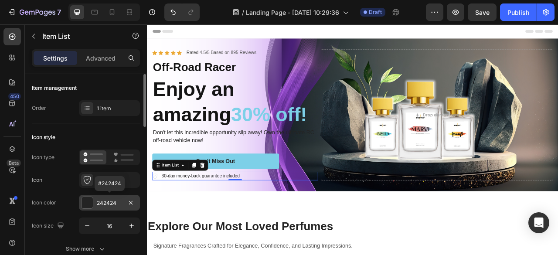
click at [104, 199] on div "242424" at bounding box center [109, 203] width 25 height 8
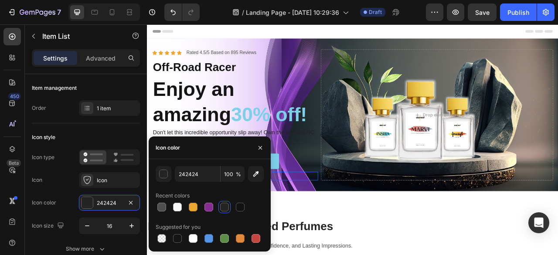
click at [224, 207] on div at bounding box center [224, 207] width 9 height 9
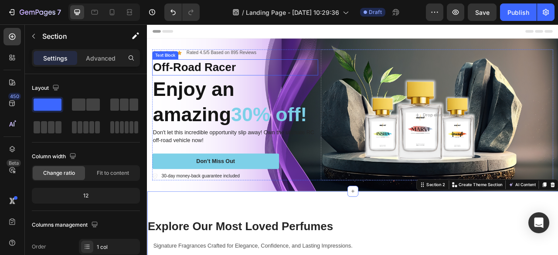
click at [280, 80] on p "Off-Road Racer" at bounding box center [258, 79] width 209 height 19
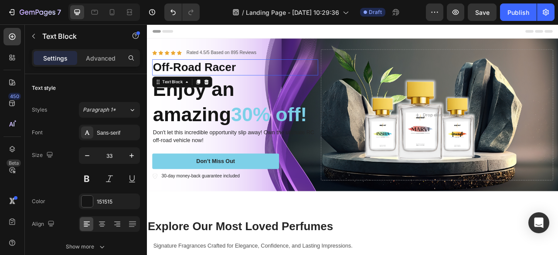
click at [280, 80] on p "Off-Road Racer" at bounding box center [258, 79] width 209 height 19
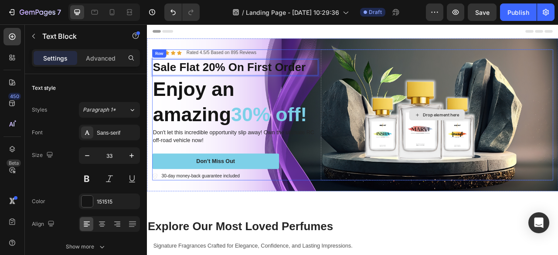
click at [404, 124] on div "Drop element here" at bounding box center [516, 139] width 296 height 167
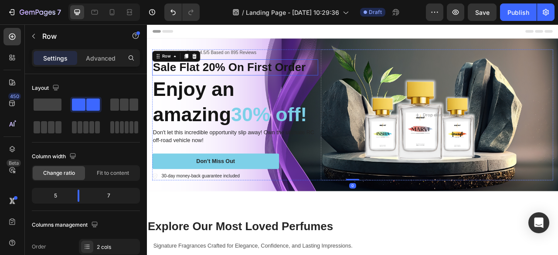
click at [340, 82] on p "Sale Flat 20% On First Order" at bounding box center [258, 79] width 209 height 19
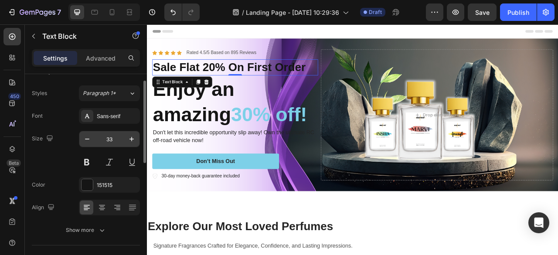
scroll to position [18, 0]
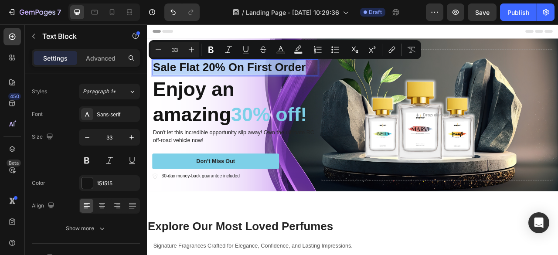
drag, startPoint x: 355, startPoint y: 82, endPoint x: 156, endPoint y: 82, distance: 199.2
click at [156, 82] on p "Sale Flat 20% On First Order" at bounding box center [258, 79] width 209 height 19
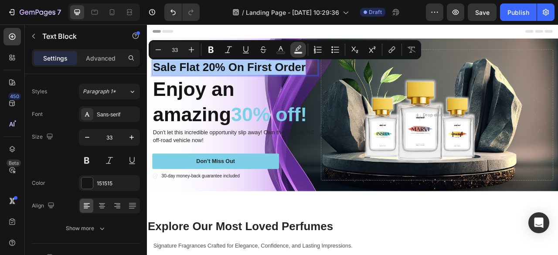
click at [297, 52] on rect "Editor contextual toolbar" at bounding box center [298, 53] width 8 height 2
type input "000000"
type input "77"
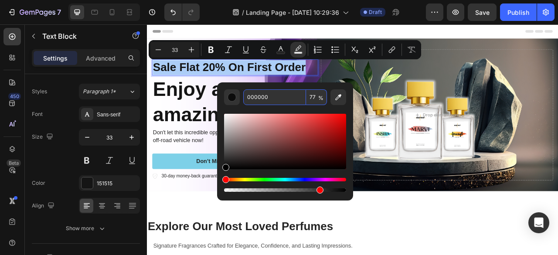
click at [280, 103] on input "000000" at bounding box center [274, 97] width 63 height 16
type input "FFFFFF"
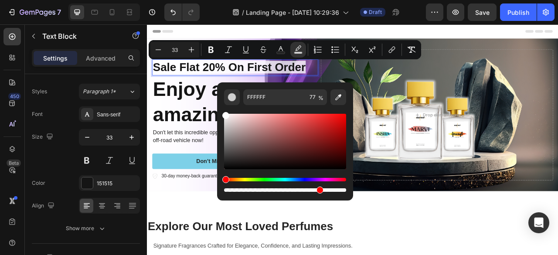
click at [276, 107] on div "Editor contextual toolbar" at bounding box center [285, 149] width 122 height 89
click at [467, 82] on div "Drop element here" at bounding box center [516, 139] width 296 height 167
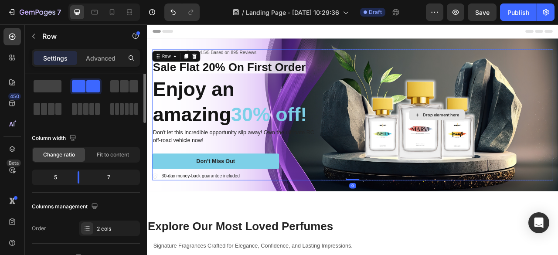
scroll to position [0, 0]
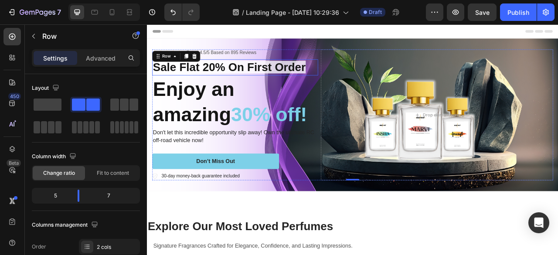
click at [343, 75] on span "Sale Flat 20% On First Order" at bounding box center [251, 79] width 194 height 16
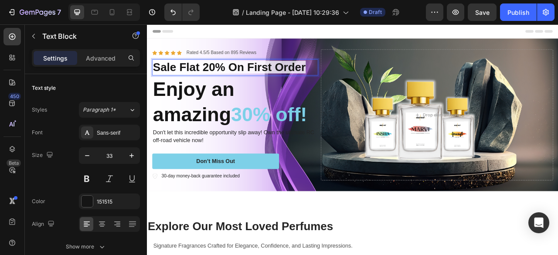
click at [357, 82] on p "Sale Flat 20% On First Order" at bounding box center [258, 79] width 209 height 19
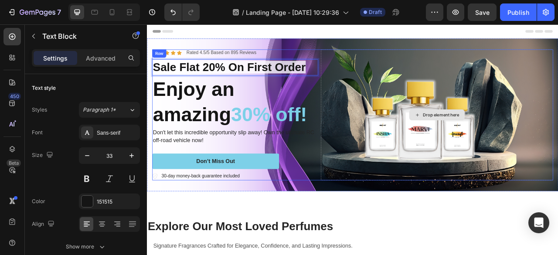
click at [400, 79] on div "Drop element here" at bounding box center [516, 139] width 296 height 167
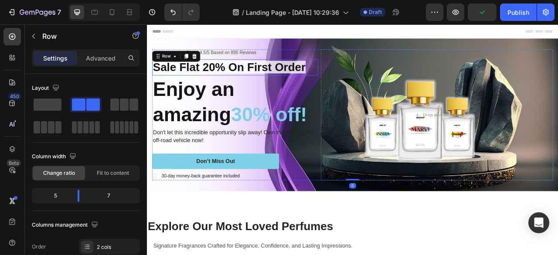
click at [339, 79] on span "Sale Flat 20% On First Order" at bounding box center [251, 79] width 194 height 16
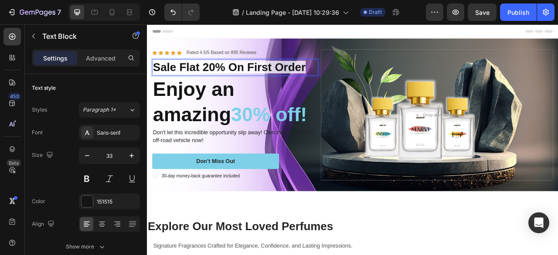
click at [358, 79] on p "Sale Flat 20% On First Order" at bounding box center [258, 79] width 209 height 19
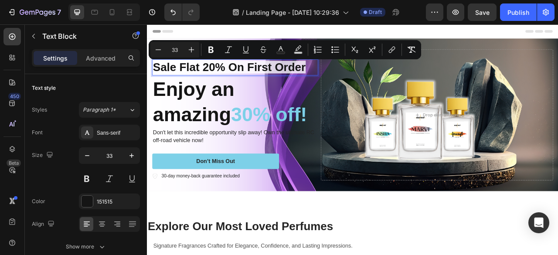
drag, startPoint x: 358, startPoint y: 79, endPoint x: 156, endPoint y: 84, distance: 201.9
click at [156, 84] on p "Sale Flat 20% On First Order" at bounding box center [258, 79] width 209 height 19
click at [395, 125] on div "Drop element here" at bounding box center [516, 139] width 296 height 167
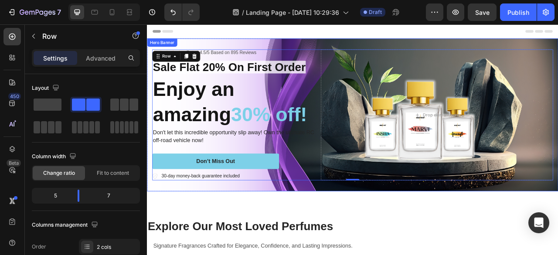
click at [467, 49] on div "Icon Icon Icon Icon Icon Icon List Rated 4.5/5 Based on 895 Reviews Text Block …" at bounding box center [408, 139] width 523 height 194
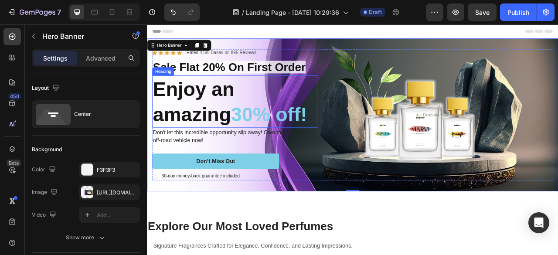
click at [351, 142] on span "30% off!" at bounding box center [302, 139] width 97 height 28
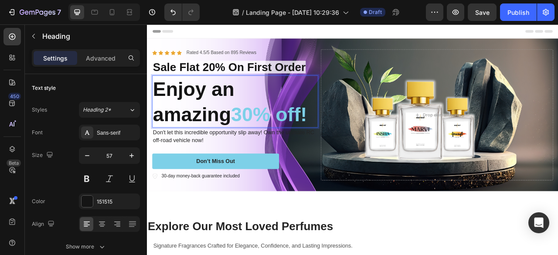
click at [351, 142] on span "30% off!" at bounding box center [302, 139] width 97 height 28
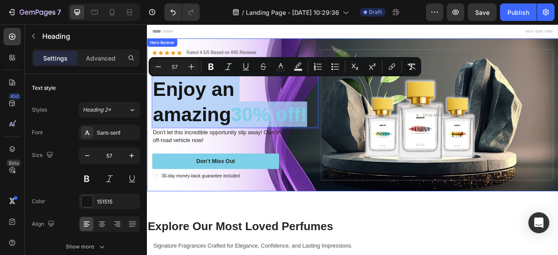
drag, startPoint x: 357, startPoint y: 141, endPoint x: 150, endPoint y: 101, distance: 210.1
click at [150, 101] on div "Icon Icon Icon Icon Icon Icon List Rated 4.5/5 Based on 895 Reviews Text Block …" at bounding box center [408, 139] width 523 height 194
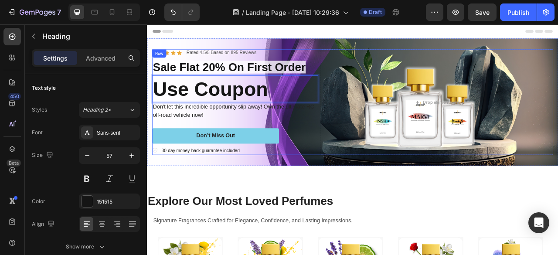
click at [324, 148] on div "Icon Icon Icon Icon Icon Icon List Rated 4.5/5 Based on 895 Reviews Text Block …" at bounding box center [258, 123] width 211 height 134
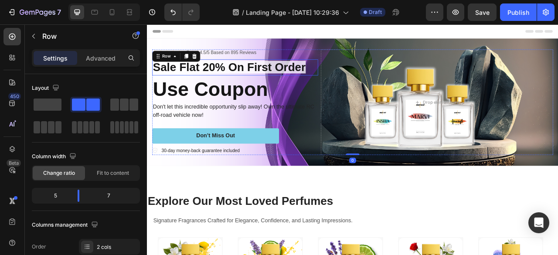
click at [319, 82] on span "Sale Flat 20% On First Order" at bounding box center [251, 79] width 194 height 16
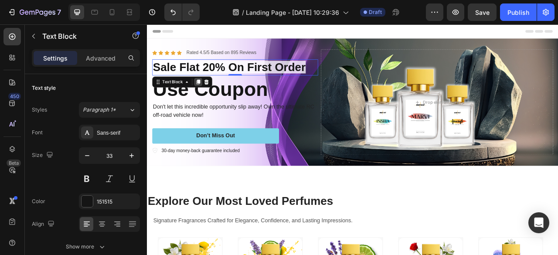
click at [211, 102] on div at bounding box center [212, 97] width 10 height 10
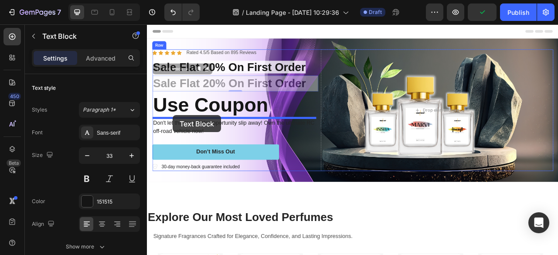
drag, startPoint x: 160, startPoint y: 82, endPoint x: 180, endPoint y: 140, distance: 61.5
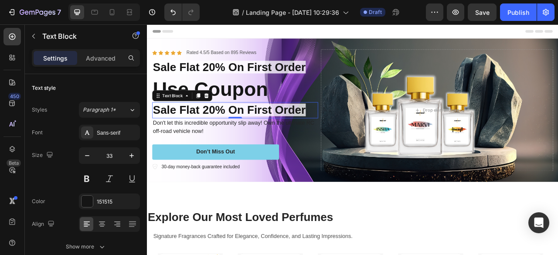
click at [157, 138] on span "Sale Flat 20% On First Order" at bounding box center [251, 133] width 194 height 16
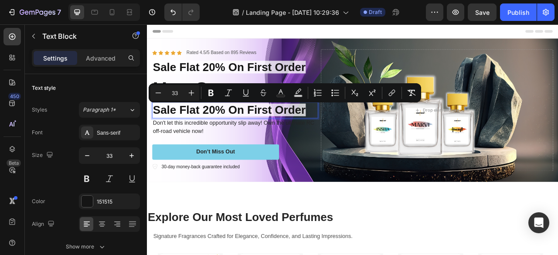
drag, startPoint x: 157, startPoint y: 138, endPoint x: 359, endPoint y: 140, distance: 202.3
click at [359, 140] on p "Sale Flat 20% On First Order" at bounding box center [258, 133] width 209 height 19
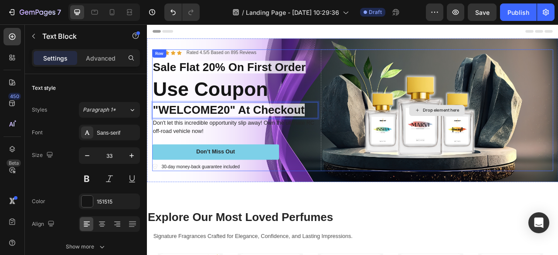
click at [394, 151] on div "Drop element here" at bounding box center [516, 133] width 296 height 155
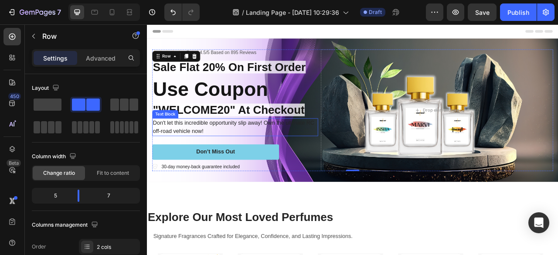
click at [310, 152] on p "Don't let this incredible opportunity slip away! Own the ultimate RC off-road v…" at bounding box center [258, 155] width 209 height 21
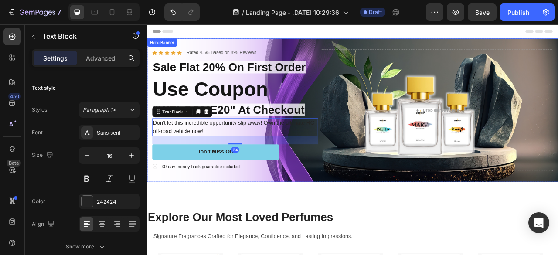
click at [357, 214] on div "Icon Icon Icon Icon Icon Icon List Rated 4.5/5 Based on 895 Reviews Text Block …" at bounding box center [408, 133] width 523 height 183
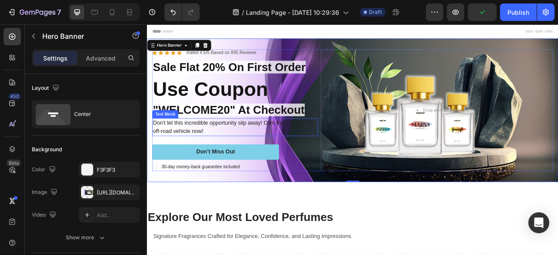
click at [262, 162] on p "Don't let this incredible opportunity slip away! Own the ultimate RC off-road v…" at bounding box center [258, 155] width 209 height 21
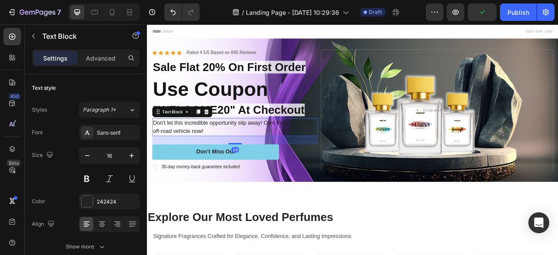
click at [262, 162] on p "Don't let this incredible opportunity slip away! Own the ultimate RC off-road v…" at bounding box center [258, 155] width 209 height 21
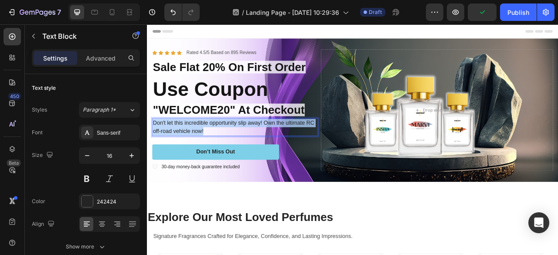
click at [262, 162] on p "Don't let this incredible opportunity slip away! Own the ultimate RC off-road v…" at bounding box center [258, 155] width 209 height 21
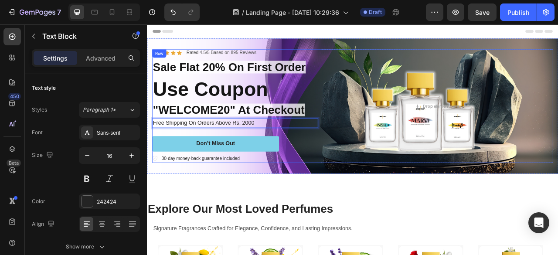
click at [331, 163] on div "Icon Icon Icon Icon Icon Icon List Rated 4.5/5 Based on 895 Reviews Text Block …" at bounding box center [258, 128] width 211 height 144
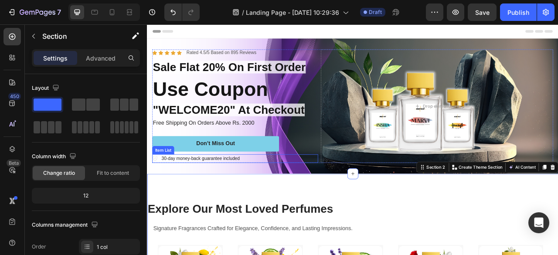
click at [279, 195] on div "30-day money-back guarantee included" at bounding box center [258, 195] width 211 height 11
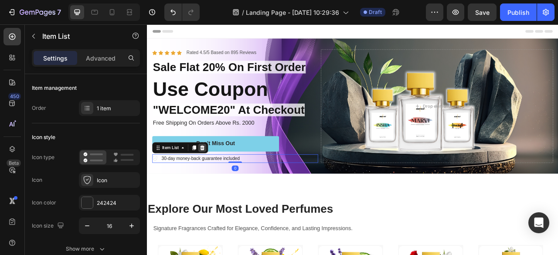
click at [216, 178] on icon at bounding box center [217, 181] width 7 height 7
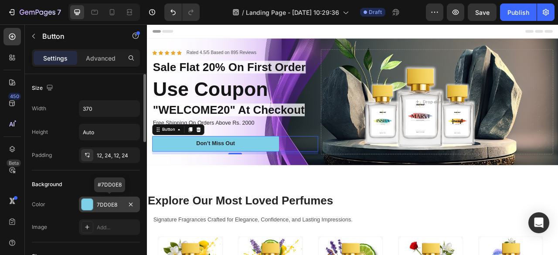
click at [103, 206] on div "7DD0E8" at bounding box center [109, 205] width 25 height 8
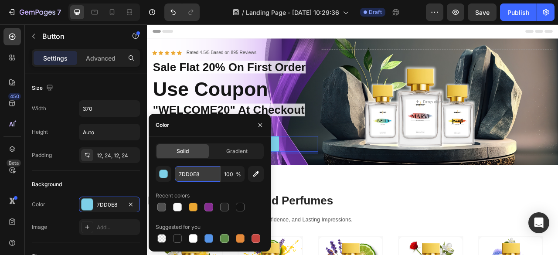
click at [198, 173] on input "7DD0E8" at bounding box center [197, 174] width 45 height 16
paste input "862d91"
type input "862d91"
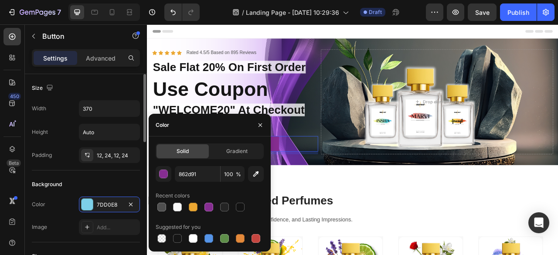
click at [120, 186] on div "Background" at bounding box center [86, 184] width 108 height 14
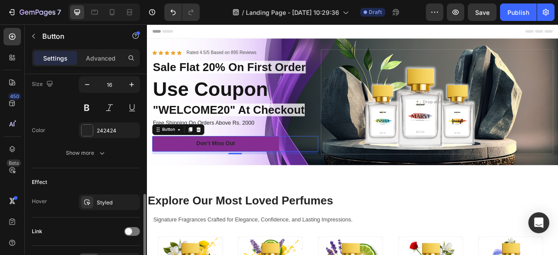
scroll to position [364, 0]
click at [108, 135] on div "242424" at bounding box center [109, 130] width 61 height 16
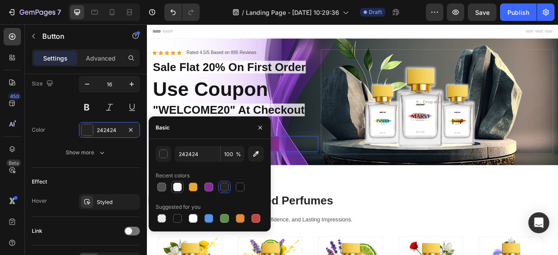
click at [175, 189] on div at bounding box center [177, 187] width 9 height 9
click at [195, 215] on div at bounding box center [193, 218] width 9 height 9
type input "FFFFFF"
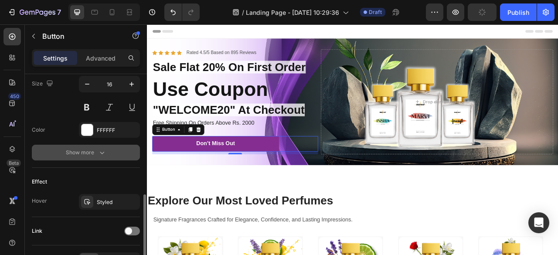
click at [130, 145] on button "Show more" at bounding box center [86, 153] width 108 height 16
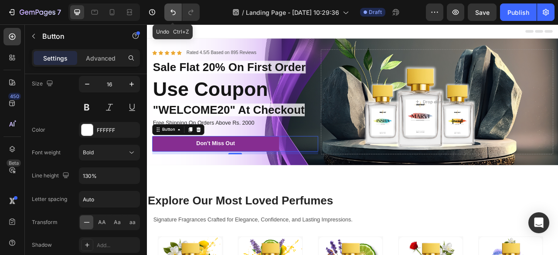
click at [171, 12] on icon "Undo/Redo" at bounding box center [172, 13] width 5 height 6
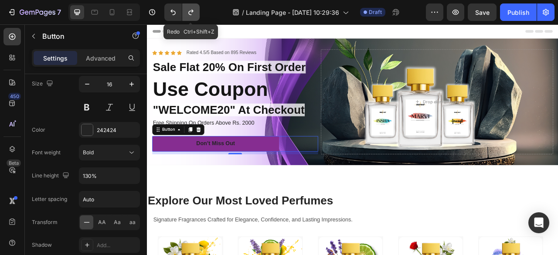
click at [187, 14] on icon "Undo/Redo" at bounding box center [191, 12] width 9 height 9
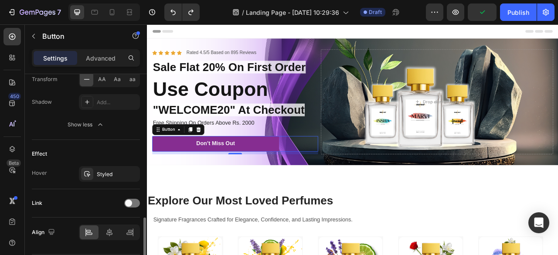
scroll to position [511, 0]
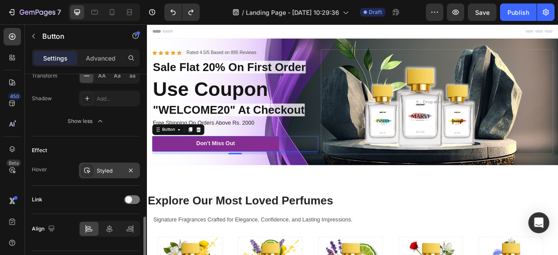
click at [98, 167] on div "Styled" at bounding box center [109, 171] width 25 height 8
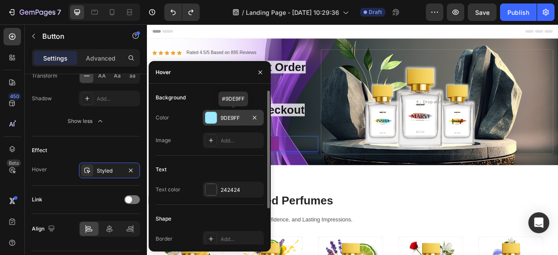
click at [238, 125] on div "9DE9FF" at bounding box center [233, 118] width 61 height 16
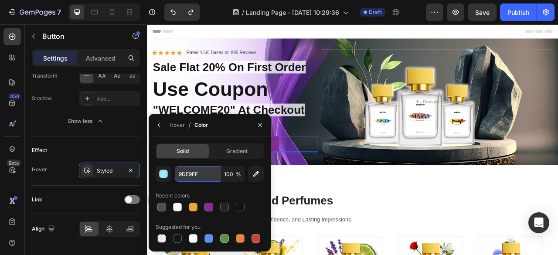
click at [0, 0] on input "9DE9FF" at bounding box center [0, 0] width 0 height 0
paste input "eda72c"
click at [201, 187] on div "eda72c 100 % Recent colors Suggested for you" at bounding box center [210, 205] width 108 height 78
type input "EDA72C"
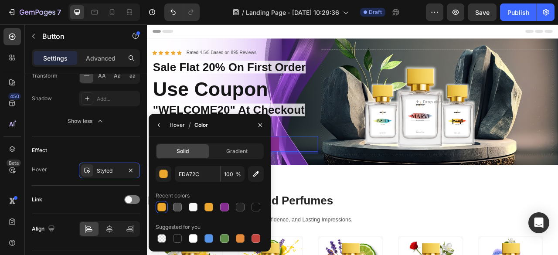
click at [175, 125] on div "Hover" at bounding box center [177, 125] width 15 height 8
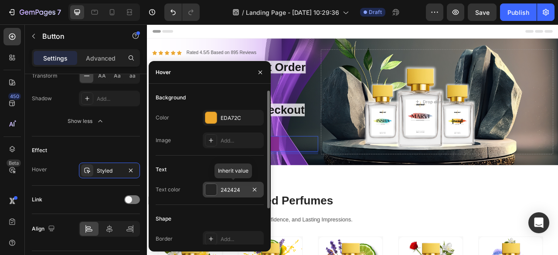
click at [231, 187] on div "242424" at bounding box center [233, 190] width 25 height 8
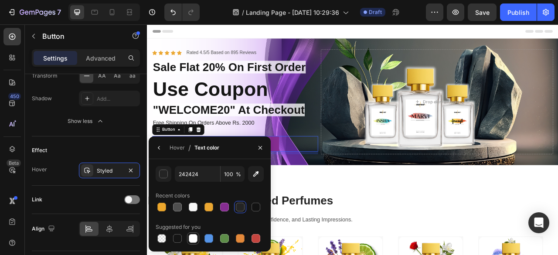
click at [191, 237] on div at bounding box center [193, 238] width 9 height 9
type input "FFFFFF"
click at [119, 136] on div "Effect Hover Styled" at bounding box center [86, 160] width 108 height 49
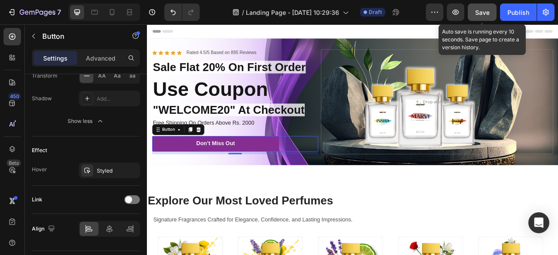
click at [482, 7] on button "Save" at bounding box center [482, 11] width 29 height 17
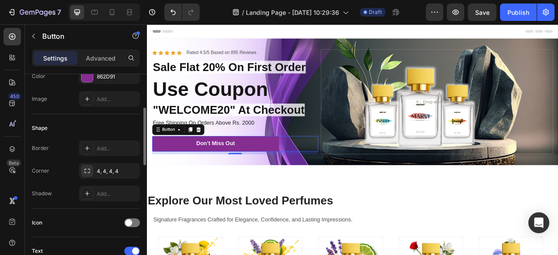
scroll to position [126, 0]
click at [115, 170] on div "4, 4, 4, 4" at bounding box center [109, 174] width 25 height 8
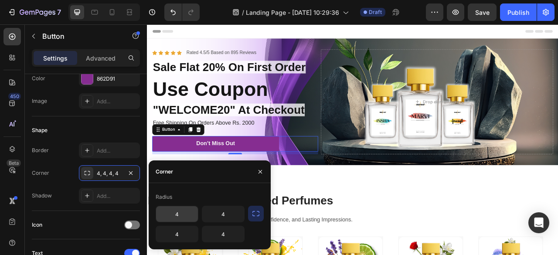
click at [184, 214] on input "4" at bounding box center [177, 214] width 42 height 16
type input "8"
click at [228, 217] on input "4" at bounding box center [223, 214] width 42 height 16
type input "8"
click at [180, 235] on input "4" at bounding box center [177, 234] width 42 height 16
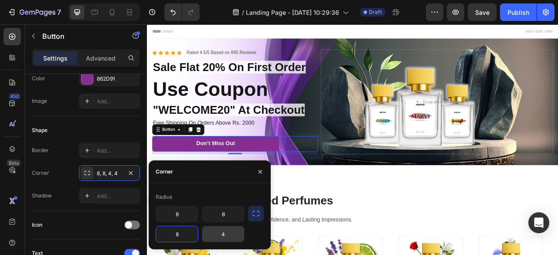
type input "8"
click at [227, 238] on input "4" at bounding box center [223, 234] width 42 height 16
type input "8"
click at [214, 190] on div "Radius 8 8 8 8" at bounding box center [210, 216] width 122 height 66
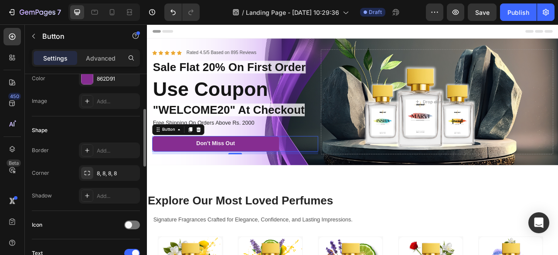
click at [118, 126] on div "Shape" at bounding box center [86, 130] width 108 height 14
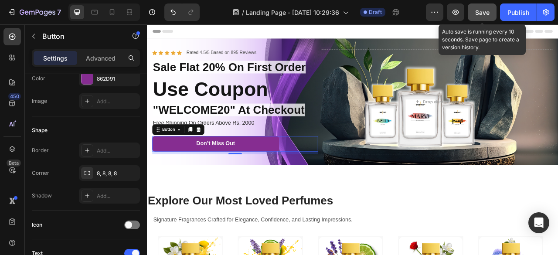
click at [486, 17] on button "Save" at bounding box center [482, 11] width 29 height 17
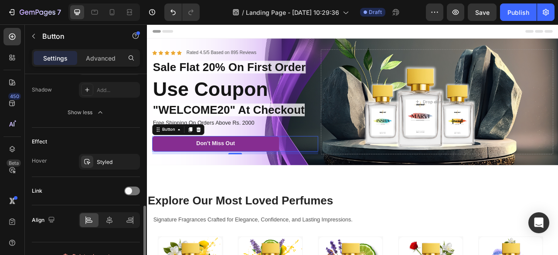
scroll to position [532, 0]
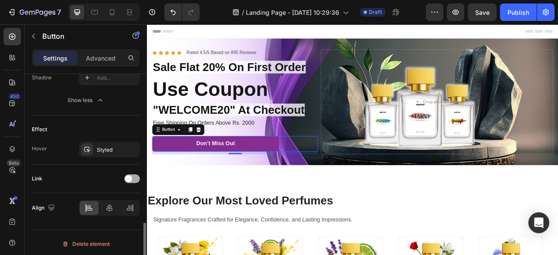
click at [130, 175] on span at bounding box center [128, 178] width 7 height 7
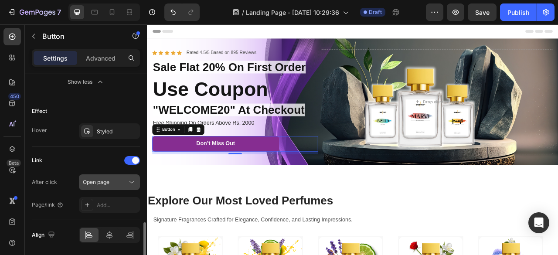
scroll to position [562, 0]
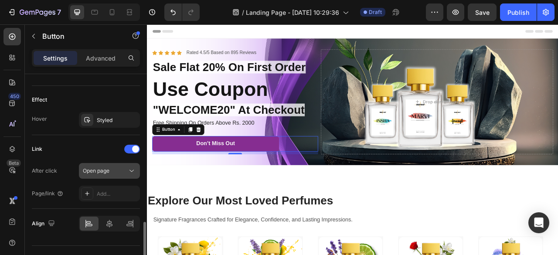
click at [113, 197] on div "Add..." at bounding box center [109, 194] width 61 height 16
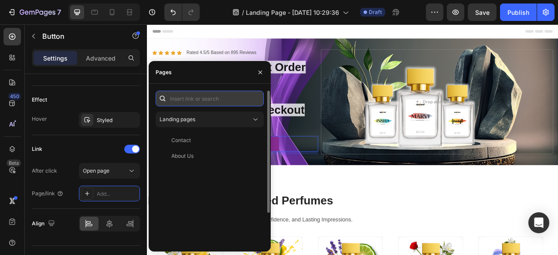
click at [201, 105] on input "text" at bounding box center [210, 99] width 108 height 16
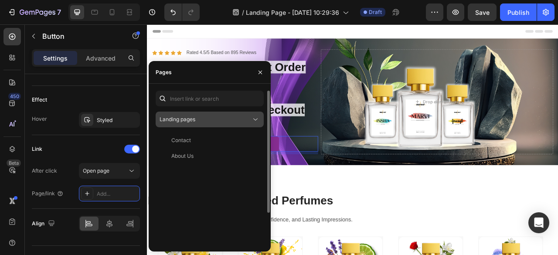
click at [206, 119] on div "Landing pages" at bounding box center [206, 120] width 92 height 8
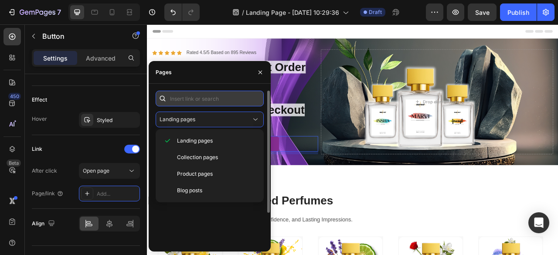
click at [208, 100] on input "text" at bounding box center [210, 99] width 108 height 16
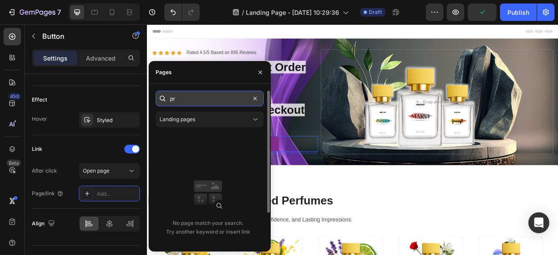
type input "p"
type input "c"
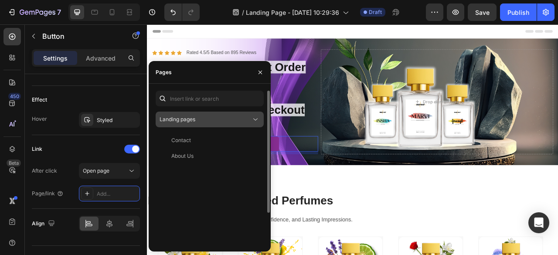
click at [214, 119] on div "Landing pages" at bounding box center [206, 120] width 92 height 8
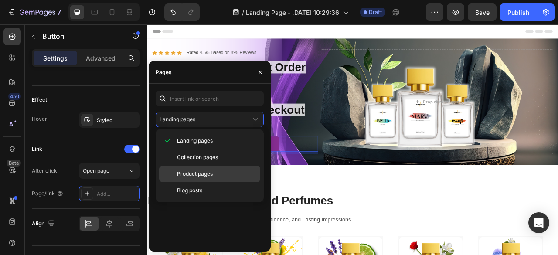
click at [201, 174] on span "Product pages" at bounding box center [195, 174] width 36 height 8
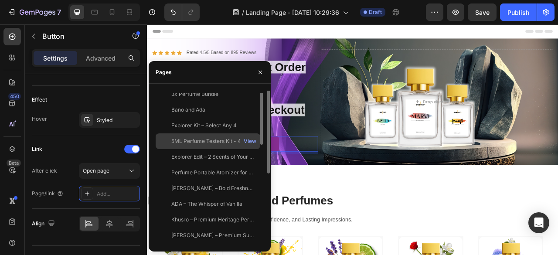
scroll to position [0, 0]
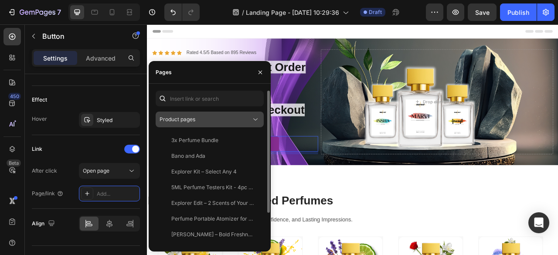
click at [211, 120] on div "Product pages" at bounding box center [206, 120] width 92 height 8
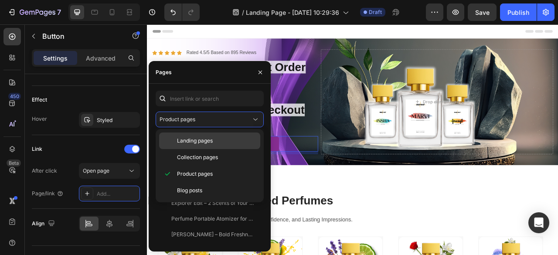
click at [211, 138] on span "Landing pages" at bounding box center [195, 141] width 36 height 8
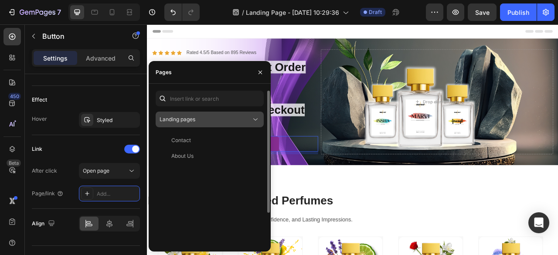
click at [212, 120] on div "Landing pages" at bounding box center [206, 120] width 92 height 8
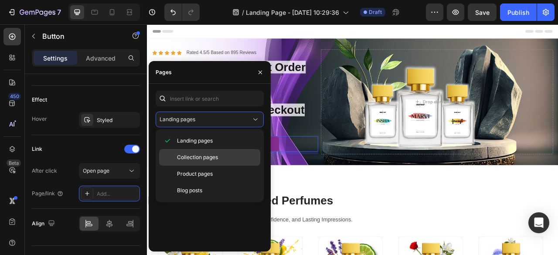
click at [209, 154] on span "Collection pages" at bounding box center [197, 157] width 41 height 8
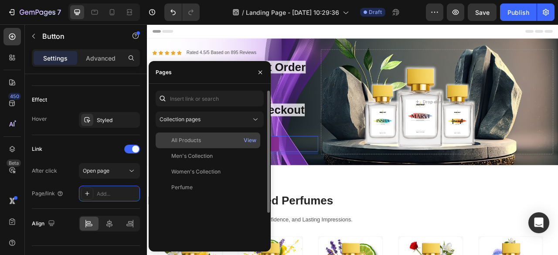
click at [203, 137] on div "All Products" at bounding box center [208, 140] width 98 height 8
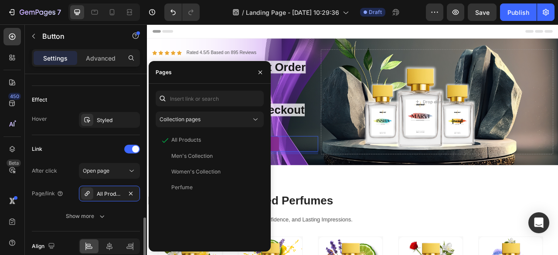
click at [99, 146] on div "Link" at bounding box center [86, 149] width 108 height 14
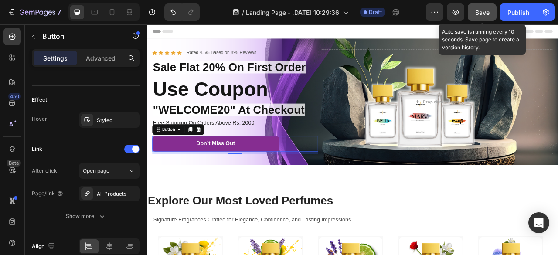
click at [486, 19] on button "Save" at bounding box center [482, 11] width 29 height 17
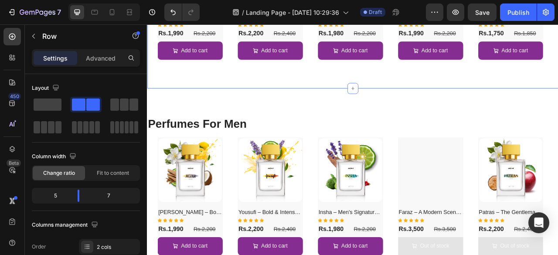
scroll to position [397, 0]
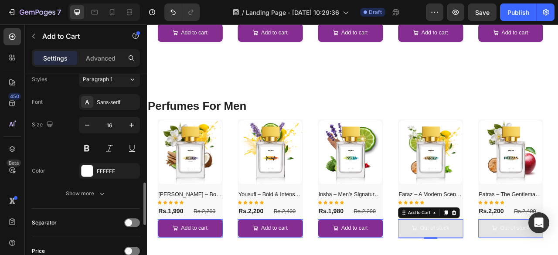
scroll to position [511, 0]
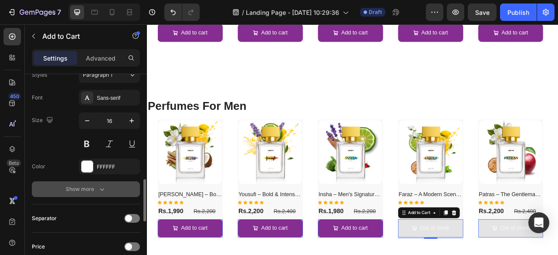
click at [102, 188] on icon "button" at bounding box center [102, 189] width 9 height 9
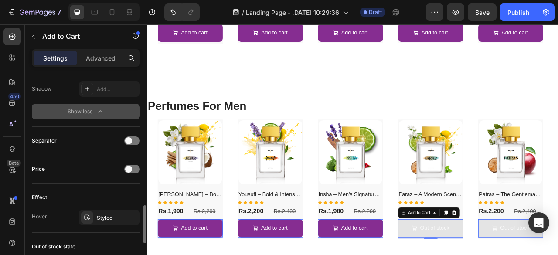
scroll to position [705, 0]
click at [132, 164] on div at bounding box center [132, 168] width 16 height 9
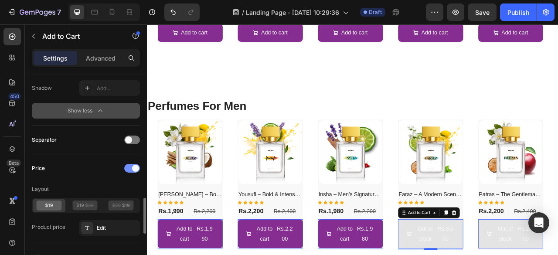
click at [132, 164] on div at bounding box center [132, 168] width 16 height 9
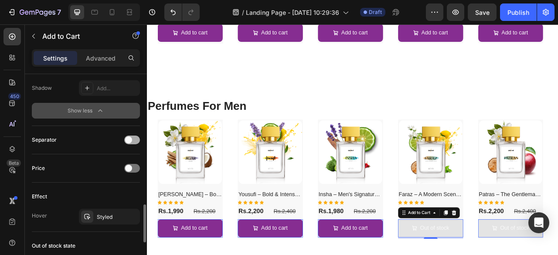
click at [131, 136] on span at bounding box center [128, 139] width 7 height 7
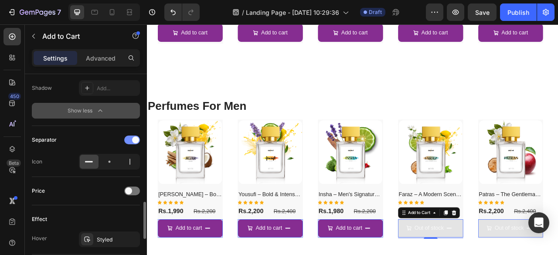
click at [131, 136] on div at bounding box center [132, 140] width 16 height 9
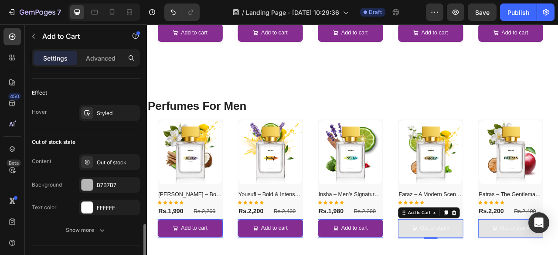
scroll to position [809, 0]
click at [114, 186] on div "B7B7B7" at bounding box center [109, 185] width 61 height 16
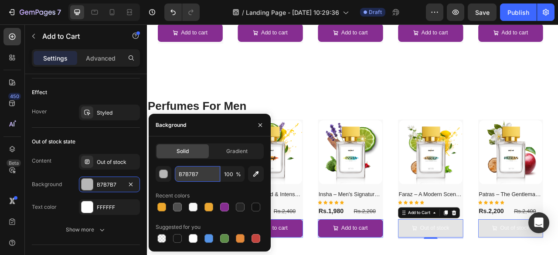
click at [198, 180] on input "B7B7B7" at bounding box center [197, 174] width 45 height 16
paste input "eda72c"
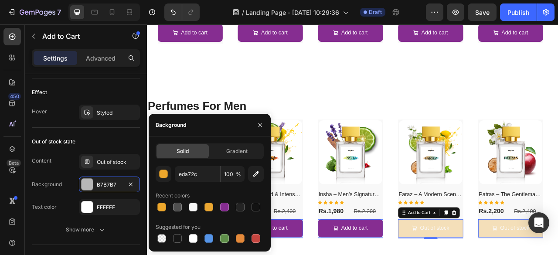
click at [216, 195] on div "Recent colors" at bounding box center [210, 196] width 108 height 14
click at [203, 178] on input "EDA72C" at bounding box center [197, 174] width 45 height 16
paste input "c21010"
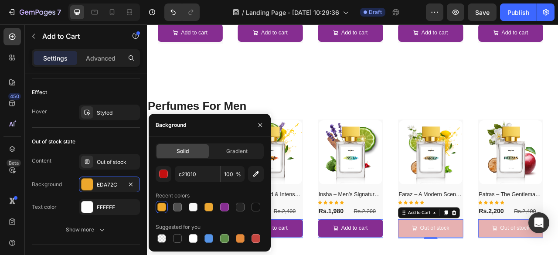
click at [214, 187] on div "c21010 100 % Recent colors Suggested for you" at bounding box center [210, 205] width 108 height 78
type input "C21010"
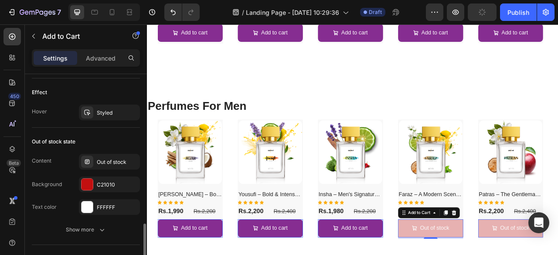
click at [114, 143] on div "Out of stock state" at bounding box center [86, 142] width 108 height 14
click at [95, 225] on div "Show more" at bounding box center [86, 229] width 41 height 9
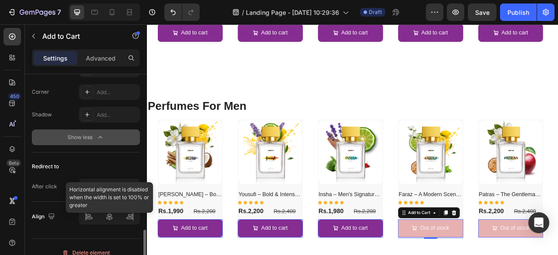
scroll to position [977, 0]
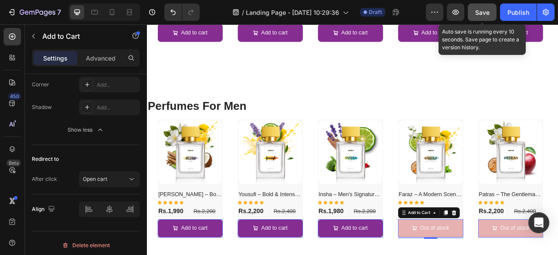
click at [481, 20] on button "Save" at bounding box center [482, 11] width 29 height 17
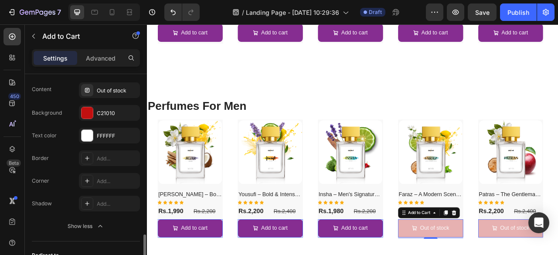
scroll to position [863, 0]
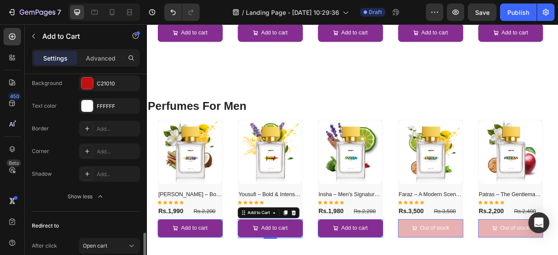
scroll to position [910, 0]
click at [112, 148] on div "Add..." at bounding box center [117, 152] width 41 height 8
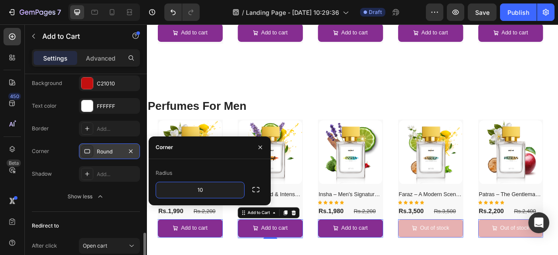
type input "10"
click at [222, 170] on div "Radius" at bounding box center [210, 173] width 108 height 14
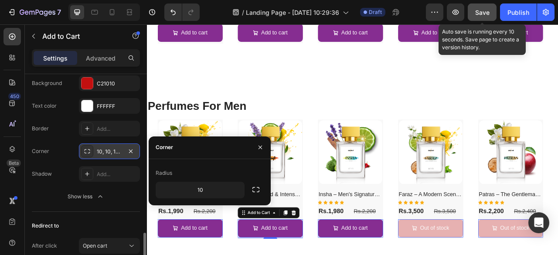
click at [479, 11] on span "Save" at bounding box center [482, 12] width 14 height 7
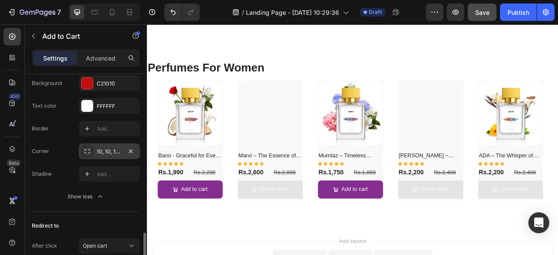
scroll to position [697, 0]
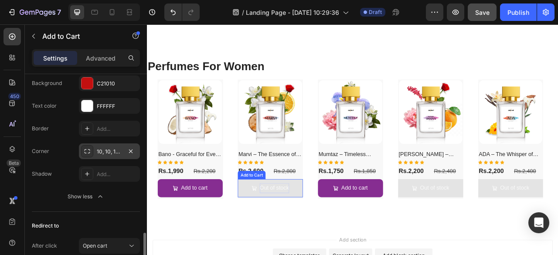
click at [326, 231] on div "Out of stock" at bounding box center [308, 233] width 37 height 13
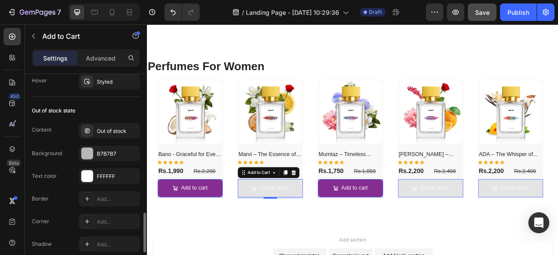
scroll to position [723, 0]
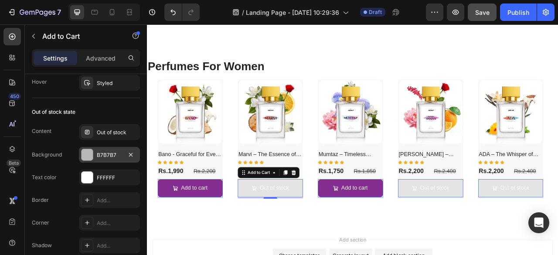
click at [101, 151] on div "B7B7B7" at bounding box center [109, 155] width 25 height 8
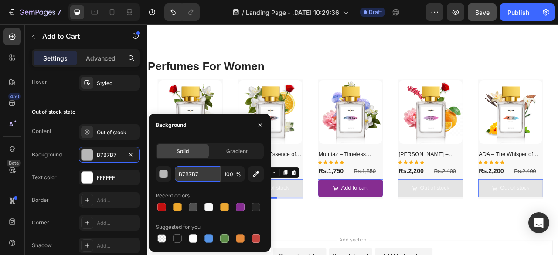
click at [210, 178] on input "B7B7B7" at bounding box center [197, 174] width 45 height 16
paste input "c21010"
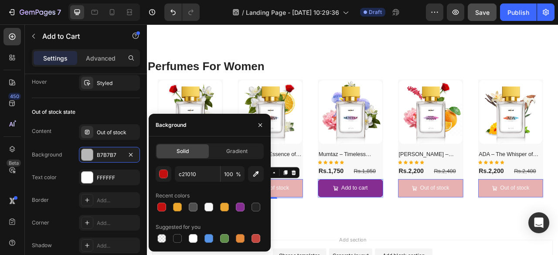
type input "C21010"
click at [219, 191] on div "Recent colors" at bounding box center [210, 196] width 108 height 14
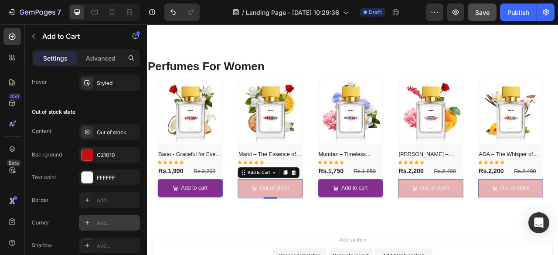
click at [102, 220] on div "Add..." at bounding box center [117, 223] width 41 height 8
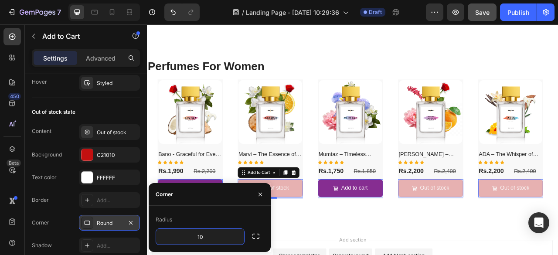
type input "10"
click at [219, 216] on div "Radius" at bounding box center [210, 220] width 108 height 14
click at [70, 185] on div "Content Out of stock Background C21010 Text color FFFFFF Border Add... Corner 1…" at bounding box center [86, 200] width 108 height 152
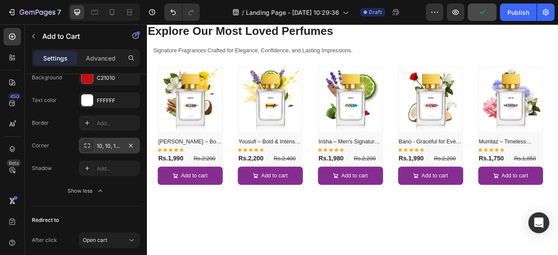
scroll to position [105, 0]
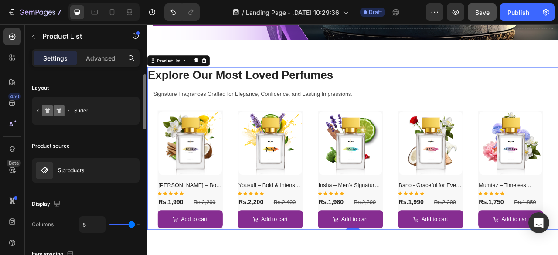
scroll to position [160, 0]
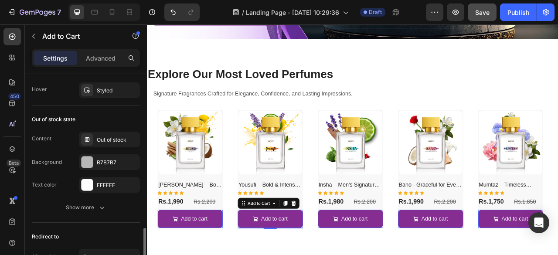
scroll to position [725, 0]
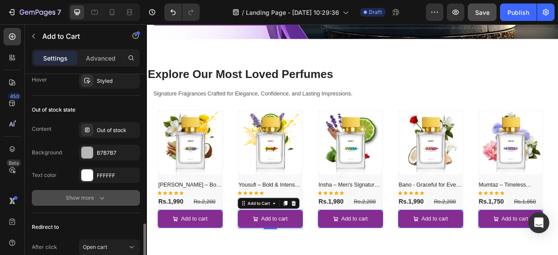
click at [92, 195] on div "Show more" at bounding box center [86, 198] width 41 height 9
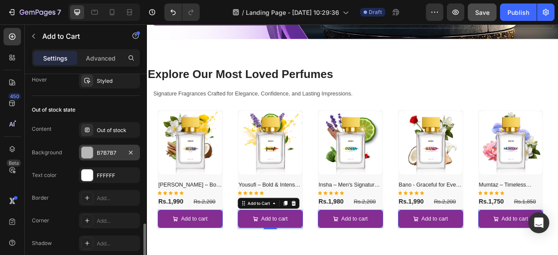
click at [110, 152] on div "B7B7B7" at bounding box center [109, 153] width 25 height 8
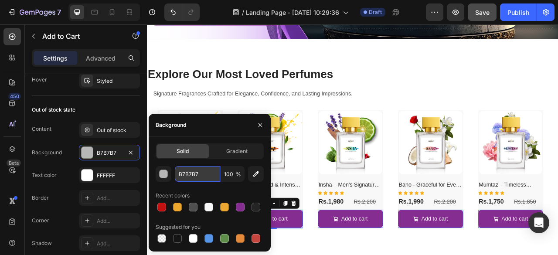
click at [199, 174] on input "B7B7B7" at bounding box center [197, 174] width 45 height 16
paste input "c21010"
type input "C21010"
click at [205, 186] on div "C21010 100 % Recent colors Suggested for you" at bounding box center [210, 205] width 108 height 78
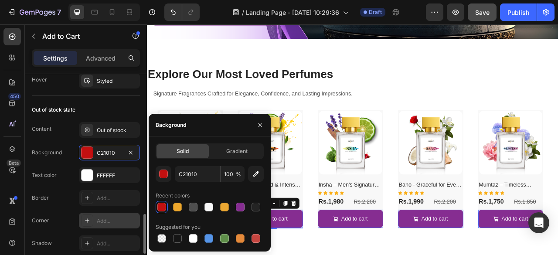
click at [106, 217] on div "Add..." at bounding box center [117, 221] width 41 height 8
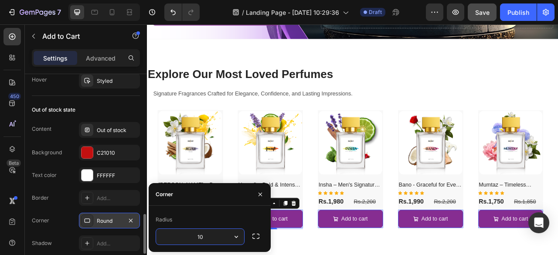
type input "10"
click at [196, 202] on div "Corner" at bounding box center [210, 194] width 122 height 23
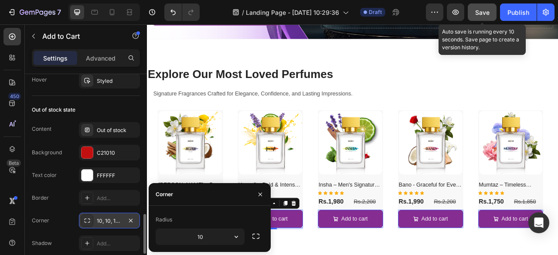
click at [479, 13] on span "Save" at bounding box center [482, 12] width 14 height 7
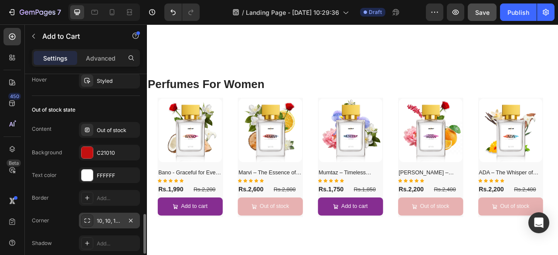
scroll to position [785, 0]
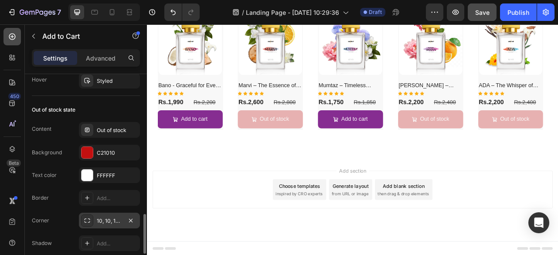
click at [10, 41] on icon at bounding box center [12, 36] width 9 height 9
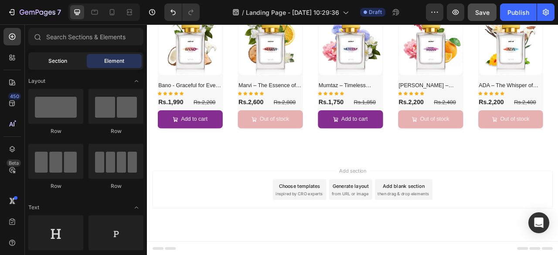
click at [50, 57] on span "Section" at bounding box center [57, 61] width 19 height 8
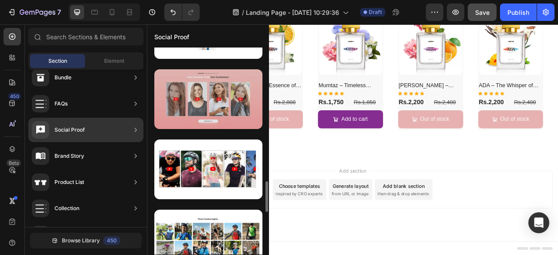
scroll to position [895, 0]
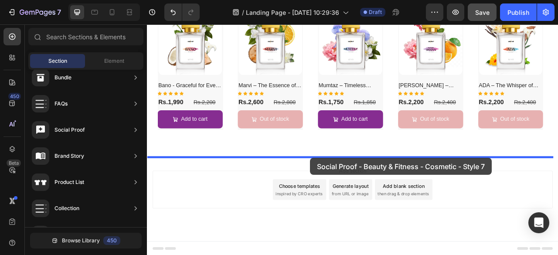
drag, startPoint x: 342, startPoint y: 135, endPoint x: 354, endPoint y: 194, distance: 61.1
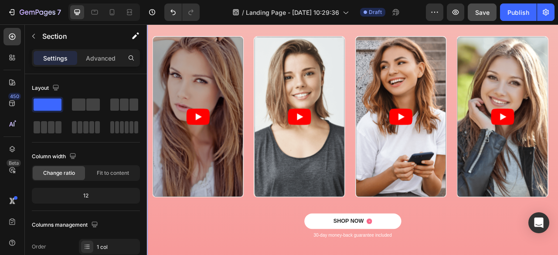
scroll to position [959, 0]
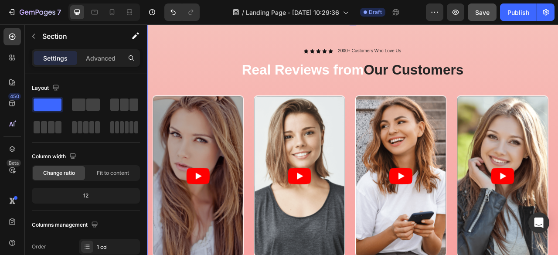
click at [219, 74] on div "Icon Icon Icon Icon Icon Icon List 2000+ Customers Who Love Us Text Block Row R…" at bounding box center [408, 213] width 523 height 389
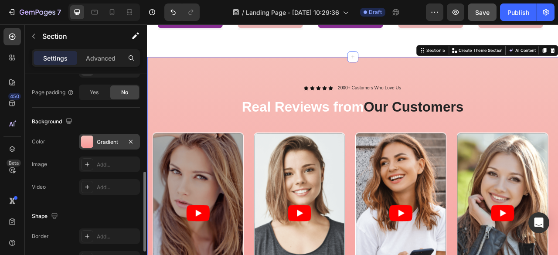
scroll to position [250, 0]
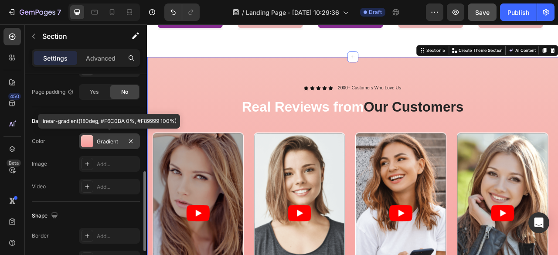
click at [111, 139] on div "Gradient" at bounding box center [109, 142] width 25 height 8
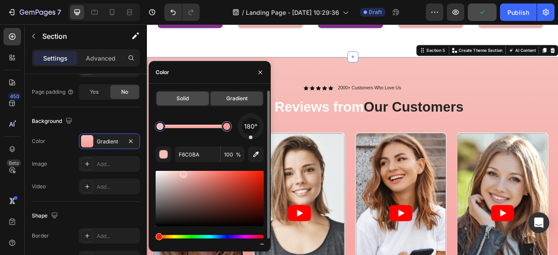
click at [186, 102] on div "Solid" at bounding box center [183, 99] width 52 height 14
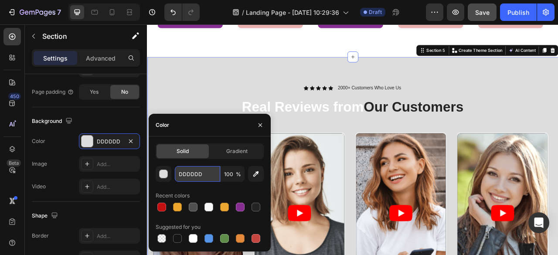
click at [205, 174] on input "DDDDDD" at bounding box center [197, 174] width 45 height 16
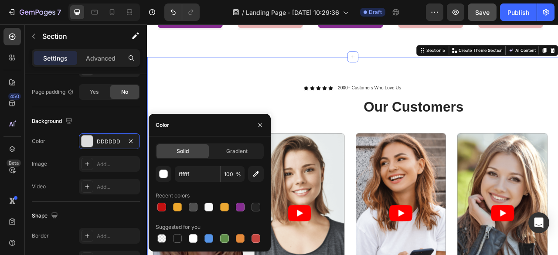
click at [214, 163] on div "Solid Gradient ffffff 100 % Recent colors Suggested for you" at bounding box center [210, 193] width 108 height 101
click at [126, 108] on div "Background The changes might be hidden by the video. Color FFFFFF Image Add... …" at bounding box center [86, 154] width 108 height 95
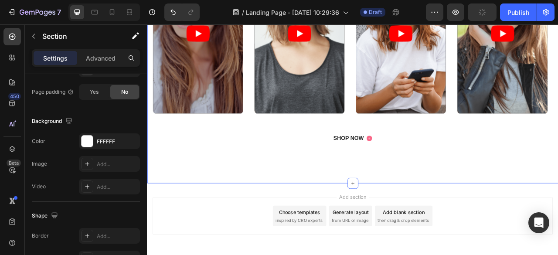
scroll to position [950, 0]
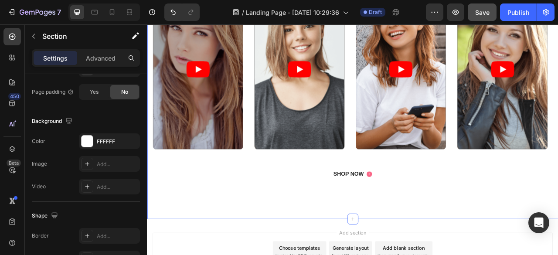
click at [246, 23] on div "7 / Landing Page - Aug 26, 10:29:36 Draft Preview Save Publish" at bounding box center [279, 12] width 558 height 25
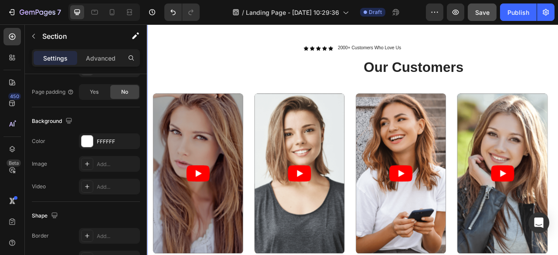
scroll to position [871, 0]
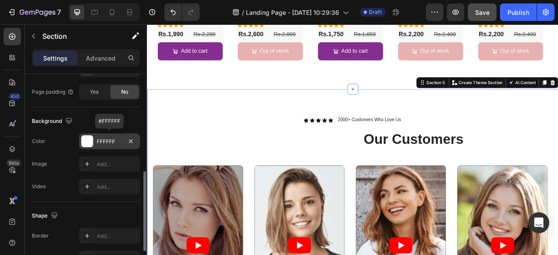
click at [110, 138] on div "FFFFFF" at bounding box center [109, 142] width 25 height 8
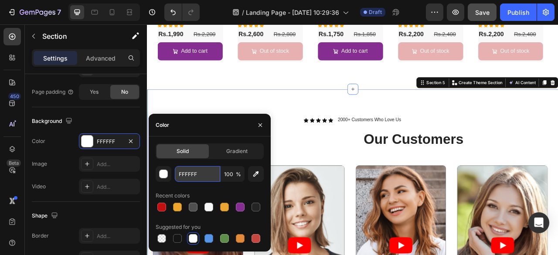
click at [209, 173] on input "FFFFFF" at bounding box center [197, 174] width 45 height 16
paste input "fbf8fe"
click at [219, 129] on div "Color" at bounding box center [210, 125] width 122 height 23
type input "FBF8FE"
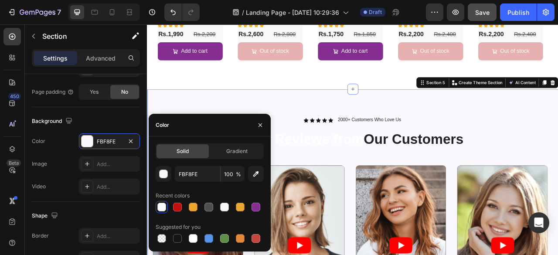
click at [219, 129] on div "Color" at bounding box center [210, 125] width 122 height 23
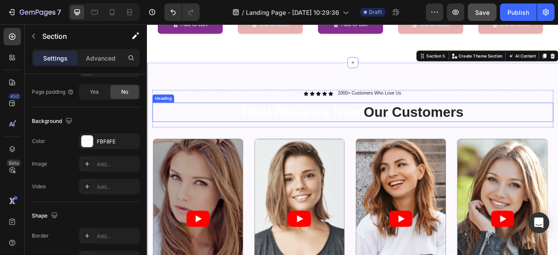
scroll to position [906, 0]
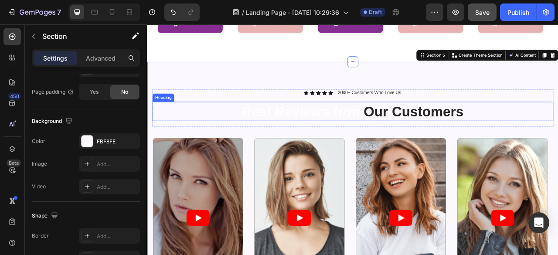
click at [426, 138] on span "Our Customers" at bounding box center [485, 135] width 127 height 19
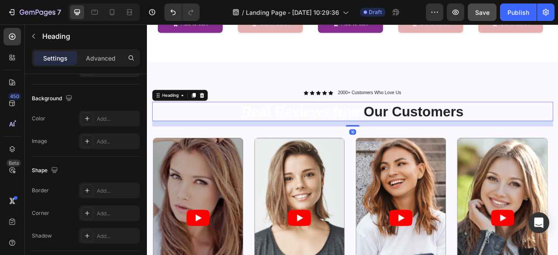
scroll to position [0, 0]
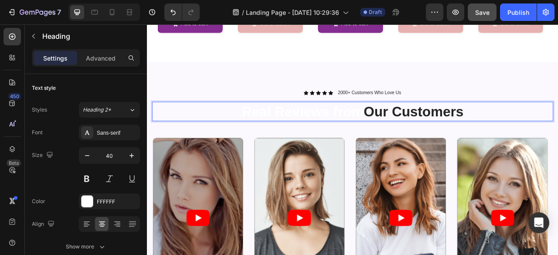
click at [423, 138] on span "Our Customers" at bounding box center [485, 135] width 127 height 19
click at [421, 135] on p "Real Reviews from Our Customers" at bounding box center [408, 135] width 508 height 23
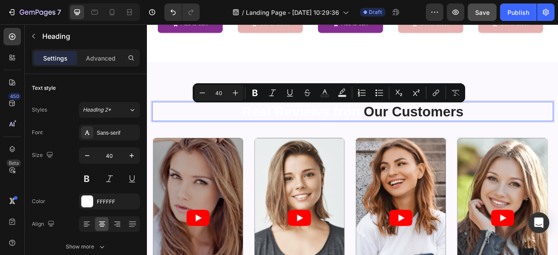
drag, startPoint x: 421, startPoint y: 135, endPoint x: 228, endPoint y: 143, distance: 192.9
click at [228, 143] on p "Real Reviews from Our Customers" at bounding box center [408, 135] width 508 height 23
click at [325, 93] on icon "Editor contextual toolbar" at bounding box center [324, 93] width 9 height 9
type input "FFFFFF"
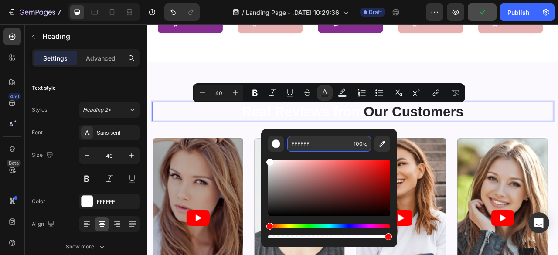
click at [319, 146] on input "FFFFFF" at bounding box center [318, 144] width 63 height 16
type input "000000"
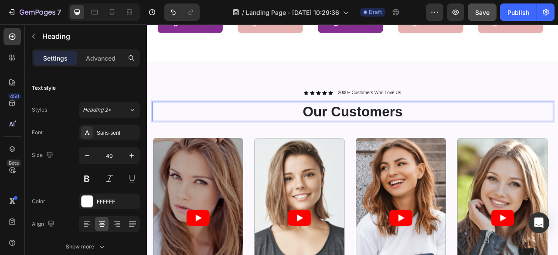
click at [487, 139] on p "Our Customers" at bounding box center [408, 135] width 508 height 23
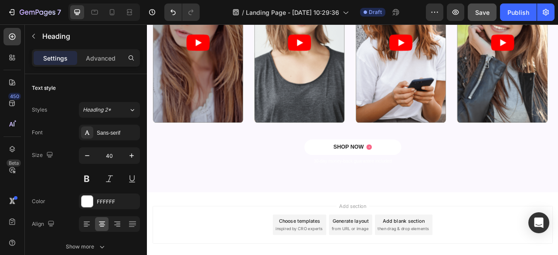
scroll to position [1132, 0]
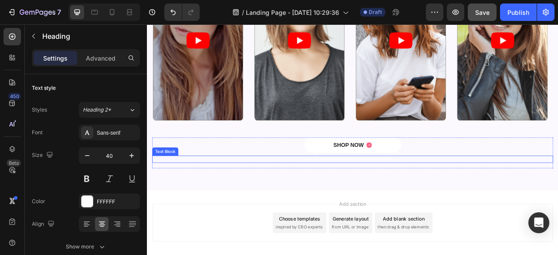
click at [409, 196] on p "30-day money-back guarantee included" at bounding box center [408, 195] width 508 height 7
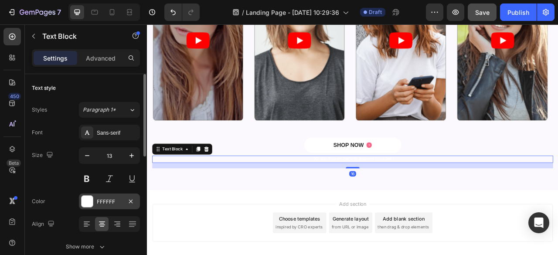
click at [112, 198] on div "FFFFFF" at bounding box center [109, 202] width 25 height 8
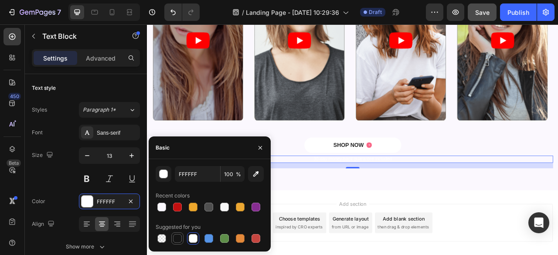
click at [175, 242] on div at bounding box center [177, 238] width 9 height 9
type input "151515"
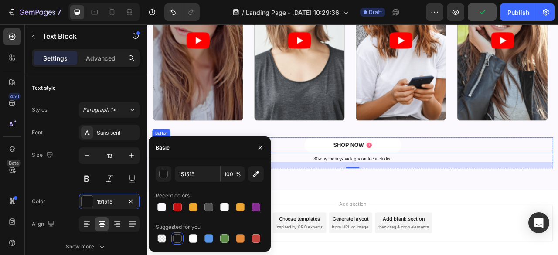
click at [510, 184] on div "SHOP NOW Button" at bounding box center [408, 178] width 510 height 20
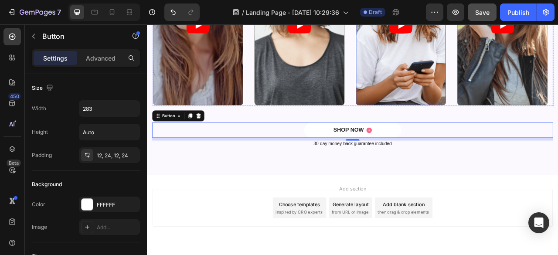
scroll to position [813, 0]
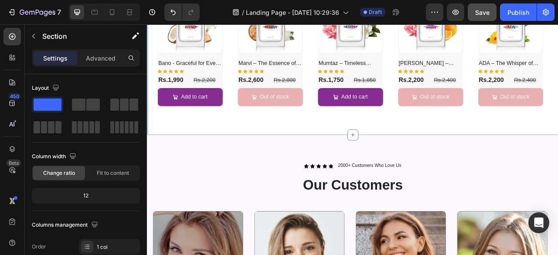
click at [343, 166] on div "Perfumes For Women Heading Row (P) Images Bano - Graceful for Every Occasion (P…" at bounding box center [408, 41] width 523 height 249
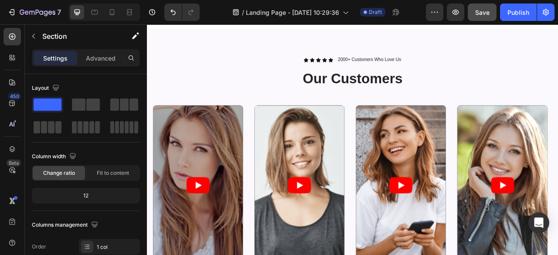
scroll to position [817, 0]
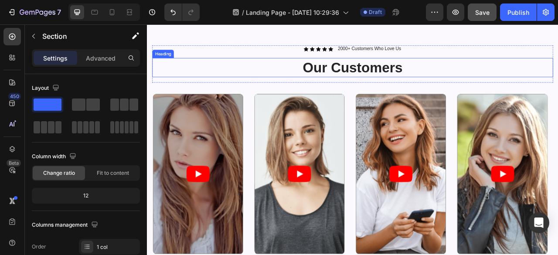
click at [347, 83] on span "Our Customers" at bounding box center [408, 79] width 127 height 19
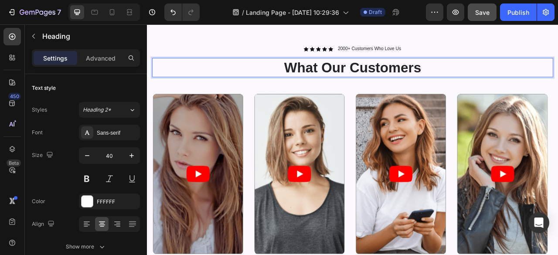
click at [507, 81] on p "What Our Customers" at bounding box center [408, 79] width 508 height 23
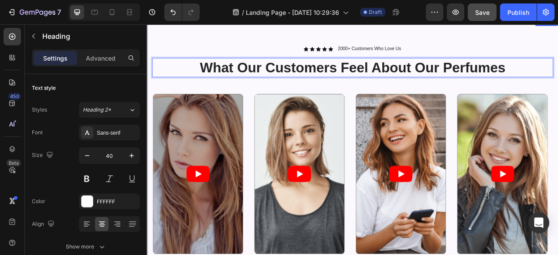
click at [253, 102] on div "Icon Icon Icon Icon Icon Icon List 2000+ Customers Who Love Us Text Block Row W…" at bounding box center [408, 218] width 510 height 334
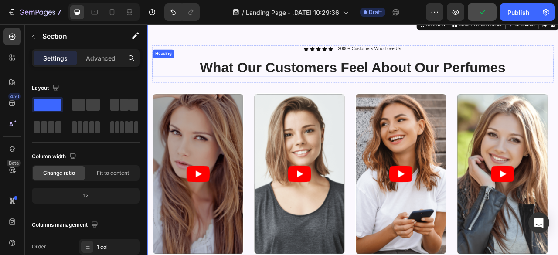
click at [346, 58] on icon at bounding box center [349, 56] width 6 height 6
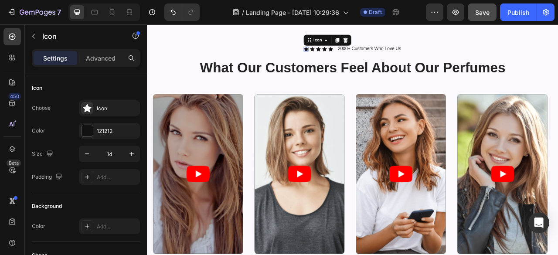
scroll to position [784, 0]
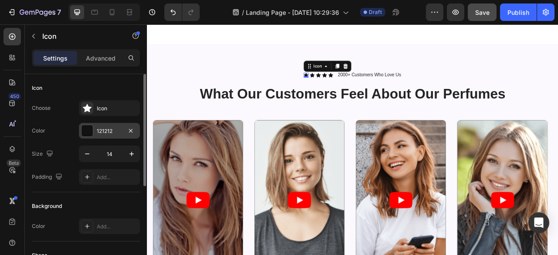
click at [116, 128] on div "121212" at bounding box center [109, 131] width 25 height 8
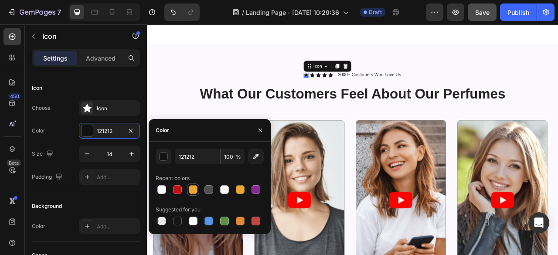
click at [192, 193] on div at bounding box center [193, 189] width 9 height 9
type input "EDA72C"
click at [354, 89] on icon at bounding box center [357, 89] width 6 height 6
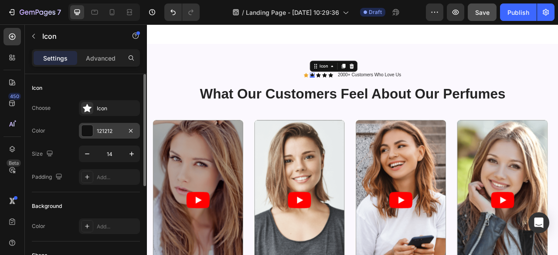
click at [112, 129] on div "121212" at bounding box center [109, 131] width 25 height 8
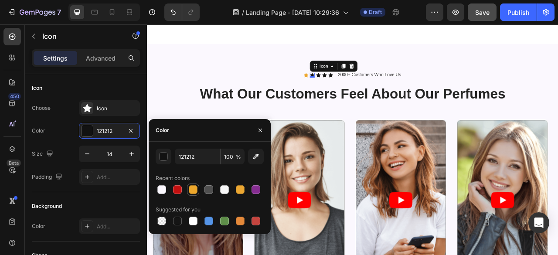
click at [195, 190] on div at bounding box center [193, 189] width 9 height 9
type input "EDA72C"
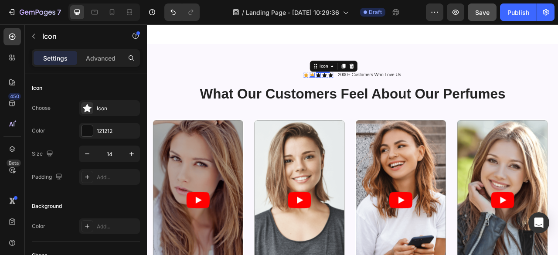
click at [362, 89] on icon at bounding box center [365, 89] width 6 height 6
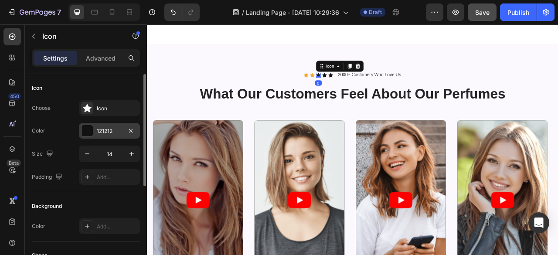
click at [109, 133] on div "121212" at bounding box center [109, 131] width 25 height 8
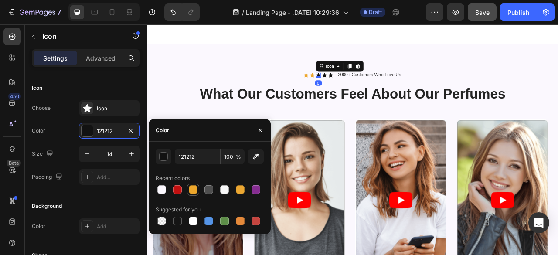
click at [189, 187] on div at bounding box center [193, 189] width 9 height 9
type input "EDA72C"
click at [370, 89] on icon at bounding box center [373, 89] width 6 height 6
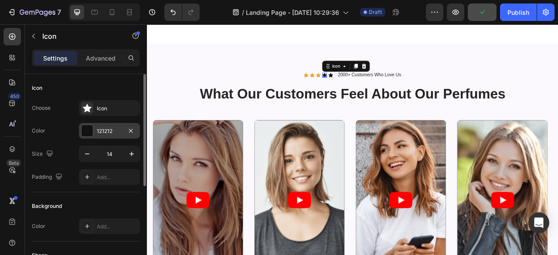
click at [114, 125] on div "121212" at bounding box center [109, 131] width 61 height 16
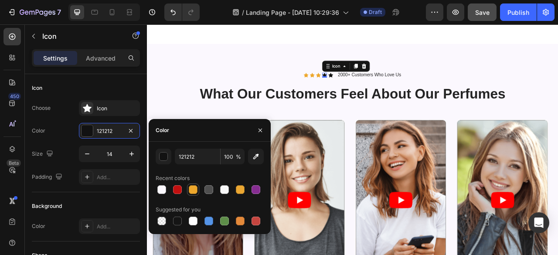
click at [193, 190] on div at bounding box center [193, 189] width 9 height 9
type input "EDA72C"
click at [378, 89] on icon at bounding box center [381, 89] width 6 height 6
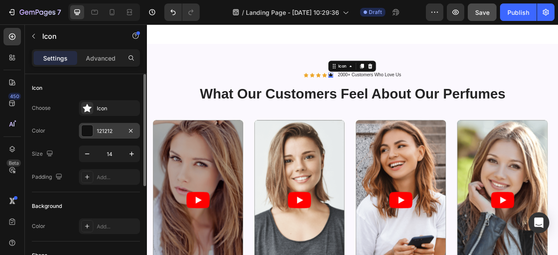
click at [124, 132] on div "121212" at bounding box center [109, 131] width 61 height 16
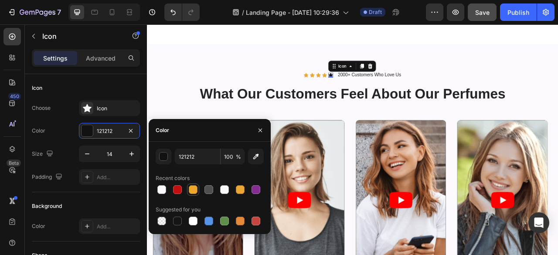
click at [195, 190] on div at bounding box center [193, 189] width 9 height 9
type input "EDA72C"
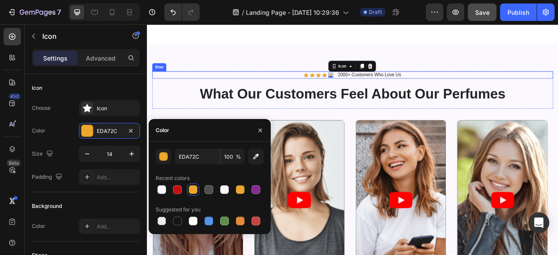
click at [526, 86] on div "Icon Icon Icon Icon Icon 0 Icon List 2000+ Customers Who Love Us Text Block Row" at bounding box center [408, 88] width 510 height 9
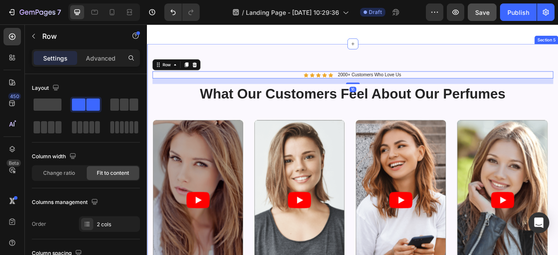
click at [554, 68] on div "Icon Icon Icon Icon Icon Icon List 2000+ Customers Who Love Us Text Block Row 1…" at bounding box center [408, 243] width 523 height 389
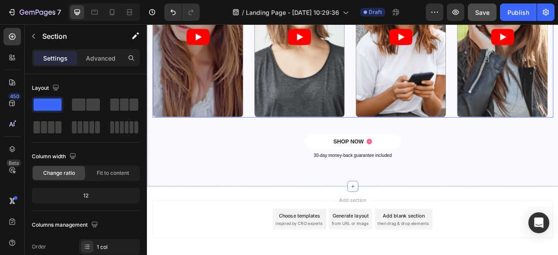
scroll to position [848, 0]
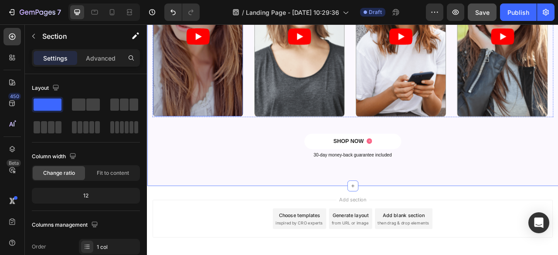
click at [248, 103] on article at bounding box center [211, 40] width 114 height 203
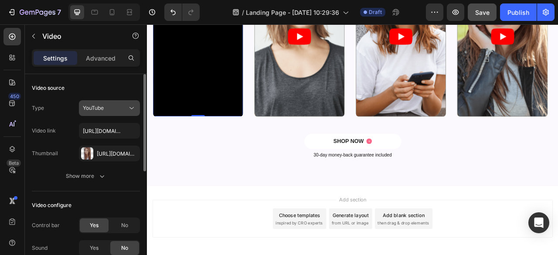
click at [106, 109] on div "YouTube" at bounding box center [105, 108] width 44 height 8
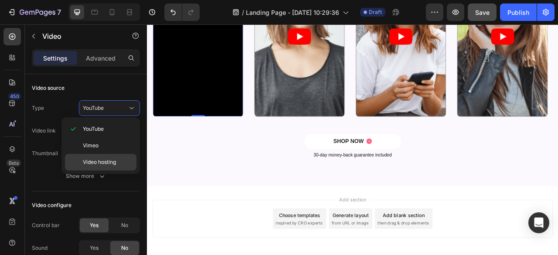
click at [103, 156] on div "Video hosting" at bounding box center [100, 162] width 71 height 17
type input "https://media.w3.org/2010/05/sintel/trailer.mp4"
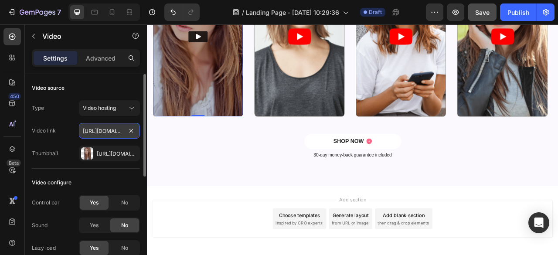
click at [105, 135] on input "https://media.w3.org/2010/05/sintel/trailer.mp4" at bounding box center [109, 131] width 61 height 16
click at [123, 130] on input "text" at bounding box center [109, 131] width 61 height 16
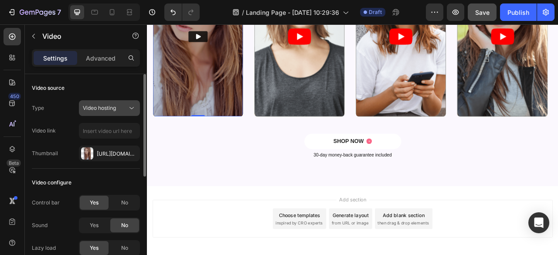
click at [102, 110] on span "Video hosting" at bounding box center [99, 108] width 33 height 7
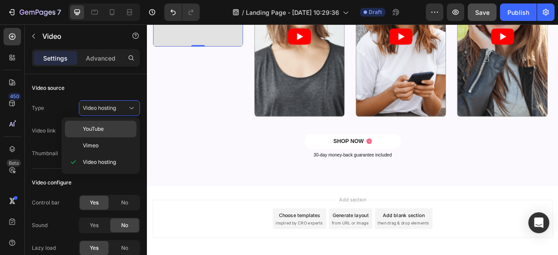
click at [97, 137] on div "YouTube" at bounding box center [100, 145] width 71 height 17
type input "https://www.youtube.com/watch?v=cyzh48XRS4M"
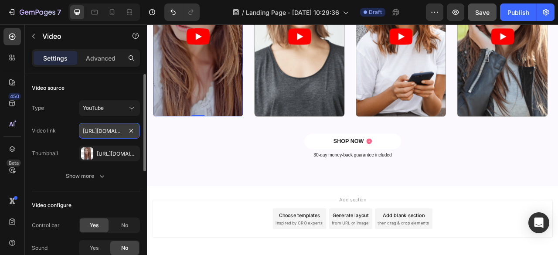
click at [122, 130] on input "https://www.youtube.com/watch?v=cyzh48XRS4M" at bounding box center [109, 131] width 61 height 16
click at [119, 131] on input "text" at bounding box center [109, 131] width 61 height 16
paste input "https://drive.google.com/file/d/1WZpcWExjnRXQWRguwvy58ThDgCvXNaz5/view?usp=shar…"
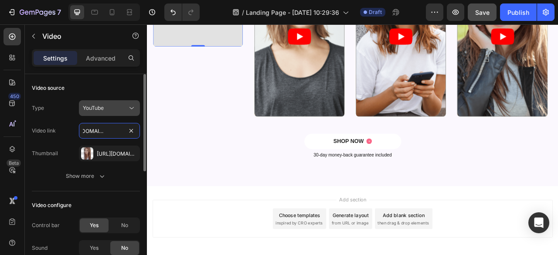
type input "https://drive.google.com/file/d/1WZpcWExjnRXQWRguwvy58ThDgCvXNaz5/view?usp=shar…"
click at [115, 105] on div "YouTube" at bounding box center [105, 108] width 44 height 8
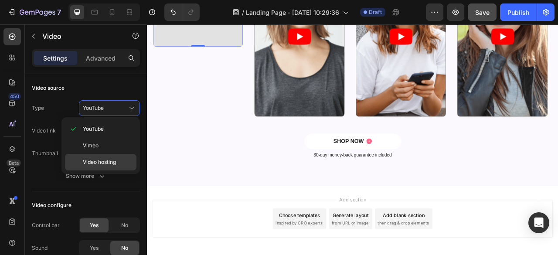
click at [103, 160] on span "Video hosting" at bounding box center [99, 162] width 33 height 8
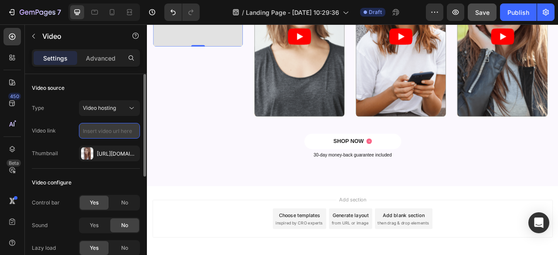
click at [110, 136] on input "text" at bounding box center [109, 131] width 61 height 16
paste input "https://drive.google.com/file/d/1WZpcWExjnRXQWRguwvy58ThDgCvXNaz5/view?usp=shar…"
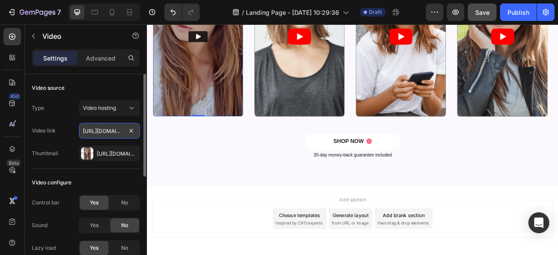
scroll to position [0, 195]
type input "https://drive.google.com/file/d/1WZpcWExjnRXQWRguwvy58ThDgCvXNaz5/view?usp=shar…"
click at [68, 124] on div "Video link https://drive.google.com/file/d/1WZpcWExjnRXQWRguwvy58ThDgCvXNaz5/vi…" at bounding box center [86, 131] width 108 height 16
click at [135, 149] on button "button" at bounding box center [131, 153] width 10 height 10
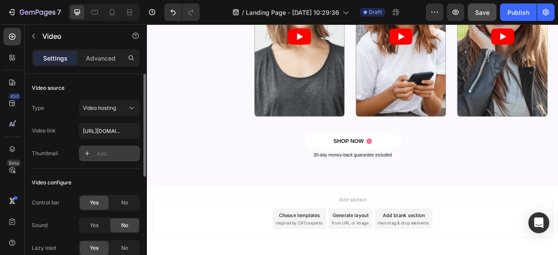
click at [112, 172] on div "Video configure Control bar Yes No Sound Yes No Lazy load Yes No Show more" at bounding box center [86, 227] width 108 height 117
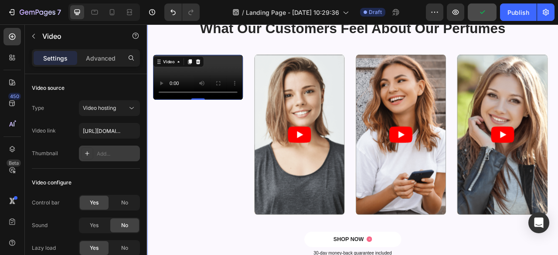
scroll to position [713, 0]
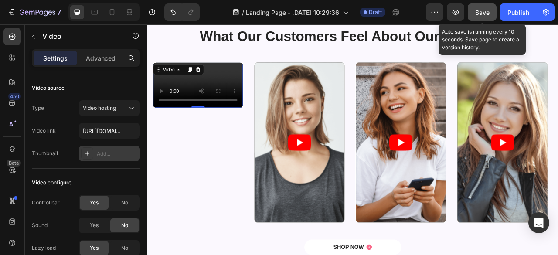
click at [482, 10] on span "Save" at bounding box center [482, 12] width 14 height 7
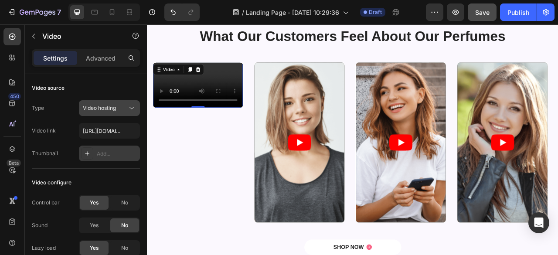
click at [110, 105] on span "Video hosting" at bounding box center [99, 108] width 33 height 7
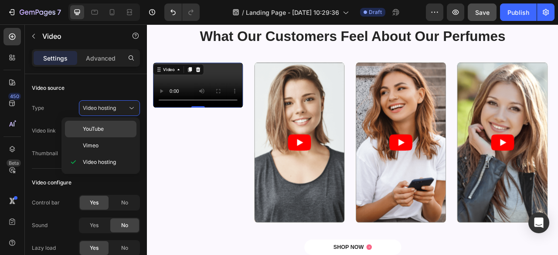
click at [106, 130] on p "YouTube" at bounding box center [108, 129] width 50 height 8
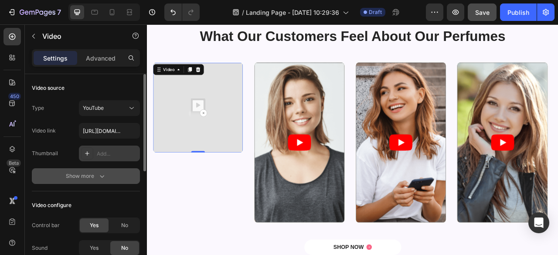
click at [105, 176] on icon "button" at bounding box center [102, 176] width 9 height 9
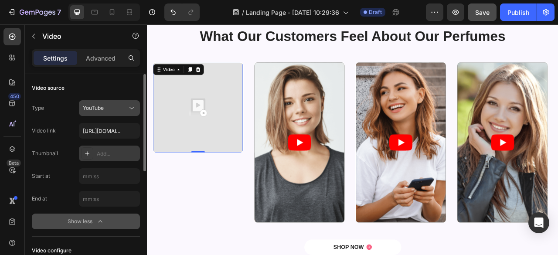
click at [94, 115] on button "YouTube" at bounding box center [109, 108] width 61 height 16
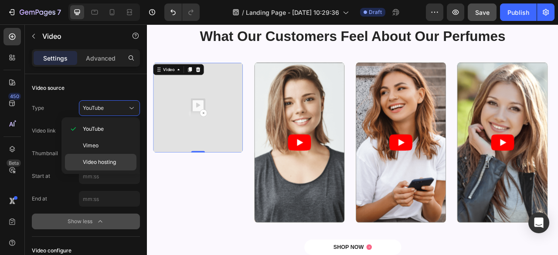
click at [99, 163] on span "Video hosting" at bounding box center [99, 162] width 33 height 8
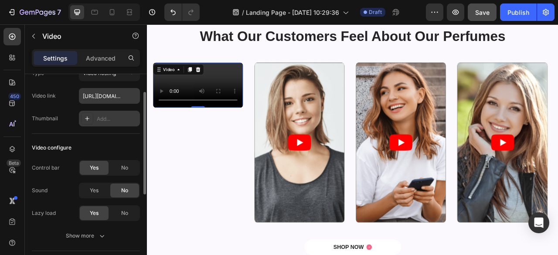
scroll to position [0, 0]
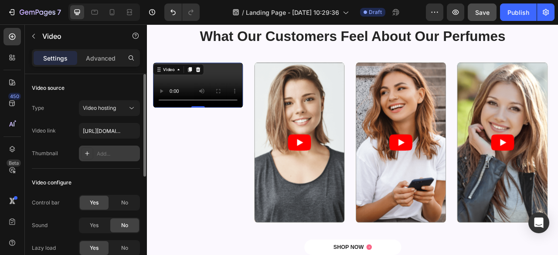
click at [48, 130] on div "Video link" at bounding box center [44, 131] width 24 height 8
click at [110, 136] on input "https://drive.google.com/file/d/1WZpcWExjnRXQWRguwvy58ThDgCvXNaz5/view?usp=shar…" at bounding box center [109, 131] width 61 height 16
click at [123, 130] on input "text" at bounding box center [109, 131] width 61 height 16
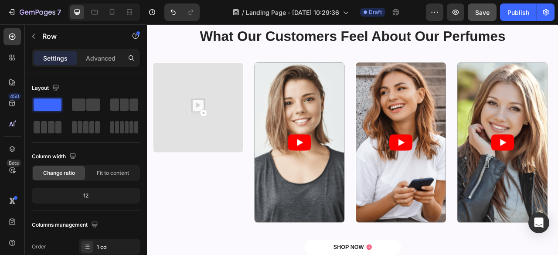
scroll to position [621, 0]
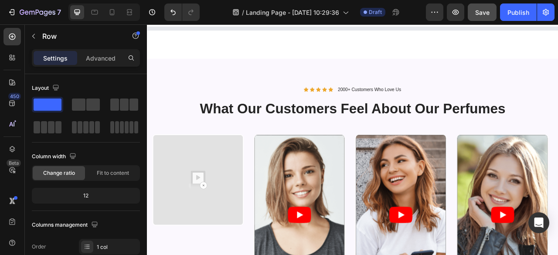
click at [558, 68] on div "Perfumes For Women Heading Row Product List Section 4" at bounding box center [408, 16] width 523 height 104
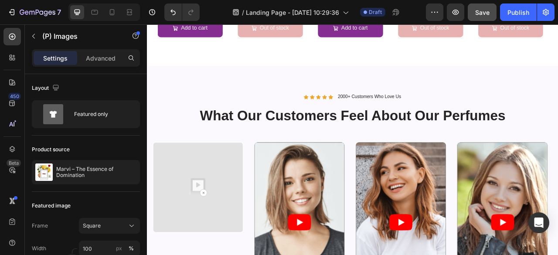
scroll to position [902, 0]
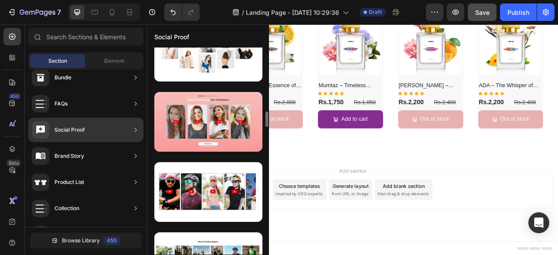
scroll to position [871, 0]
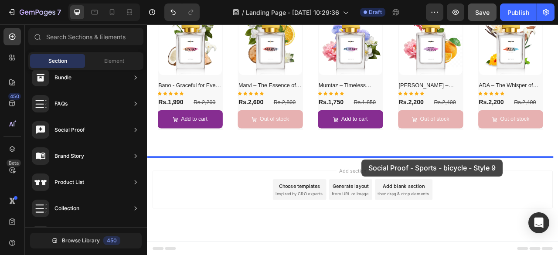
drag, startPoint x: 352, startPoint y: 206, endPoint x: 418, endPoint y: 197, distance: 66.5
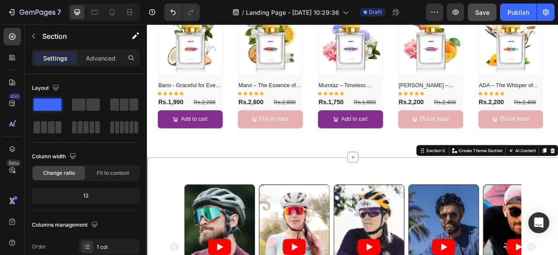
scroll to position [902, 0]
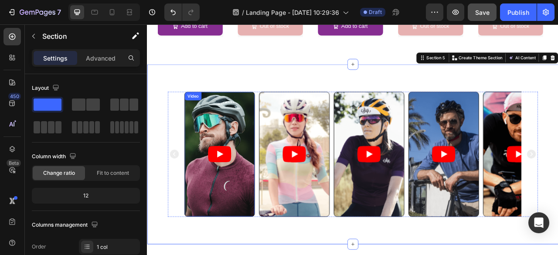
click at [249, 135] on article at bounding box center [238, 190] width 89 height 158
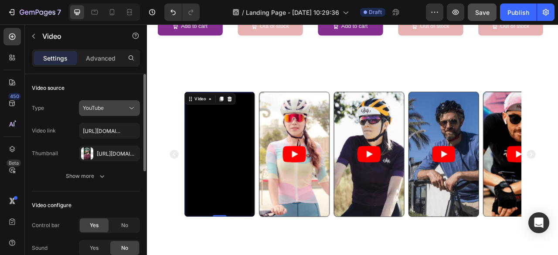
click at [115, 112] on div "YouTube" at bounding box center [109, 108] width 53 height 9
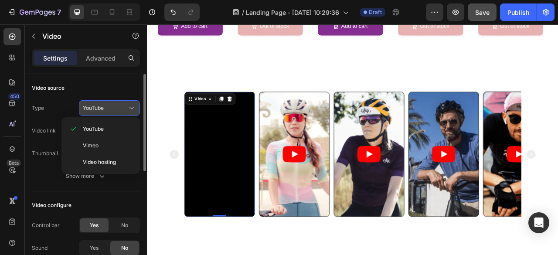
click at [115, 112] on div "YouTube" at bounding box center [109, 108] width 53 height 9
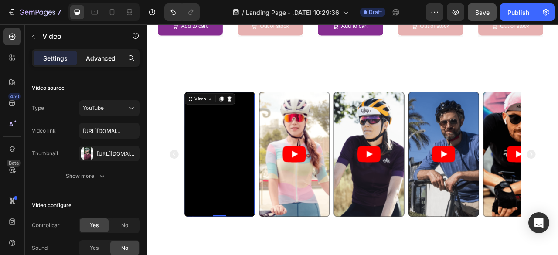
click at [105, 61] on p "Advanced" at bounding box center [101, 58] width 30 height 9
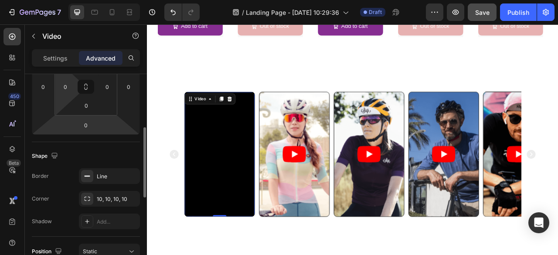
scroll to position [156, 0]
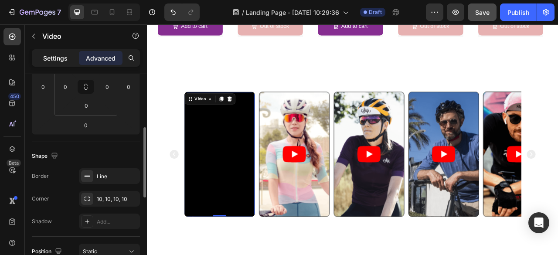
click at [59, 59] on p "Settings" at bounding box center [55, 58] width 24 height 9
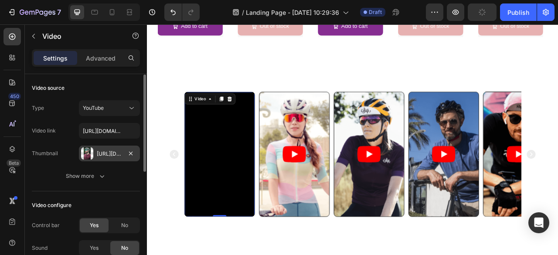
scroll to position [0, 0]
click at [112, 93] on div "Video source" at bounding box center [86, 88] width 108 height 14
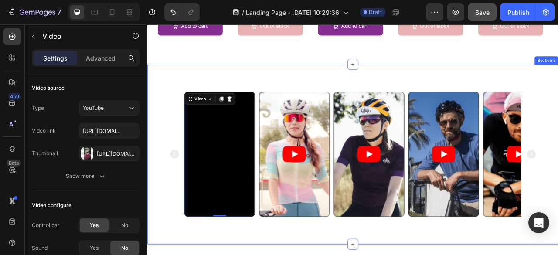
click at [288, 88] on div "Video 0 Video Video Video Video Carousel Section 5" at bounding box center [408, 189] width 523 height 229
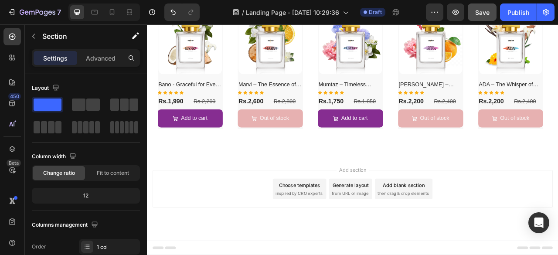
scroll to position [785, 0]
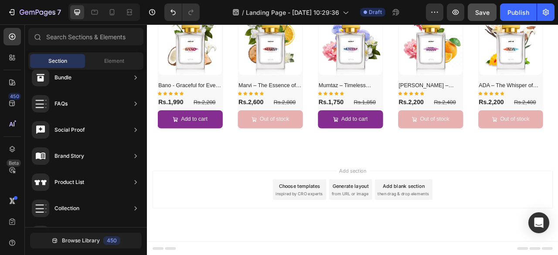
click at [379, 208] on div "Add section Choose templates inspired by CRO experts Generate layout from URL o…" at bounding box center [408, 246] width 523 height 107
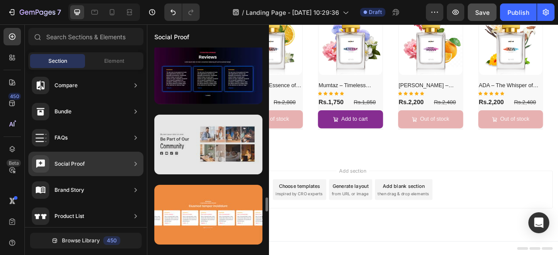
scroll to position [2397, 0]
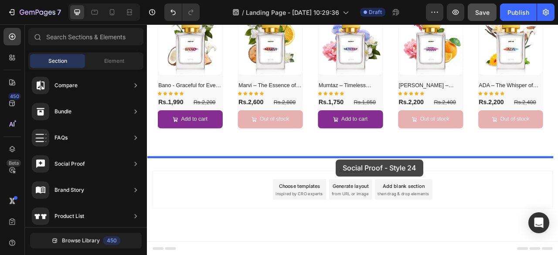
drag, startPoint x: 346, startPoint y: 228, endPoint x: 387, endPoint y: 196, distance: 52.2
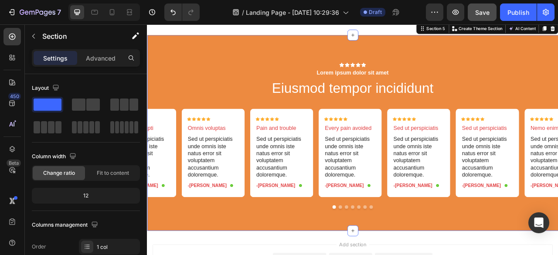
scroll to position [941, 0]
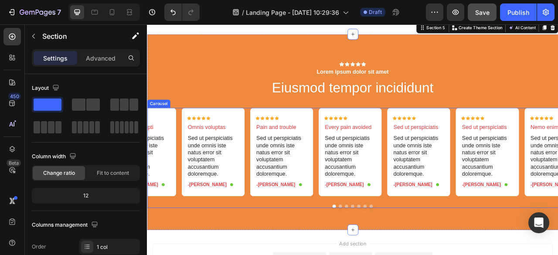
click at [391, 255] on button "Dot" at bounding box center [393, 256] width 4 height 4
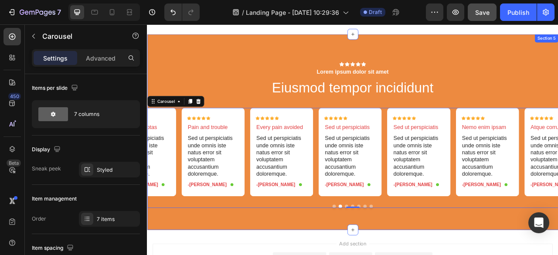
scroll to position [876, 0]
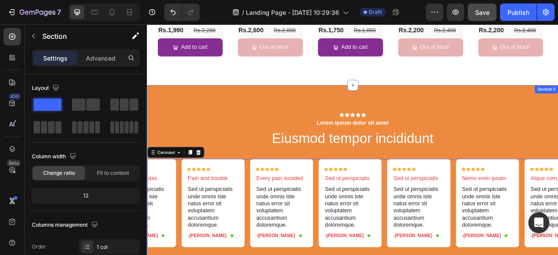
click at [558, 116] on div "Icon Icon Icon Icon Icon Icon List Lorem ipsum dolor sit amet Text Block Eiusmo…" at bounding box center [408, 226] width 523 height 249
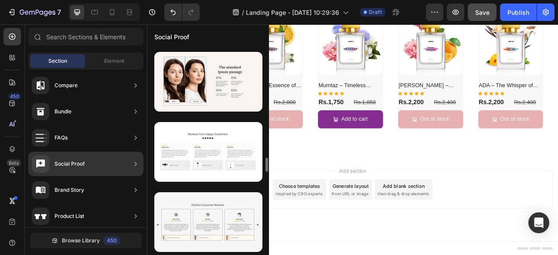
scroll to position [1612, 0]
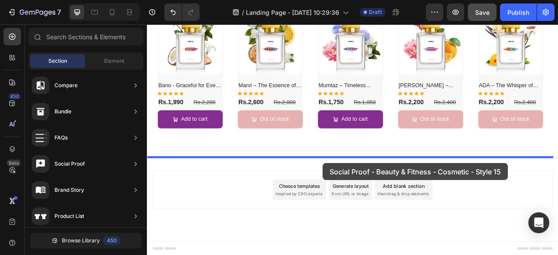
drag, startPoint x: 347, startPoint y: 182, endPoint x: 371, endPoint y: 201, distance: 30.4
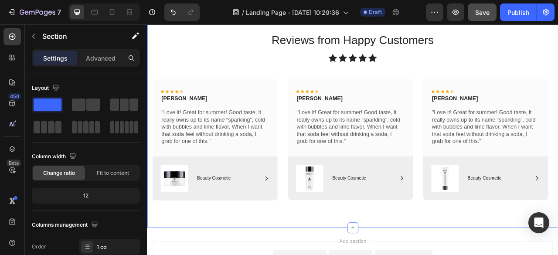
scroll to position [836, 0]
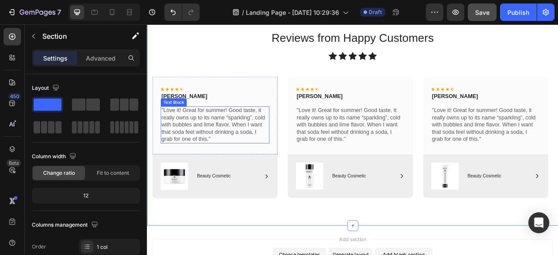
click at [238, 169] on p ""Love it! Great for summer! Good taste, it really owns up to its name “sparklin…" at bounding box center [233, 151] width 136 height 45
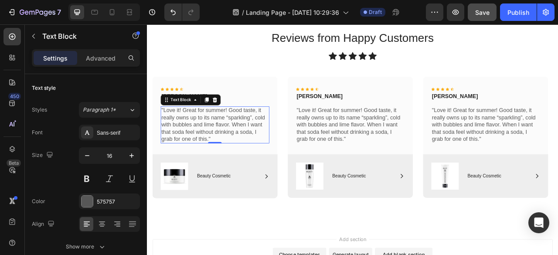
click at [225, 170] on p ""Love it! Great for summer! Good taste, it really owns up to its name “sparklin…" at bounding box center [233, 151] width 136 height 45
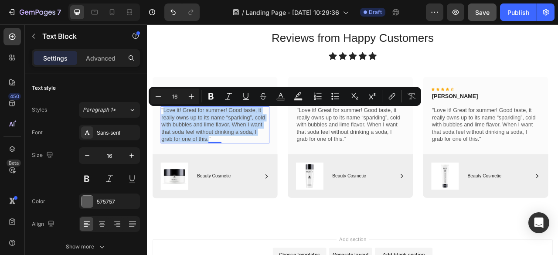
drag, startPoint x: 225, startPoint y: 170, endPoint x: 168, endPoint y: 137, distance: 66.4
click at [168, 137] on p ""Love it! Great for summer! Good taste, it really owns up to its name “sparklin…" at bounding box center [233, 151] width 136 height 45
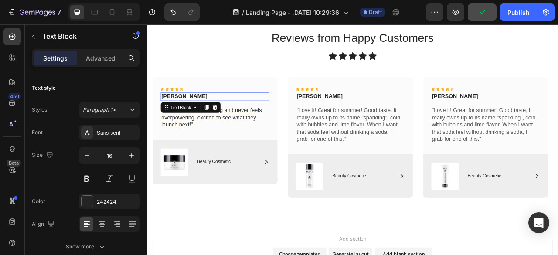
click at [213, 115] on p "Rita Carroll" at bounding box center [233, 116] width 136 height 9
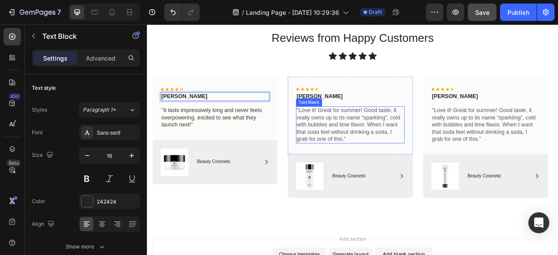
click at [385, 134] on p ""Love it! Great for summer! Good taste, it really owns up to its name “sparklin…" at bounding box center [405, 151] width 136 height 45
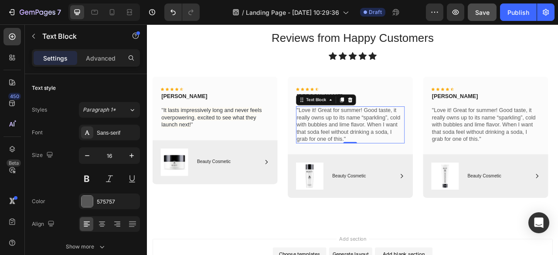
click at [398, 170] on p ""Love it! Great for summer! Good taste, it really owns up to its name “sparklin…" at bounding box center [405, 151] width 136 height 45
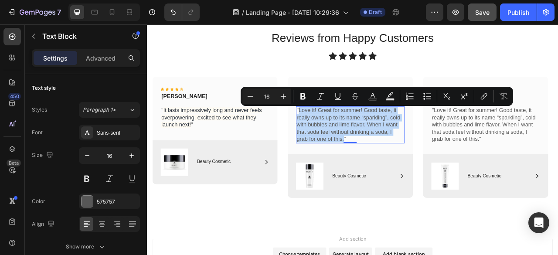
drag, startPoint x: 398, startPoint y: 170, endPoint x: 339, endPoint y: 135, distance: 68.3
click at [339, 135] on p ""Love it! Great for summer! Good taste, it really owns up to its name “sparklin…" at bounding box center [405, 151] width 136 height 45
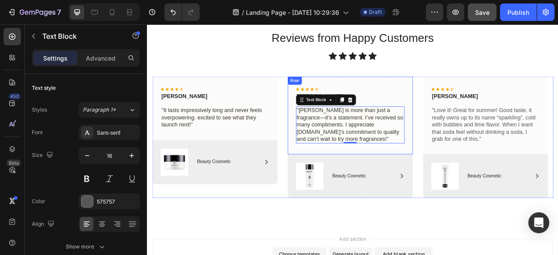
click at [438, 185] on div "Icon Icon Icon Icon Icon Icon List Maria Min Text Block " Eliya is more than ju…" at bounding box center [405, 140] width 159 height 99
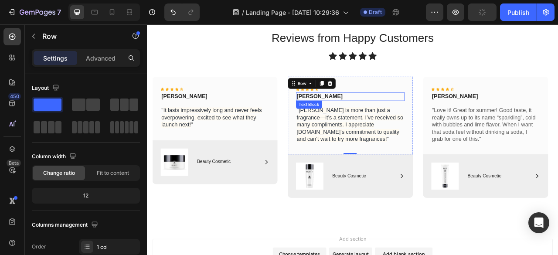
click at [387, 118] on p "Maria Min" at bounding box center [405, 116] width 136 height 9
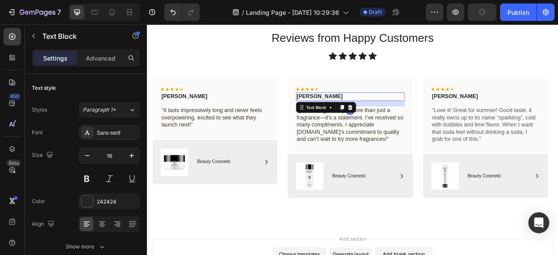
click at [387, 118] on p "Maria Min" at bounding box center [405, 116] width 136 height 9
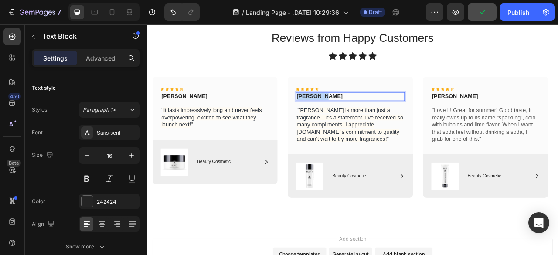
click at [387, 118] on p "Maria Min" at bounding box center [405, 116] width 136 height 9
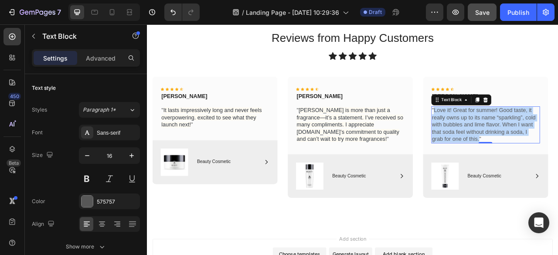
drag, startPoint x: 569, startPoint y: 171, endPoint x: 513, endPoint y: 135, distance: 66.5
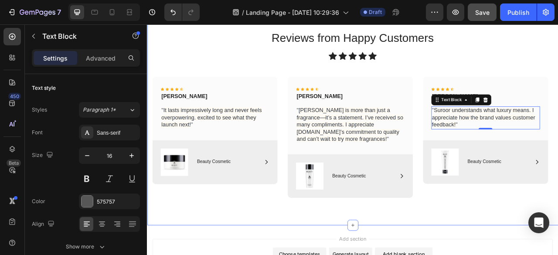
click at [558, 81] on div "Reviews from Happy Customers Heading Icon Icon Icon Icon Icon Icon List Row Ico…" at bounding box center [408, 142] width 510 height 220
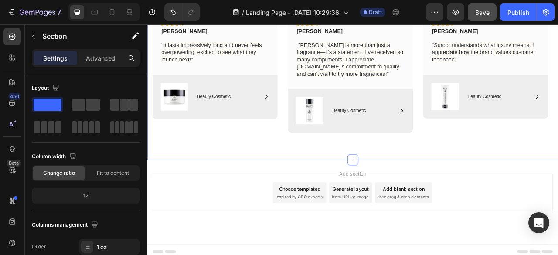
scroll to position [701, 0]
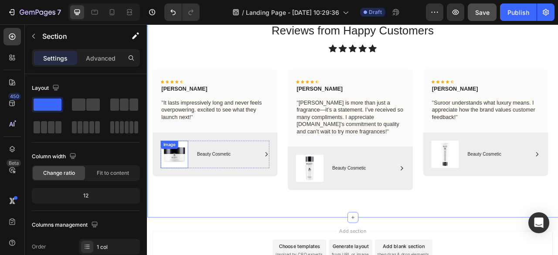
click at [180, 194] on img at bounding box center [181, 189] width 35 height 35
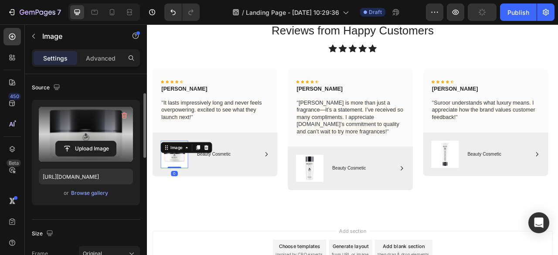
scroll to position [63, 0]
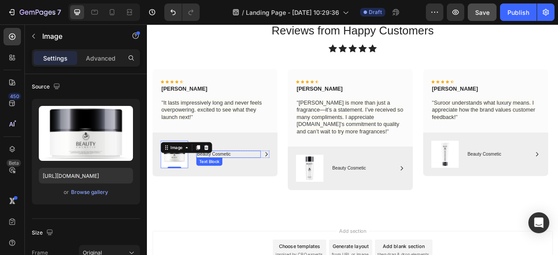
click at [241, 190] on p "Beauty Cosmetic" at bounding box center [250, 189] width 80 height 7
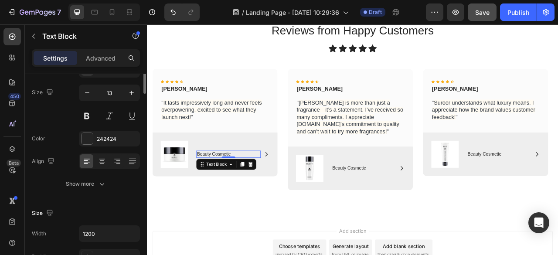
scroll to position [0, 0]
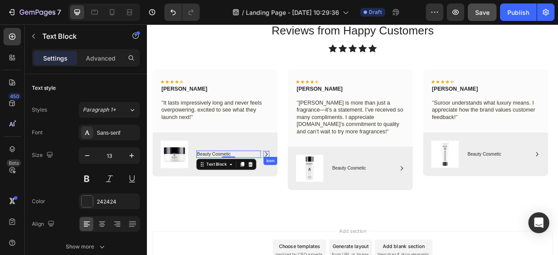
click at [300, 191] on icon at bounding box center [298, 189] width 7 height 7
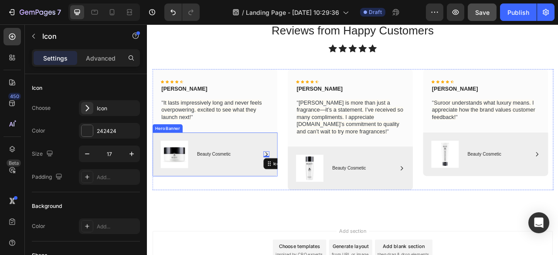
click at [217, 163] on div "Image Icon 0 Beauty Cosmetic Text Block Row Row" at bounding box center [232, 190] width 159 height 56
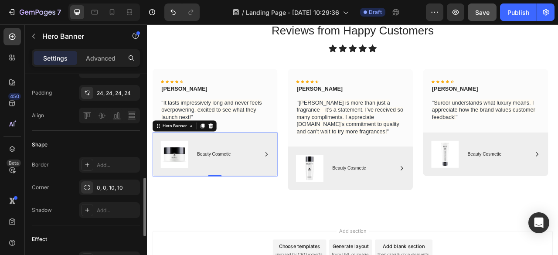
scroll to position [308, 0]
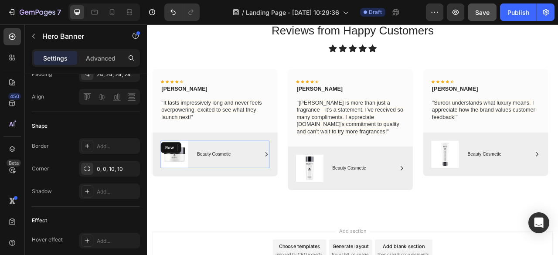
click at [200, 197] on div "Image Icon Beauty Cosmetic Text Block Row Row" at bounding box center [233, 189] width 138 height 35
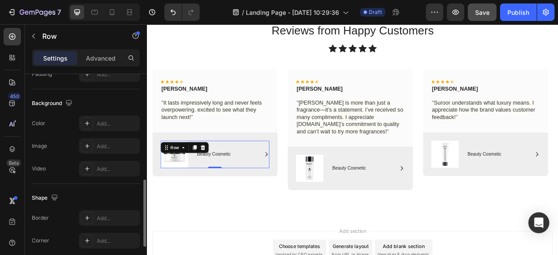
scroll to position [306, 0]
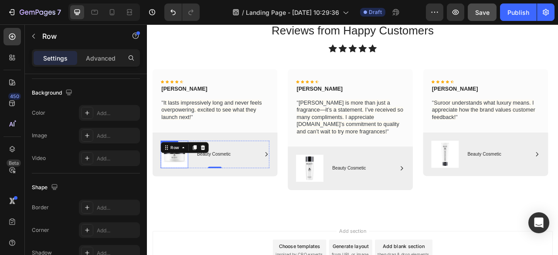
click at [188, 193] on img at bounding box center [181, 189] width 35 height 35
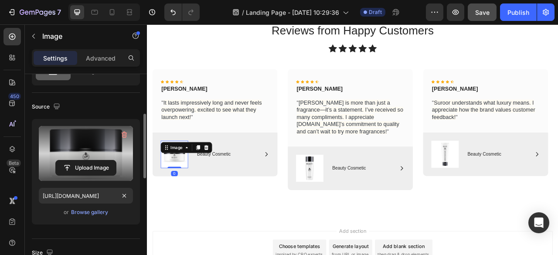
scroll to position [42, 0]
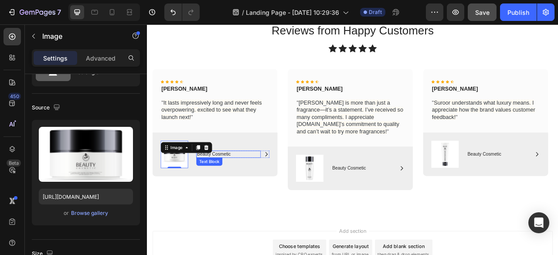
click at [255, 188] on p "Beauty Cosmetic" at bounding box center [250, 189] width 80 height 7
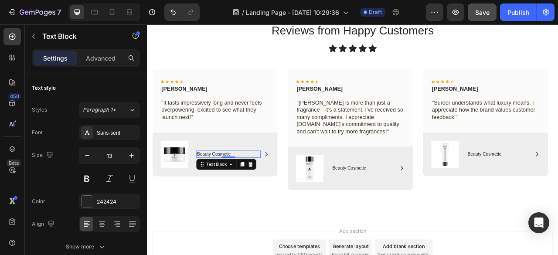
scroll to position [697, 0]
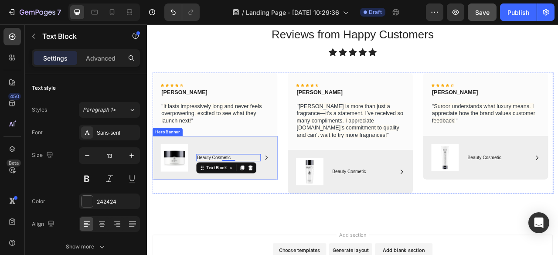
click at [293, 221] on div "Image Icon Beauty Cosmetic Text Block 0 Row Row" at bounding box center [232, 195] width 159 height 56
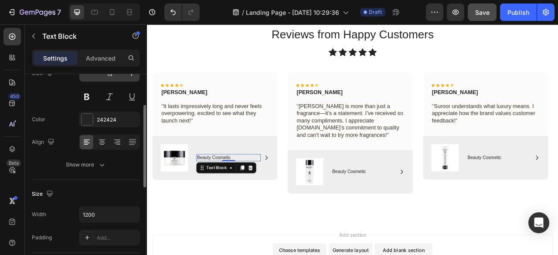
scroll to position [80, 0]
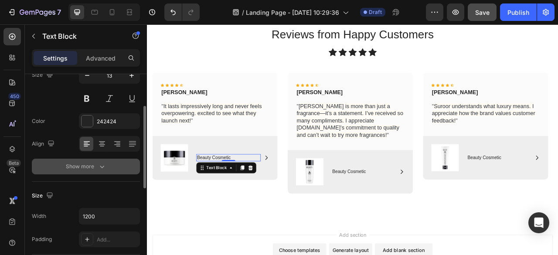
click at [97, 159] on button "Show more" at bounding box center [86, 167] width 108 height 16
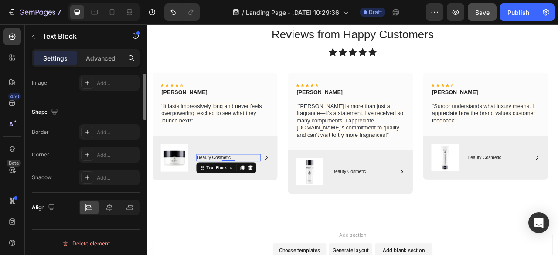
scroll to position [0, 0]
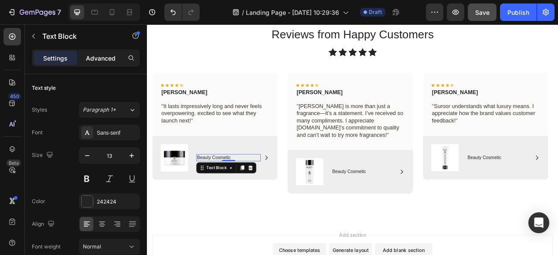
click at [104, 64] on div "Advanced" at bounding box center [101, 58] width 44 height 14
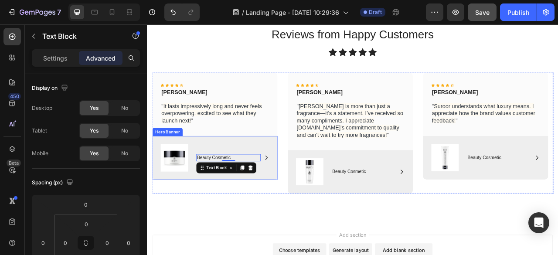
click at [303, 212] on div "Image Icon Beauty Cosmetic Text Block 0 Row Row" at bounding box center [232, 195] width 159 height 56
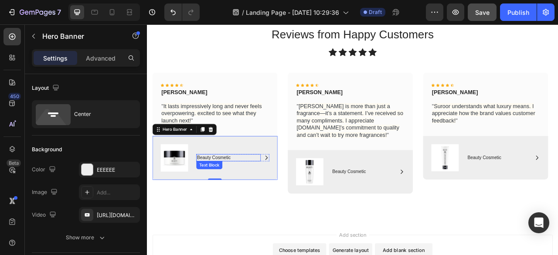
click at [267, 195] on p "Beauty Cosmetic" at bounding box center [250, 194] width 80 height 7
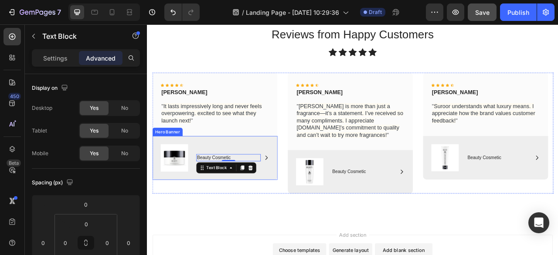
click at [267, 175] on div "Image Icon Beauty Cosmetic Text Block 0 Row Row" at bounding box center [232, 195] width 159 height 56
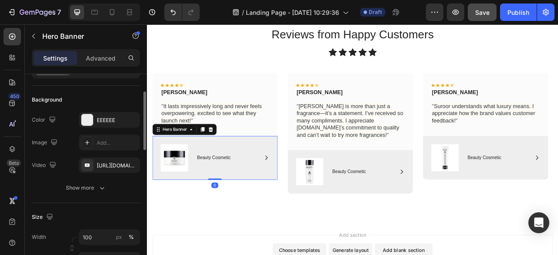
scroll to position [64, 0]
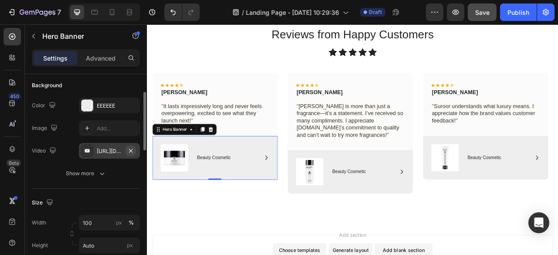
click at [133, 149] on icon "button" at bounding box center [130, 150] width 7 height 7
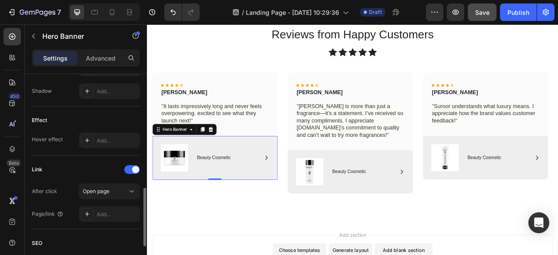
scroll to position [411, 0]
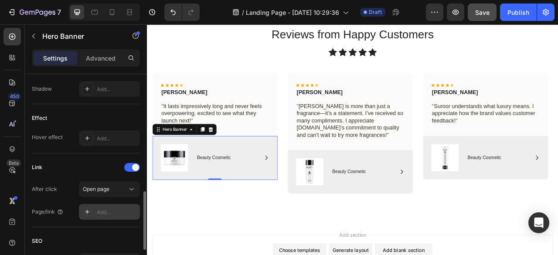
click at [113, 206] on div "Add..." at bounding box center [109, 212] width 61 height 16
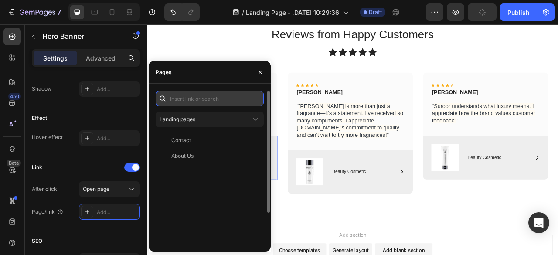
click at [194, 105] on input "text" at bounding box center [210, 99] width 108 height 16
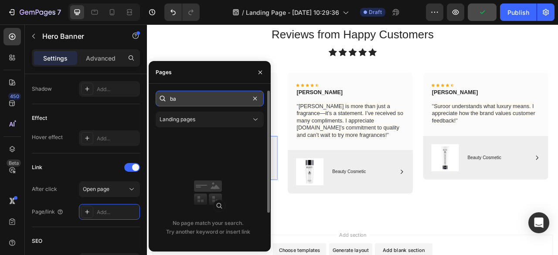
type input "b"
type input "p"
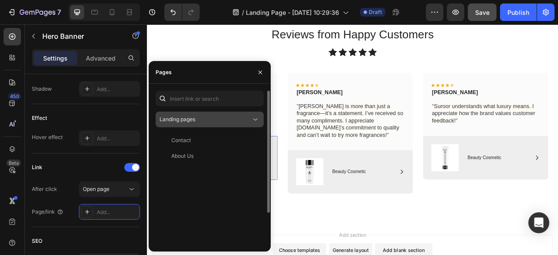
click at [193, 118] on span "Landing pages" at bounding box center [178, 119] width 36 height 7
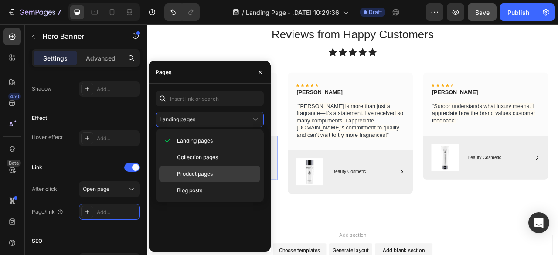
click at [206, 171] on span "Product pages" at bounding box center [195, 174] width 36 height 8
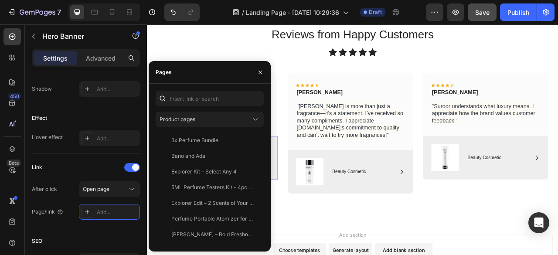
click at [196, 84] on div "Product pages 3x Perfume Bundle View Bano and Ada View Explorer Kit – Select An…" at bounding box center [210, 168] width 122 height 168
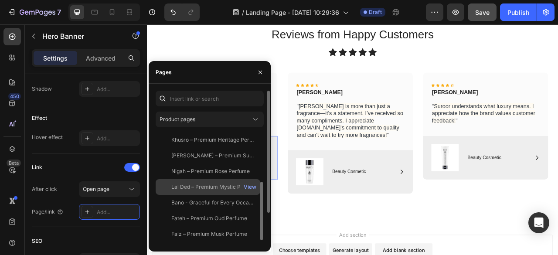
scroll to position [129, 0]
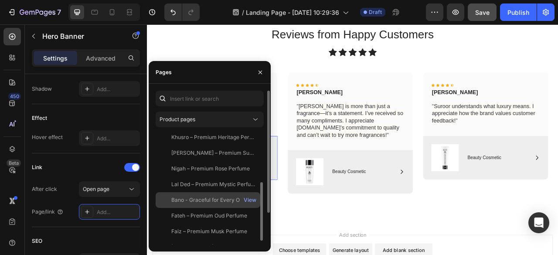
click at [194, 201] on div "Bano - Graceful for Every Occasion" at bounding box center [213, 200] width 84 height 8
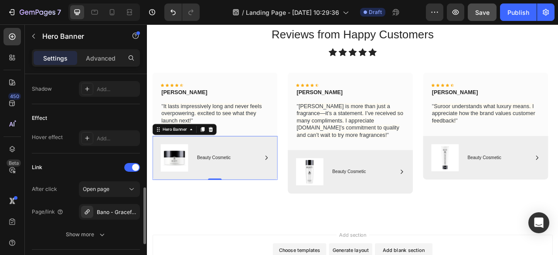
click at [101, 167] on div "Link" at bounding box center [86, 167] width 108 height 14
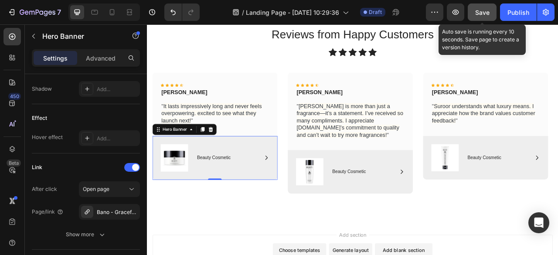
click at [478, 14] on span "Save" at bounding box center [482, 12] width 14 height 7
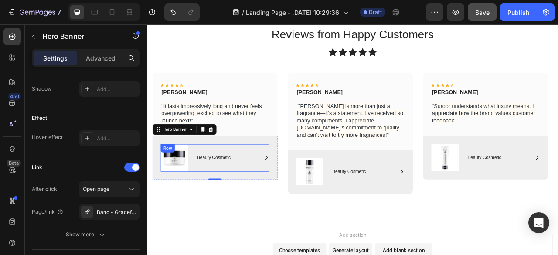
click at [194, 194] on img at bounding box center [181, 194] width 35 height 35
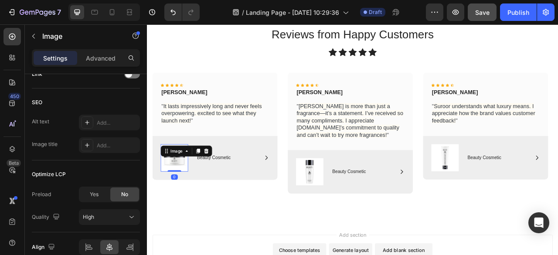
scroll to position [0, 0]
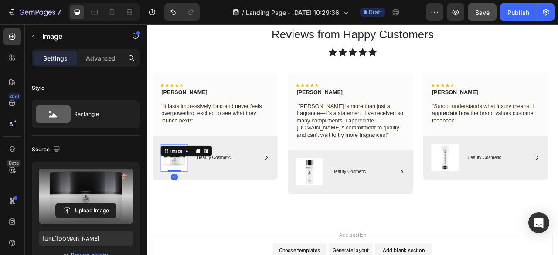
click at [99, 191] on label at bounding box center [86, 196] width 94 height 55
click at [99, 203] on input "file" at bounding box center [86, 210] width 60 height 15
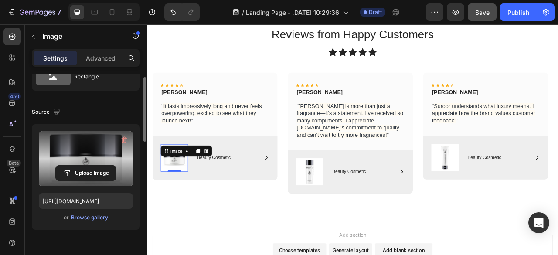
scroll to position [38, 0]
click at [93, 165] on input "file" at bounding box center [86, 172] width 60 height 15
click at [70, 156] on label at bounding box center [86, 158] width 94 height 55
click at [70, 165] on input "file" at bounding box center [86, 172] width 60 height 15
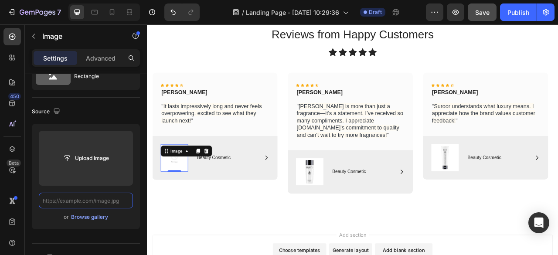
scroll to position [0, 0]
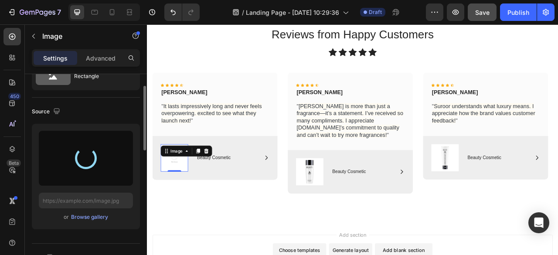
click at [107, 113] on div "Source" at bounding box center [86, 112] width 108 height 14
type input "https://cdn.shopify.com/s/files/1/0640/4453/1798/files/gempages_581593072580690…"
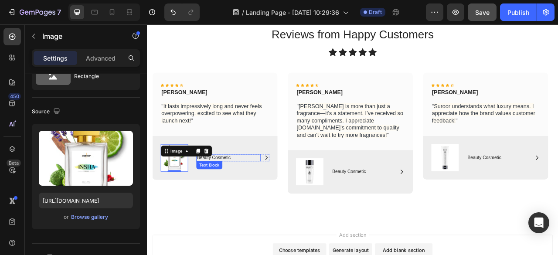
click at [259, 195] on p "Beauty Cosmetic" at bounding box center [250, 194] width 80 height 7
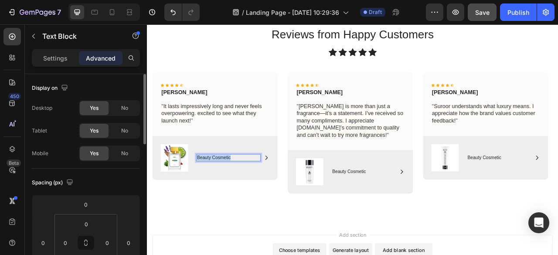
click at [259, 195] on p "Beauty Cosmetic" at bounding box center [250, 194] width 80 height 7
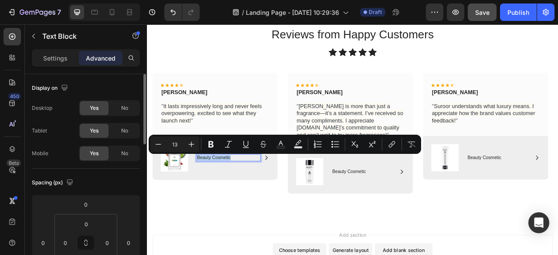
click at [259, 195] on p "Beauty Cosmetic" at bounding box center [250, 194] width 80 height 7
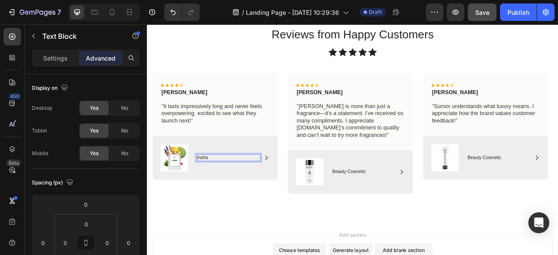
click at [251, 196] on p "Insha" at bounding box center [250, 194] width 80 height 7
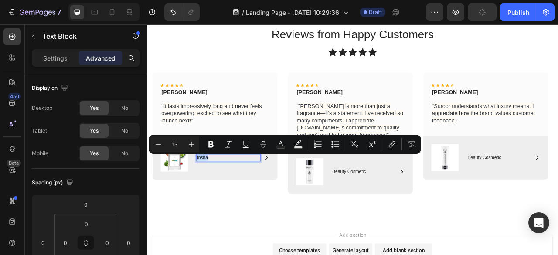
scroll to position [693, 0]
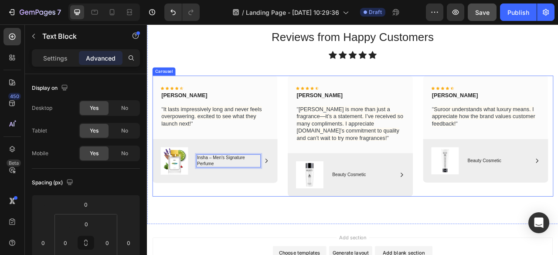
click at [287, 240] on div "Icon Icon Icon Icon Icon Icon List Rayan Ali Text Block " It lasts impressively…" at bounding box center [232, 166] width 159 height 154
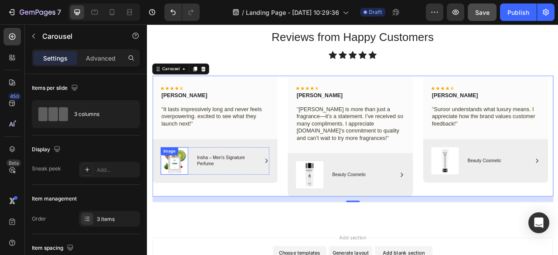
click at [191, 201] on img at bounding box center [181, 197] width 35 height 35
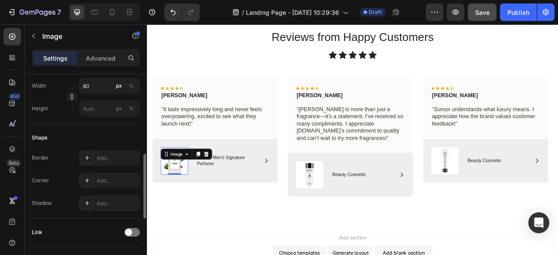
scroll to position [253, 0]
click at [106, 175] on div "Add..." at bounding box center [109, 180] width 61 height 16
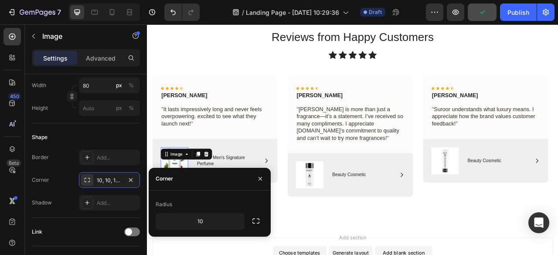
click at [208, 198] on div "Radius" at bounding box center [210, 204] width 108 height 14
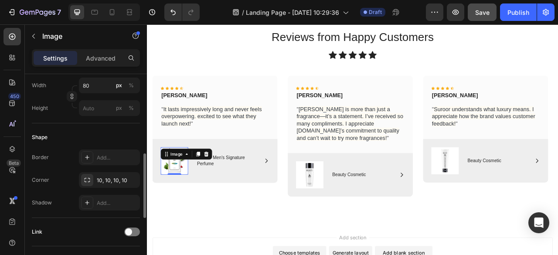
click at [121, 137] on div "Shape" at bounding box center [86, 137] width 108 height 14
click at [112, 177] on div "10, 10, 10, 10" at bounding box center [109, 181] width 25 height 8
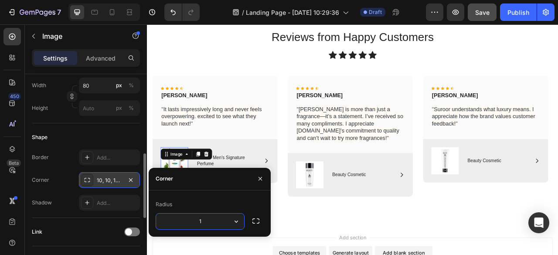
type input "15"
click at [108, 139] on div "Shape" at bounding box center [86, 137] width 108 height 14
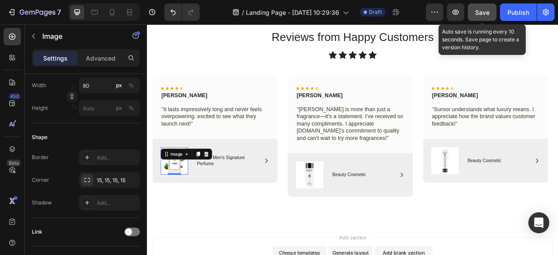
click at [476, 14] on span "Save" at bounding box center [482, 12] width 14 height 7
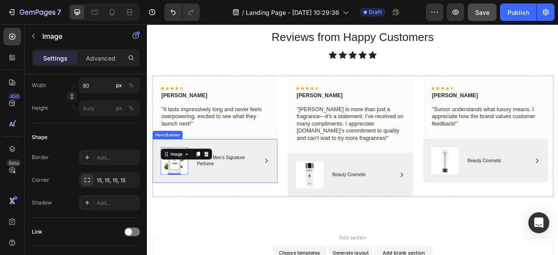
click at [277, 178] on div "Image 0 Icon Insha – Men's Signature Perfume Text Block Row Row" at bounding box center [232, 198] width 159 height 56
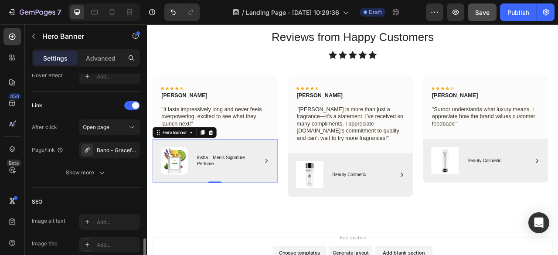
scroll to position [500, 0]
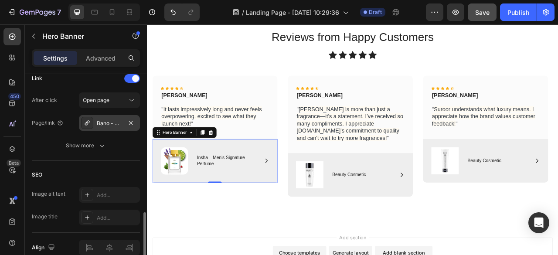
click at [112, 123] on div "Bano - Graceful for Every Occasion" at bounding box center [109, 123] width 25 height 8
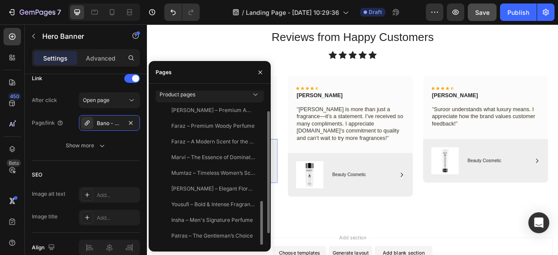
scroll to position [31, 0]
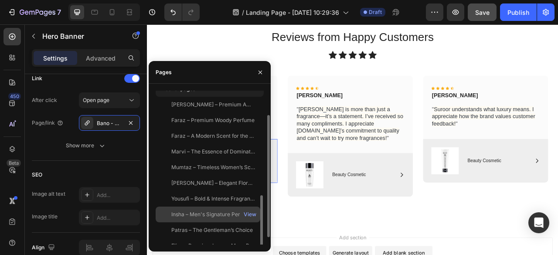
click at [198, 212] on div "Insha – Men's Signature Perfume" at bounding box center [212, 215] width 82 height 8
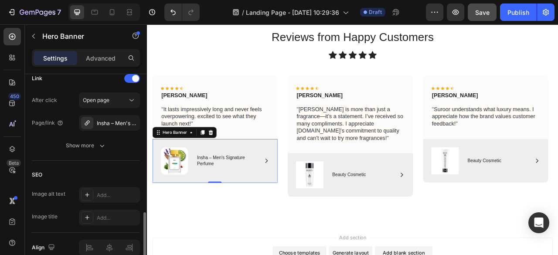
click at [119, 153] on div "Link After click Open page Page/link Insha – Men's Signature Perfume Show more" at bounding box center [86, 113] width 108 height 96
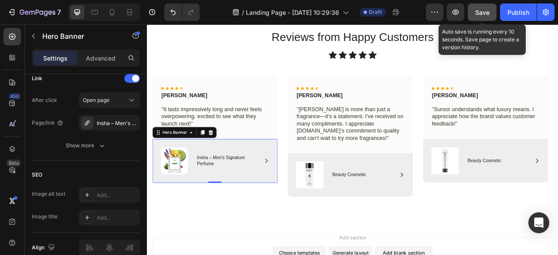
click at [482, 10] on span "Save" at bounding box center [482, 12] width 14 height 7
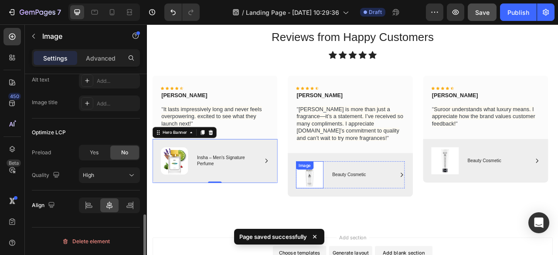
click at [352, 213] on div "Image" at bounding box center [353, 215] width 35 height 34
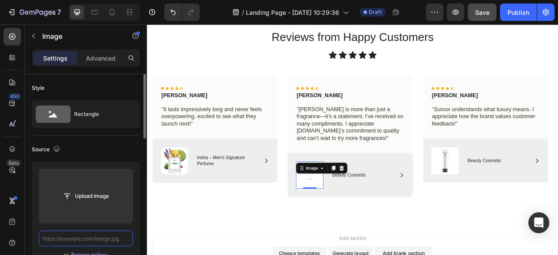
scroll to position [0, 0]
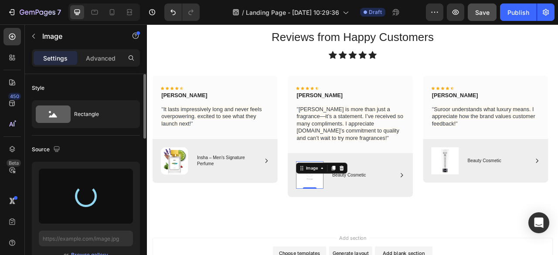
type input "https://cdn.shopify.com/s/files/1/0640/4453/1798/files/gempages_581593072580690…"
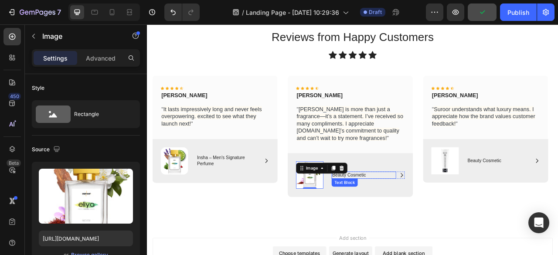
click at [439, 216] on p "Beauty Cosmetic" at bounding box center [422, 215] width 80 height 7
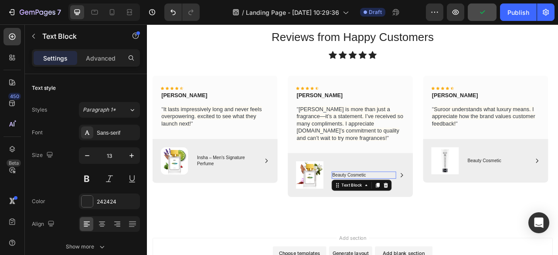
click at [439, 216] on p "Beauty Cosmetic" at bounding box center [422, 215] width 80 height 7
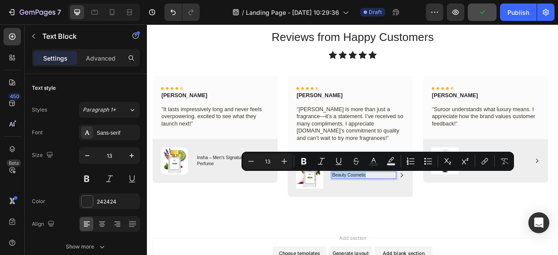
scroll to position [689, 0]
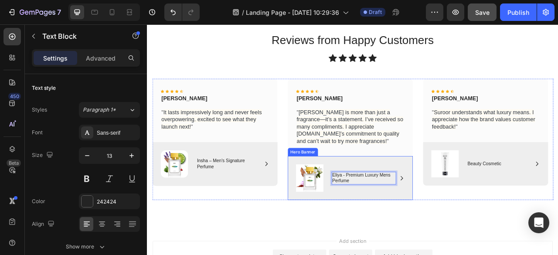
click at [451, 242] on div "Image Icon Eliya - Premium Luxury Mens Perfume Text Block 0 Row Row" at bounding box center [405, 220] width 159 height 56
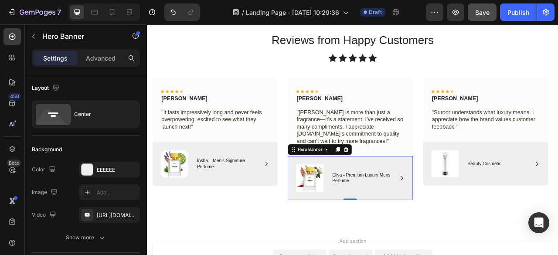
click at [457, 197] on div "Image Icon Eliya - Premium Luxury Mens Perfume Text Block Row Row" at bounding box center [405, 220] width 159 height 56
click at [355, 224] on img at bounding box center [353, 219] width 35 height 35
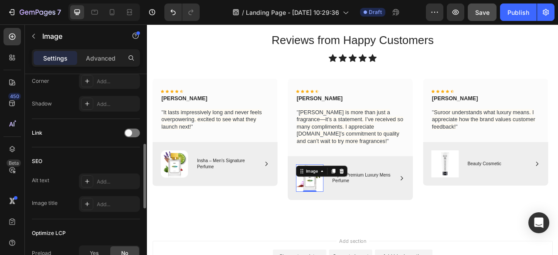
scroll to position [319, 0]
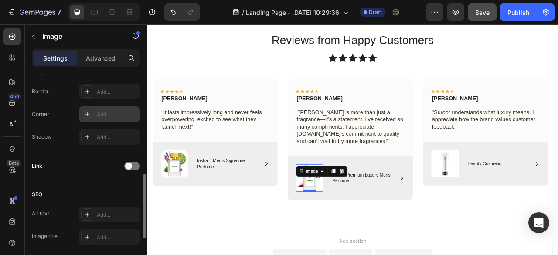
click at [105, 116] on div "Add..." at bounding box center [117, 115] width 41 height 8
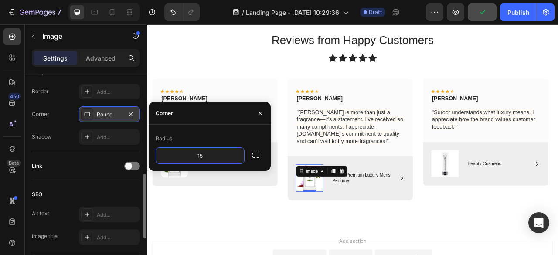
type input "15"
click at [218, 136] on div "Radius" at bounding box center [210, 139] width 108 height 14
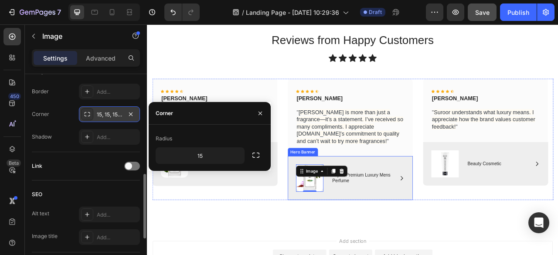
click at [477, 198] on div "Image 0 Icon Eliya - Premium Luxury Mens Perfume Text Block Row Row" at bounding box center [405, 220] width 159 height 56
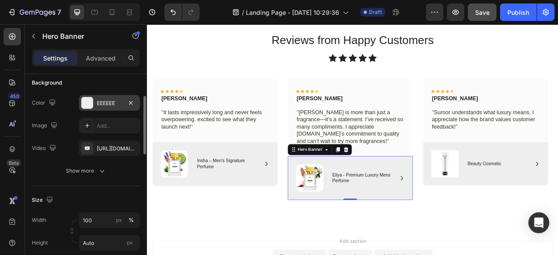
scroll to position [69, 0]
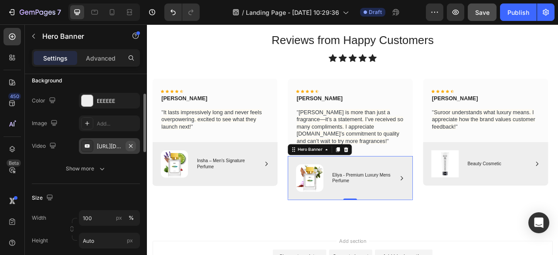
click at [132, 146] on icon "button" at bounding box center [130, 146] width 7 height 7
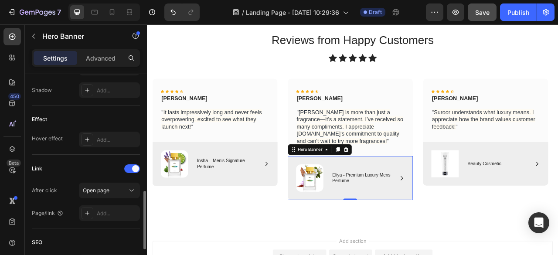
scroll to position [411, 0]
click at [119, 189] on div "Open page" at bounding box center [105, 189] width 44 height 8
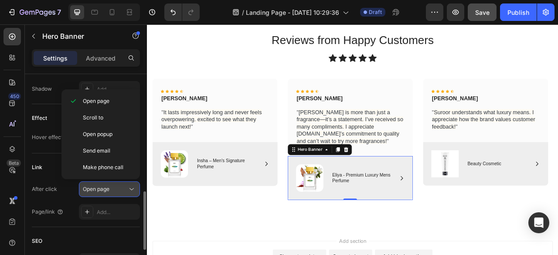
click at [119, 190] on div "Open page" at bounding box center [105, 189] width 44 height 8
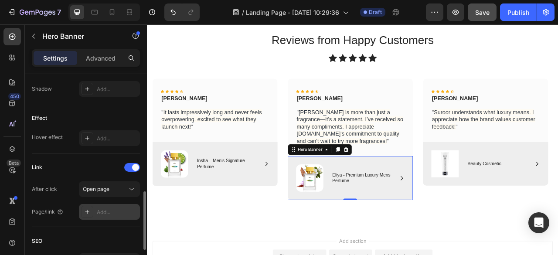
click at [119, 208] on div "Add..." at bounding box center [117, 212] width 41 height 8
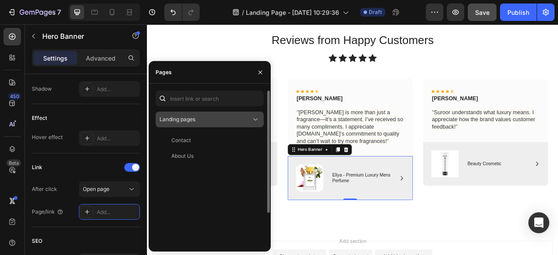
click at [202, 124] on button "Landing pages" at bounding box center [210, 120] width 108 height 16
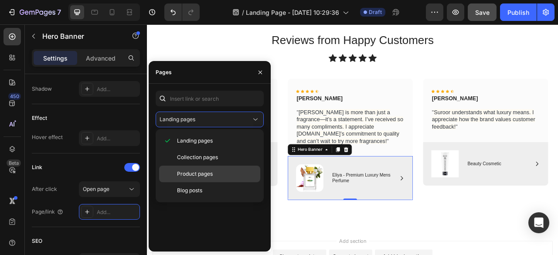
click at [204, 171] on span "Product pages" at bounding box center [195, 174] width 36 height 8
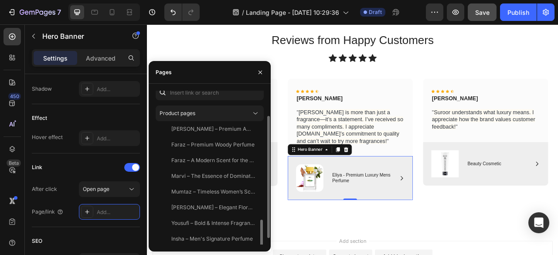
scroll to position [39, 0]
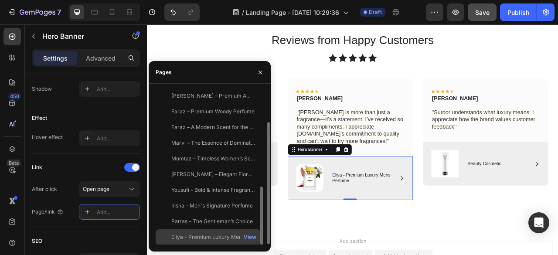
click at [226, 235] on div "Eliya - Premium Luxury Mens Perfume" at bounding box center [213, 237] width 84 height 8
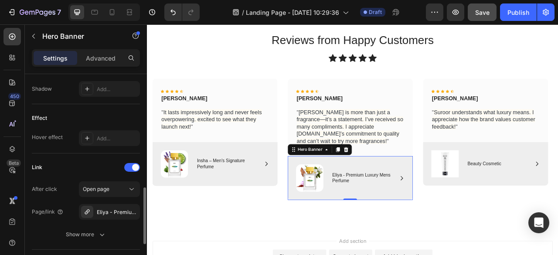
click at [89, 164] on div "Link" at bounding box center [86, 167] width 108 height 14
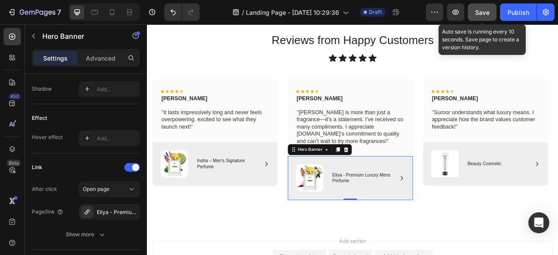
click at [479, 17] on div "Save" at bounding box center [482, 12] width 14 height 9
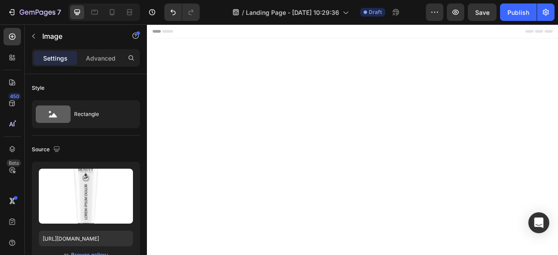
scroll to position [689, 0]
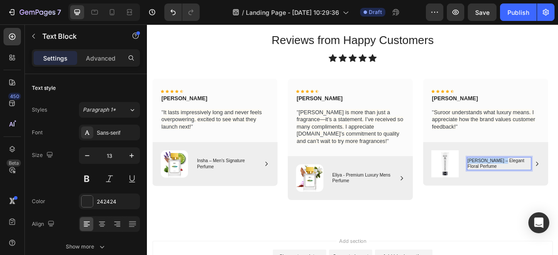
scroll to position [685, 0]
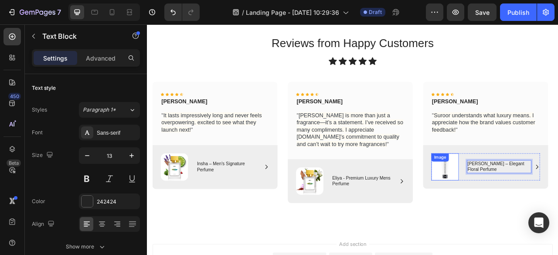
click at [515, 207] on img at bounding box center [525, 205] width 35 height 34
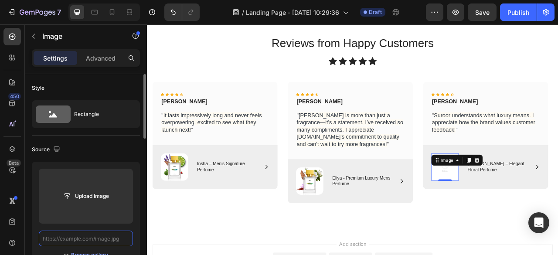
scroll to position [0, 0]
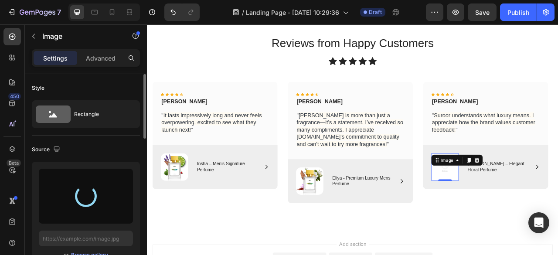
click at [109, 146] on div "Source" at bounding box center [86, 150] width 108 height 14
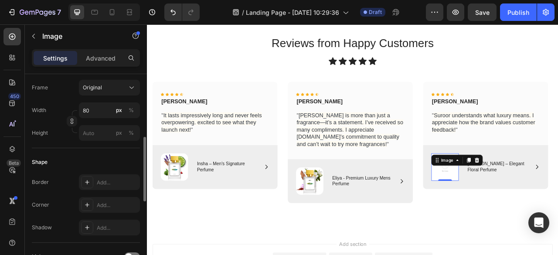
type input "https://cdn.shopify.com/s/files/1/0640/4453/1798/files/gempages_581593072580690…"
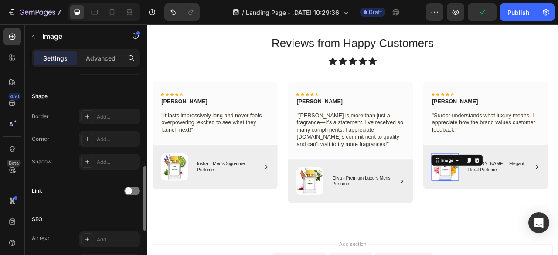
scroll to position [294, 0]
click at [107, 137] on div "Add..." at bounding box center [117, 139] width 41 height 8
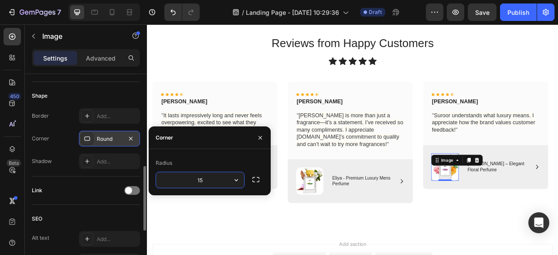
type input "15"
click at [209, 149] on div "Corner" at bounding box center [210, 137] width 122 height 23
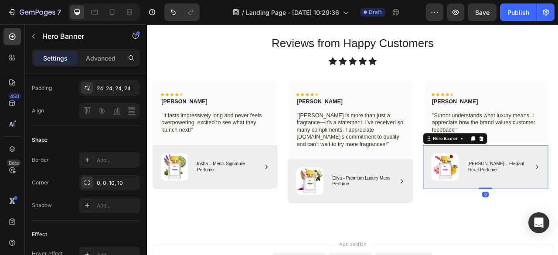
scroll to position [0, 0]
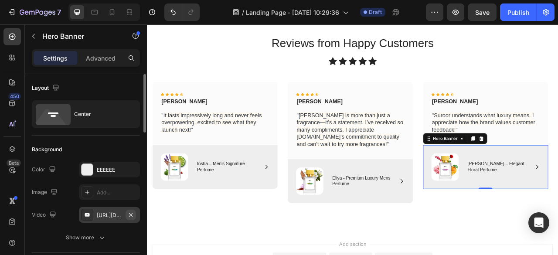
click at [132, 215] on icon "button" at bounding box center [130, 214] width 7 height 7
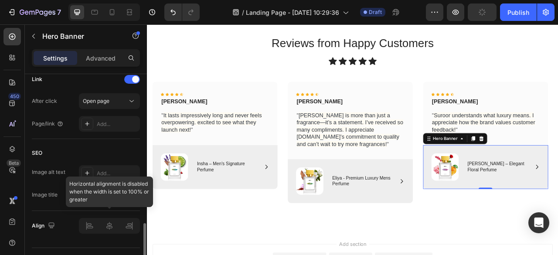
scroll to position [505, 0]
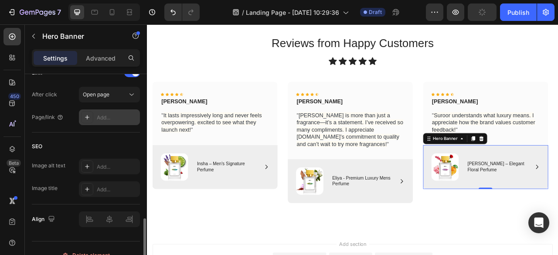
click at [103, 116] on div "Add..." at bounding box center [117, 118] width 41 height 8
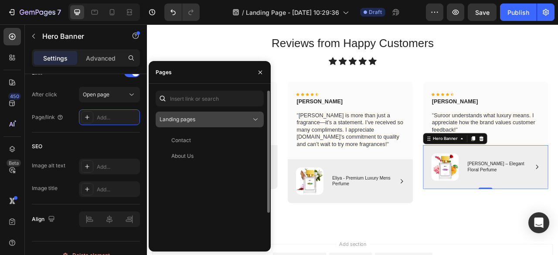
click at [168, 117] on span "Landing pages" at bounding box center [178, 119] width 36 height 7
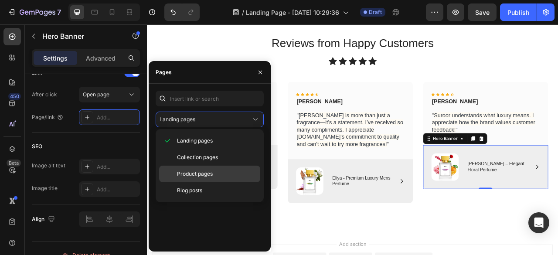
click at [188, 170] on span "Product pages" at bounding box center [195, 174] width 36 height 8
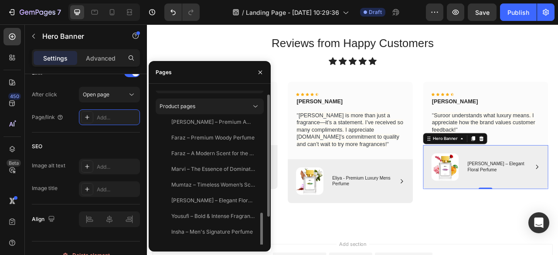
scroll to position [14, 0]
click at [214, 201] on div "[PERSON_NAME] – Elegant Floral Perfume" at bounding box center [213, 200] width 84 height 8
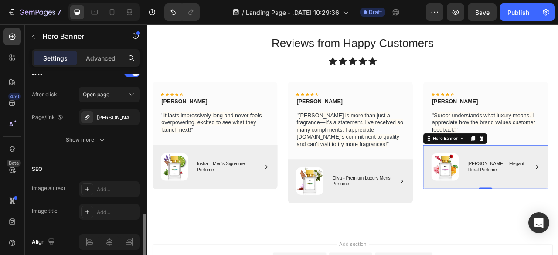
click at [131, 149] on div "Link After click Open page Page/link Noor Jahan – Elegant Floral Perfume Show m…" at bounding box center [86, 107] width 108 height 96
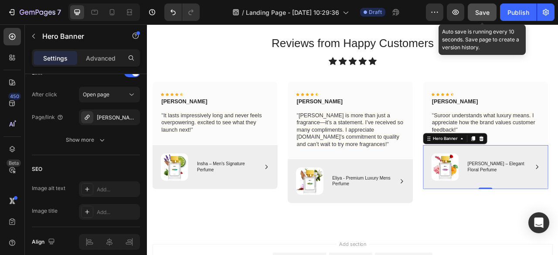
click at [487, 13] on span "Save" at bounding box center [482, 12] width 14 height 7
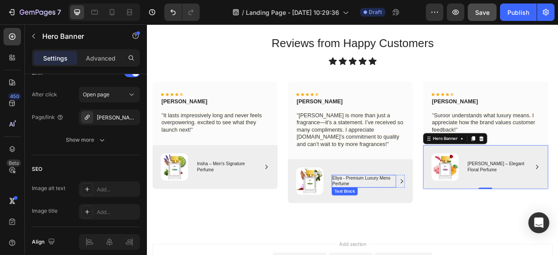
scroll to position [779, 0]
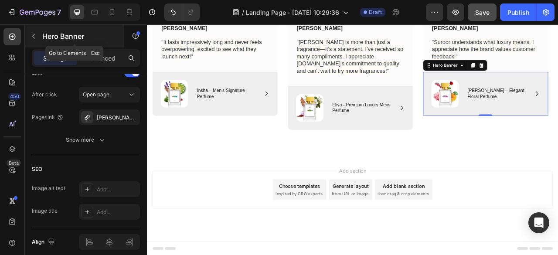
click at [35, 36] on icon "button" at bounding box center [33, 36] width 7 height 7
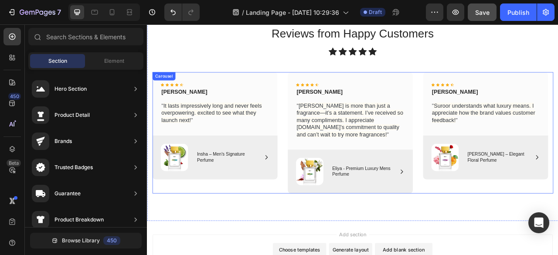
scroll to position [677, 0]
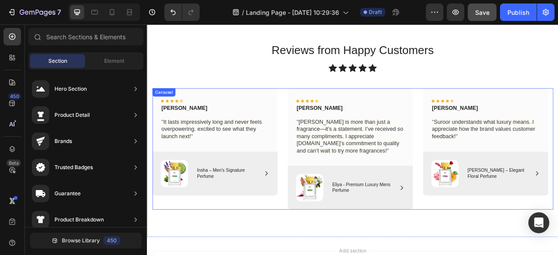
click at [264, 68] on h2 "Reviews from Happy Customers" at bounding box center [408, 57] width 510 height 20
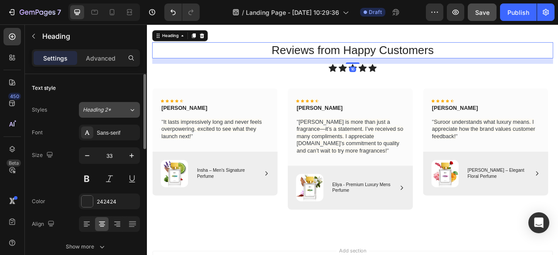
scroll to position [747, 0]
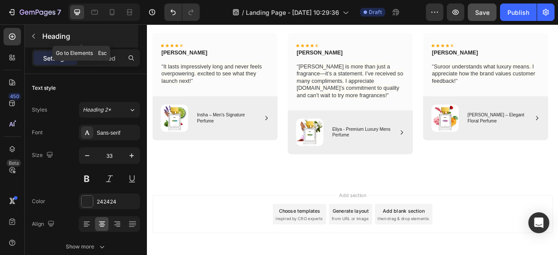
click at [34, 34] on icon "button" at bounding box center [33, 36] width 3 height 5
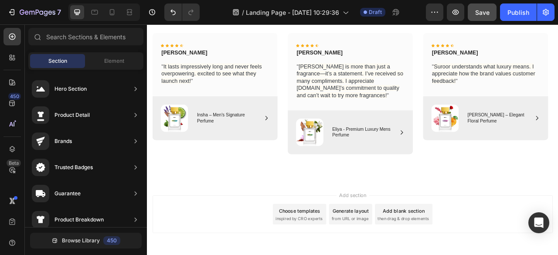
scroll to position [560, 0]
click at [56, 64] on span "Section" at bounding box center [57, 61] width 19 height 8
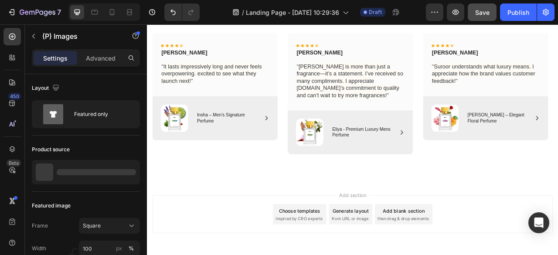
scroll to position [607, 0]
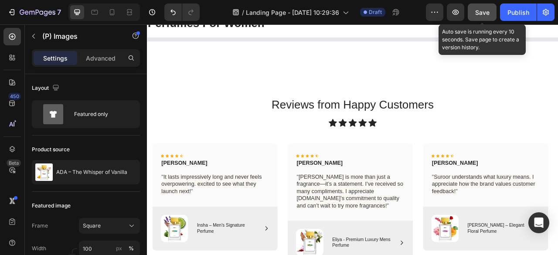
click at [480, 15] on span "Save" at bounding box center [482, 12] width 14 height 7
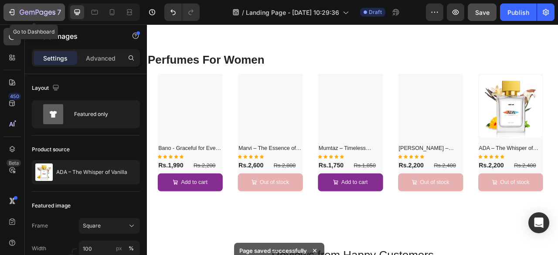
scroll to position [555, 0]
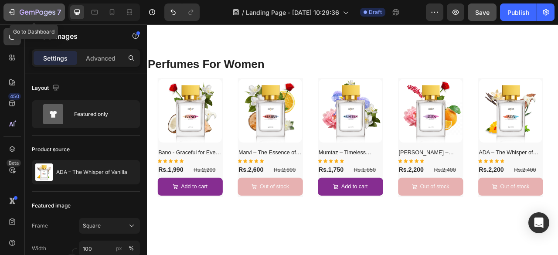
click at [28, 8] on div "7" at bounding box center [40, 12] width 41 height 10
